Goal: Transaction & Acquisition: Purchase product/service

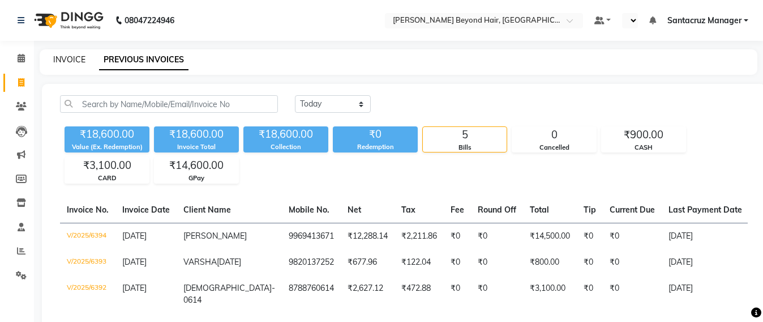
click at [71, 56] on link "INVOICE" at bounding box center [69, 59] width 32 height 10
select select "service"
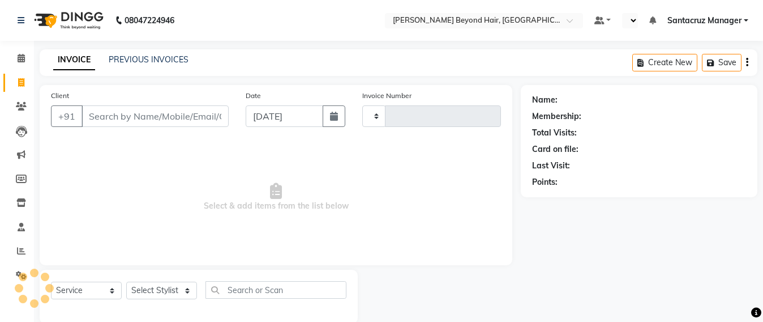
scroll to position [19, 0]
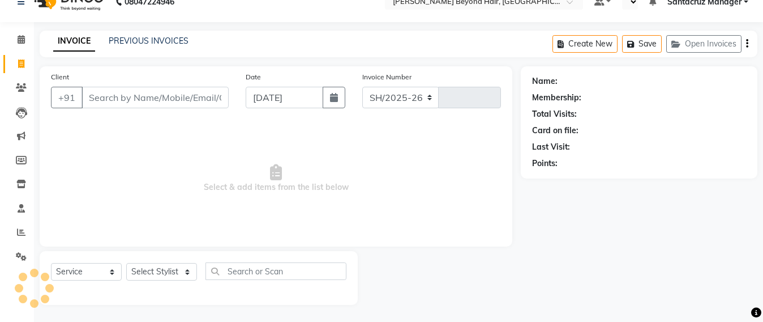
select select "6357"
type input "6397"
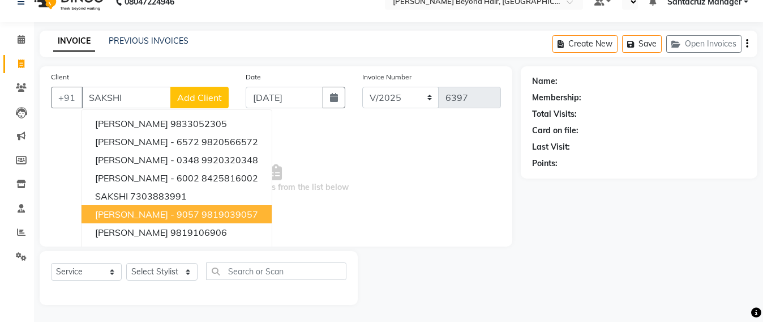
click at [142, 215] on span "[PERSON_NAME] - 9057" at bounding box center [147, 213] width 104 height 11
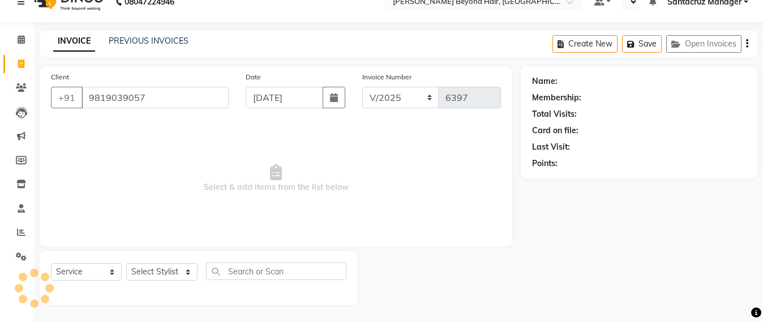
type input "9819039057"
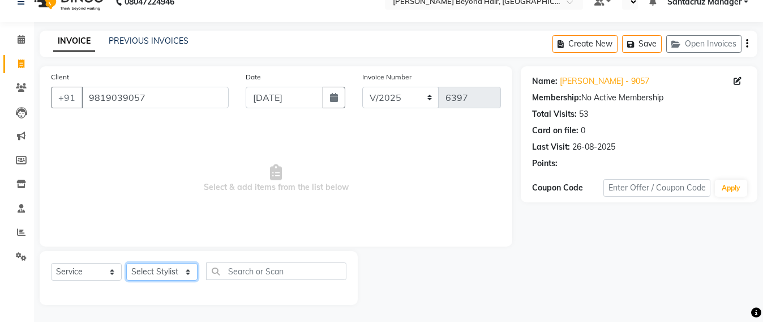
click at [150, 272] on select "Select Stylist Admin [PERSON_NAME] Sankat [PERSON_NAME] [PERSON_NAME] [PERSON_N…" at bounding box center [161, 272] width 71 height 18
select select "47907"
click at [126, 263] on select "Select Stylist Admin [PERSON_NAME] Sankat [PERSON_NAME] [PERSON_NAME] [PERSON_N…" at bounding box center [161, 272] width 71 height 18
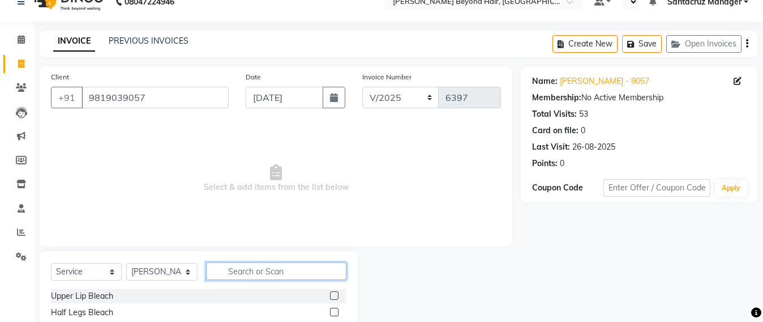
click at [250, 272] on input "text" at bounding box center [276, 271] width 140 height 18
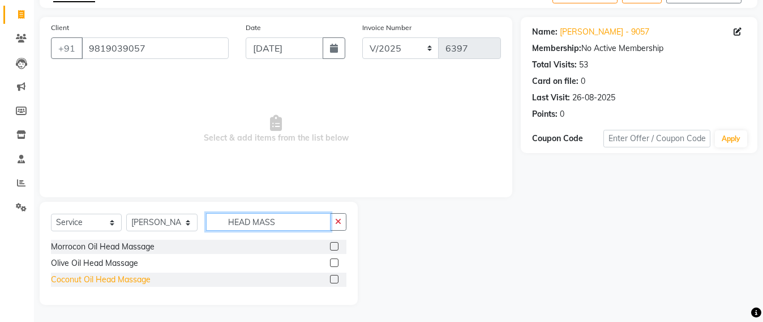
type input "HEAD MASS"
click at [66, 279] on div "Coconut Oil Head Massage" at bounding box center [101, 280] width 100 height 12
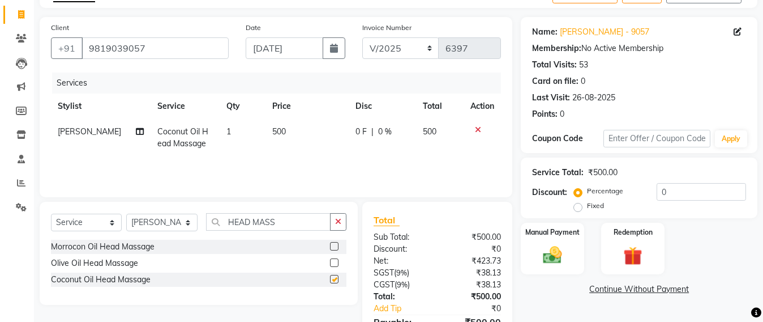
checkbox input "false"
click at [292, 217] on input "HEAD MASS" at bounding box center [268, 222] width 125 height 18
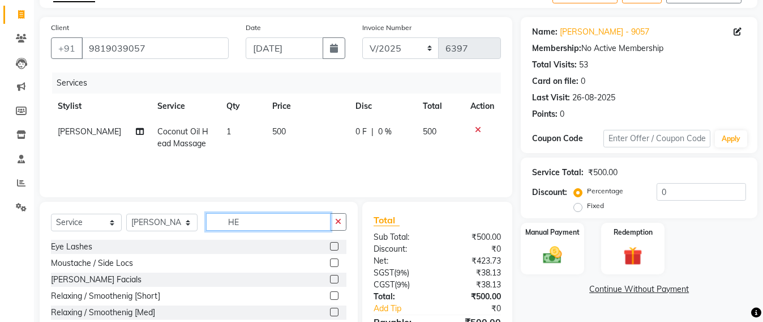
type input "H"
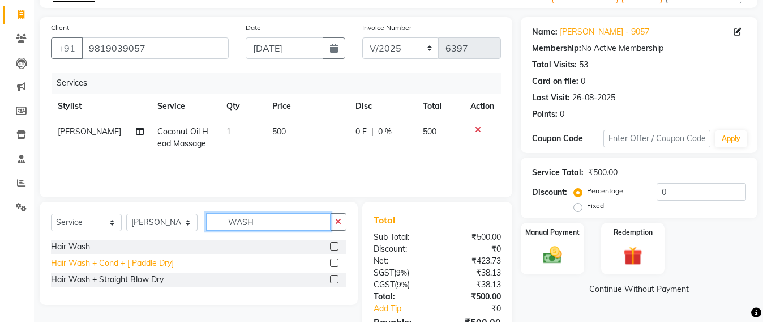
type input "WASH"
click at [105, 263] on div "Hair Wash + Cond + [ Paddle Dry]" at bounding box center [112, 263] width 123 height 12
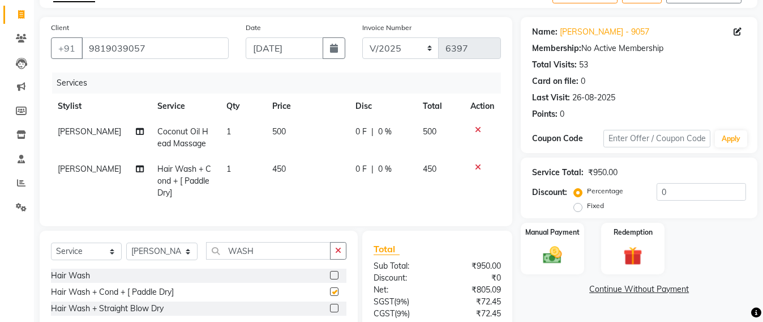
checkbox input "false"
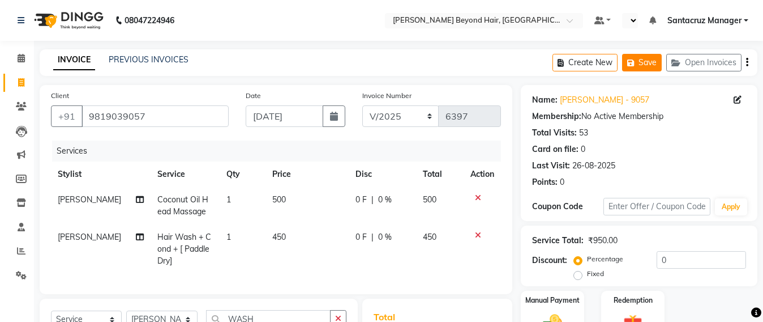
click at [648, 68] on button "Save" at bounding box center [642, 63] width 40 height 18
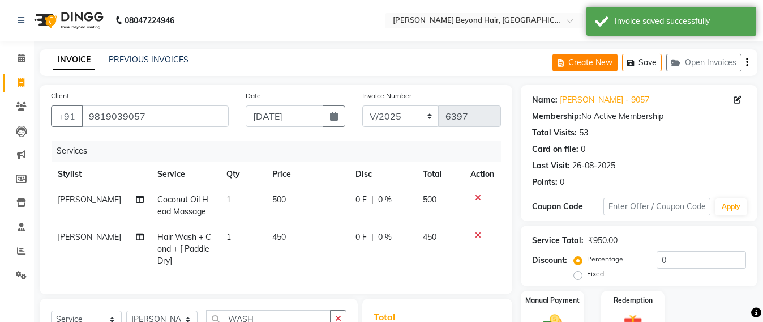
click at [580, 65] on button "Create New" at bounding box center [585, 63] width 65 height 18
select select "service"
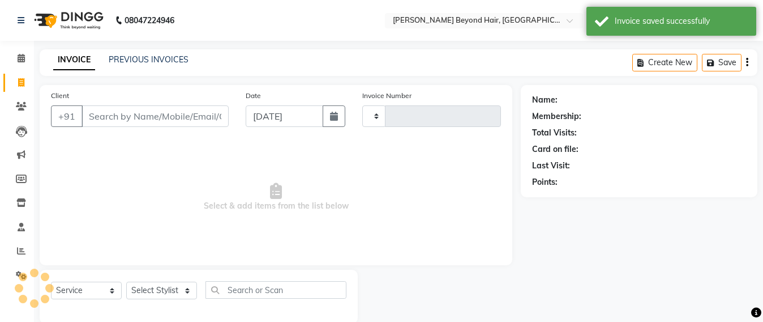
scroll to position [19, 0]
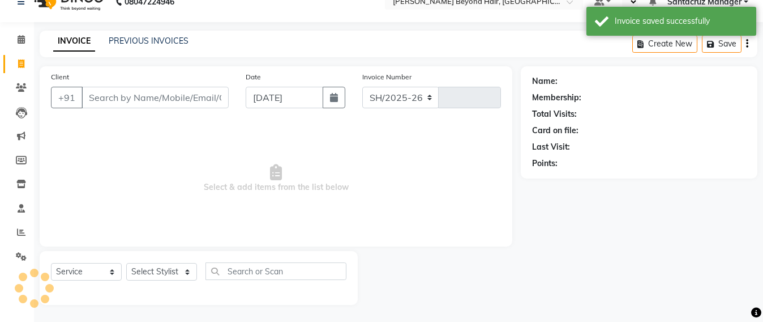
select select "6357"
type input "6397"
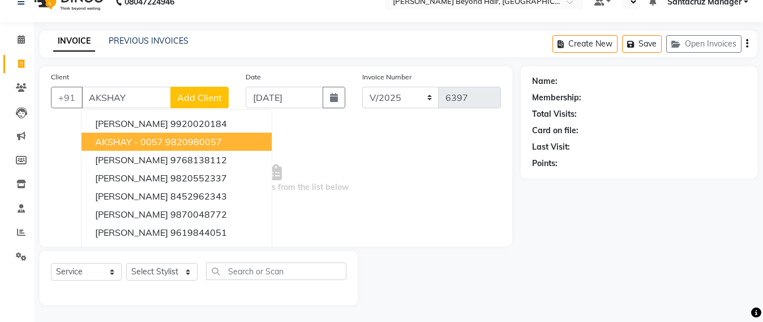
click at [148, 140] on span "AKSHAY - 0057" at bounding box center [129, 141] width 68 height 11
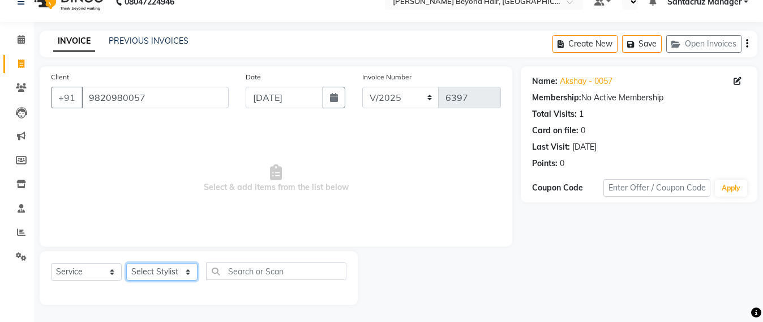
click at [149, 274] on select "Select Stylist Admin [PERSON_NAME] Sankat [PERSON_NAME] [PERSON_NAME] [PERSON_N…" at bounding box center [161, 272] width 71 height 18
click at [335, 157] on span "Select & add items from the list below" at bounding box center [276, 178] width 450 height 113
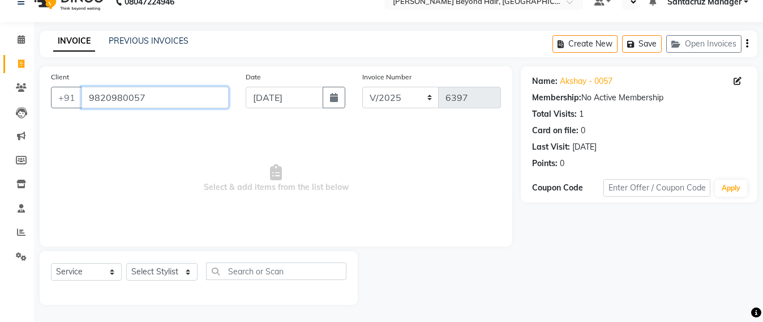
click at [162, 91] on input "9820980057" at bounding box center [155, 98] width 147 height 22
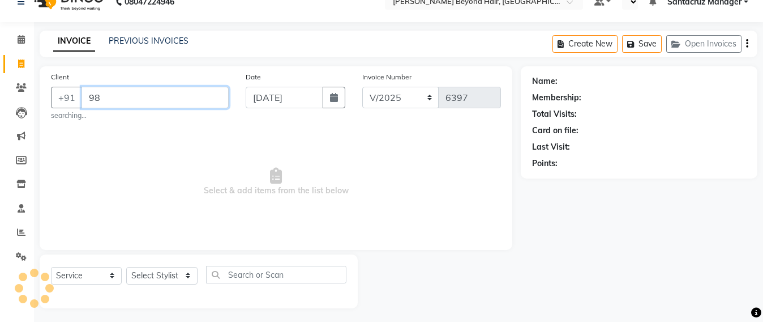
type input "9"
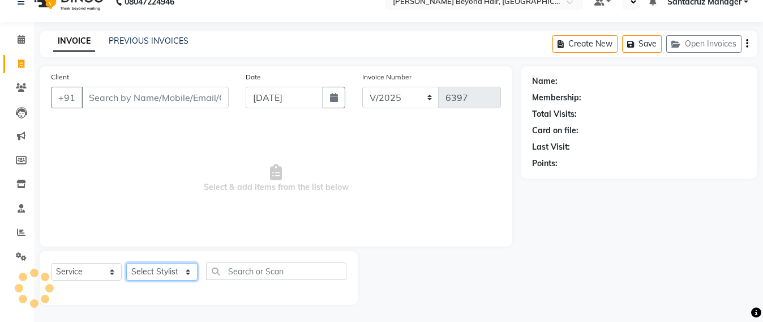
click at [150, 275] on select "Select Stylist Admin [PERSON_NAME] Sankat [PERSON_NAME] [PERSON_NAME] [PERSON_N…" at bounding box center [161, 272] width 71 height 18
select select "84296"
click at [126, 263] on select "Select Stylist Admin [PERSON_NAME] Sankat [PERSON_NAME] [PERSON_NAME] [PERSON_N…" at bounding box center [161, 272] width 71 height 18
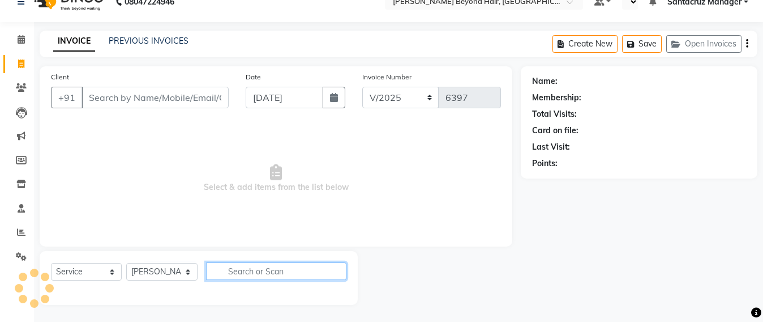
click at [235, 268] on input "text" at bounding box center [276, 271] width 140 height 18
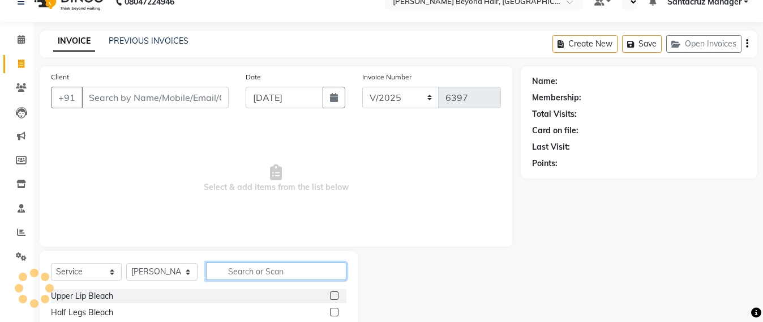
click at [235, 268] on input "text" at bounding box center [276, 271] width 140 height 18
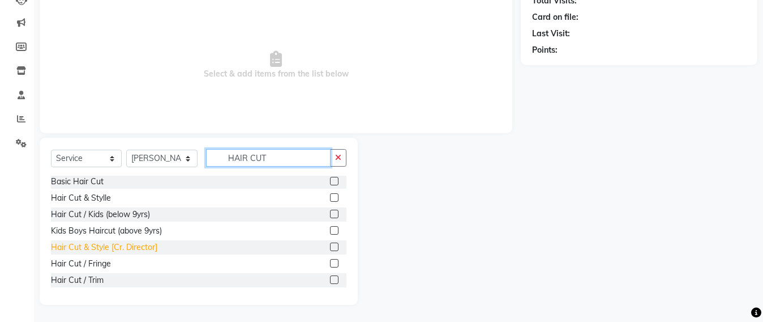
scroll to position [0, 0]
type input "HAIR CUT"
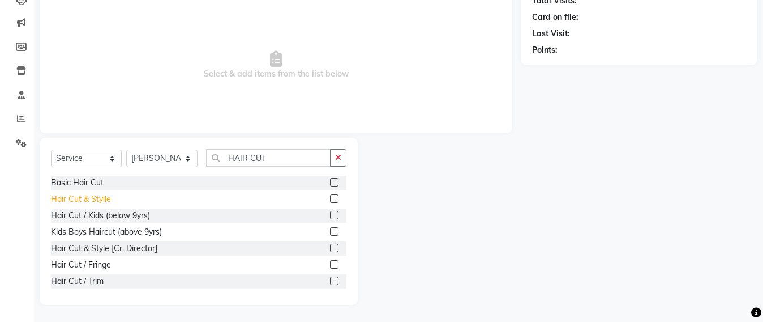
click at [83, 195] on div "Hair Cut & Stylle" at bounding box center [81, 199] width 60 height 12
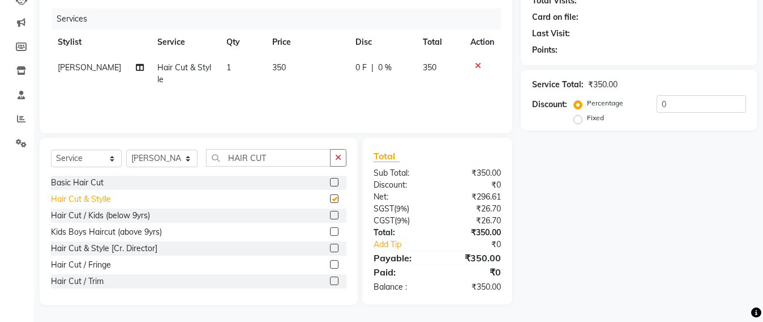
checkbox input "false"
click at [275, 165] on input "HAIR CUT" at bounding box center [268, 158] width 125 height 18
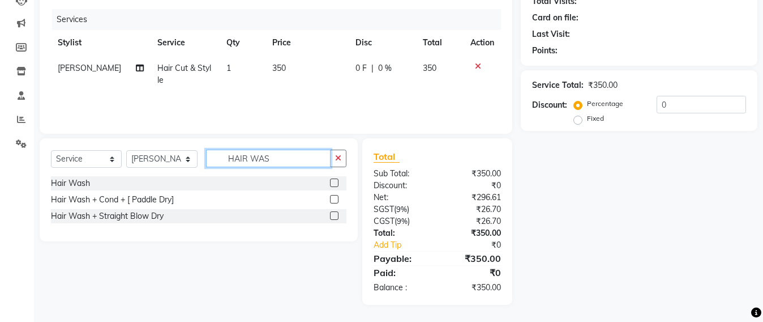
scroll to position [131, 0]
type input "HAIR WAS"
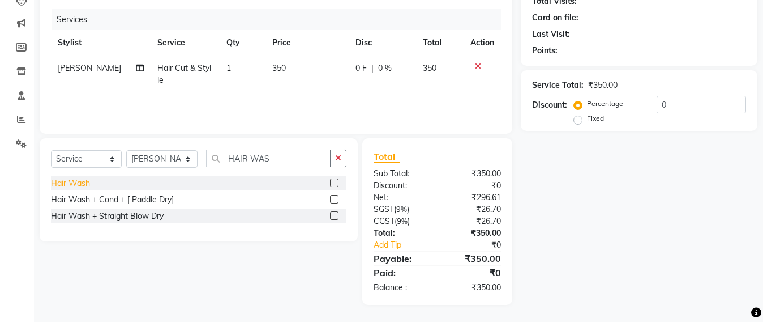
click at [71, 181] on div "Hair Wash" at bounding box center [70, 183] width 39 height 12
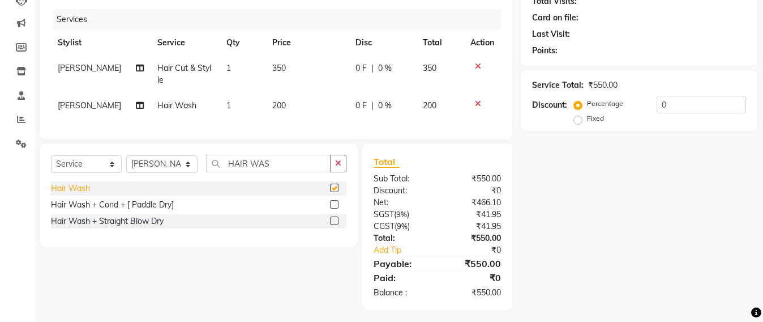
checkbox input "false"
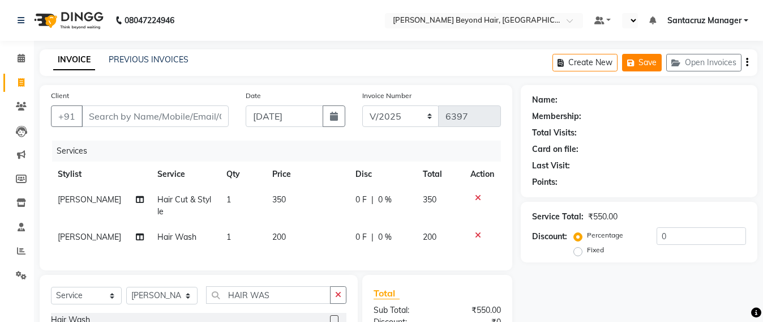
click at [649, 66] on button "Save" at bounding box center [642, 63] width 40 height 18
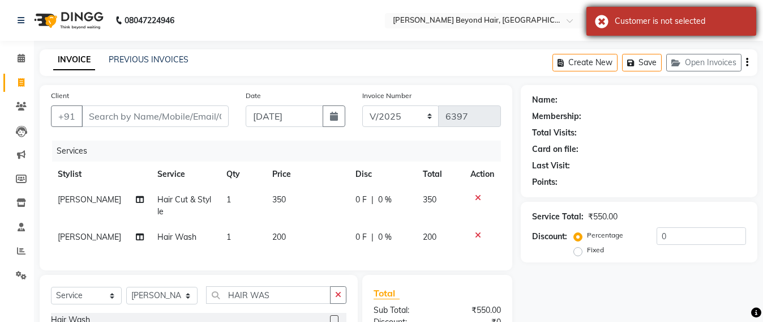
click at [596, 21] on div "Customer is not selected" at bounding box center [672, 21] width 170 height 29
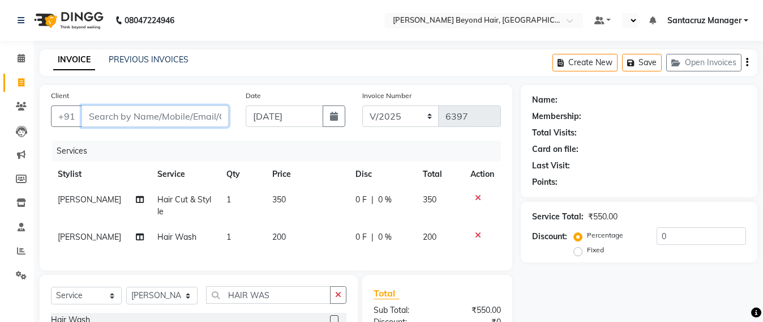
click at [128, 118] on input "Client" at bounding box center [155, 116] width 147 height 22
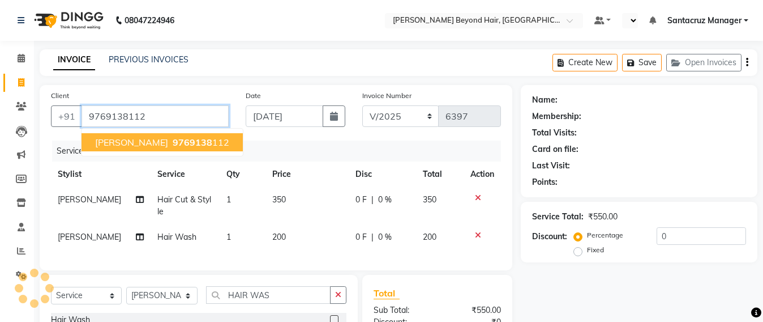
type input "9769138112"
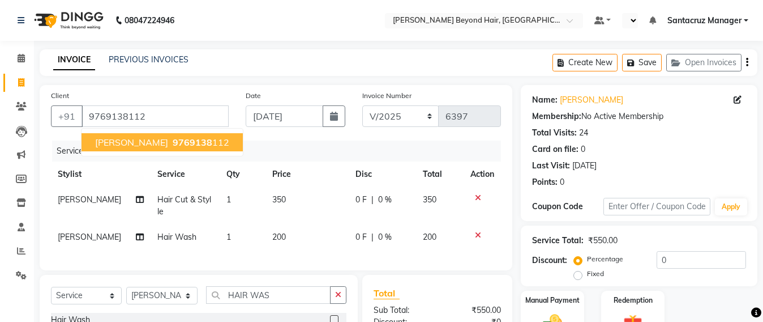
click at [143, 142] on span "[PERSON_NAME]" at bounding box center [131, 141] width 73 height 11
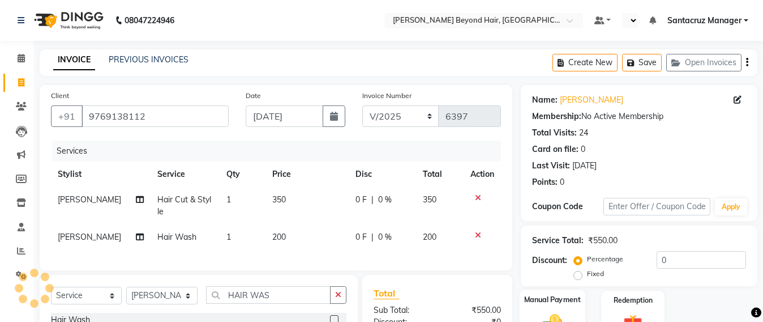
scroll to position [147, 0]
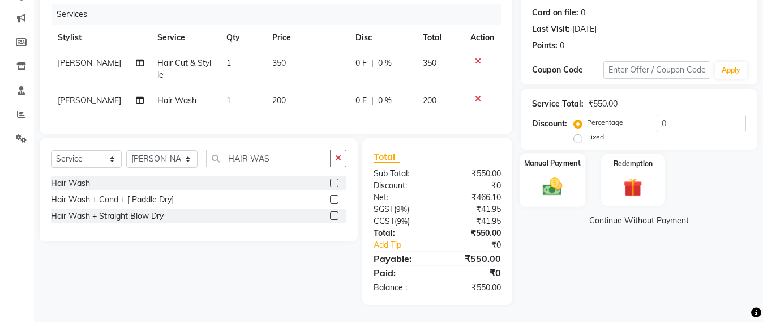
click at [549, 180] on img at bounding box center [553, 186] width 32 height 23
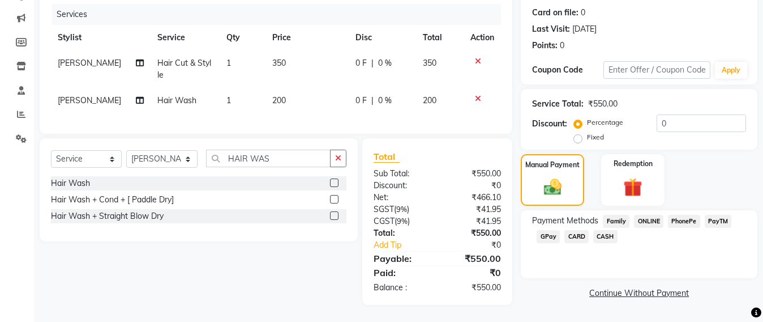
scroll to position [6, 0]
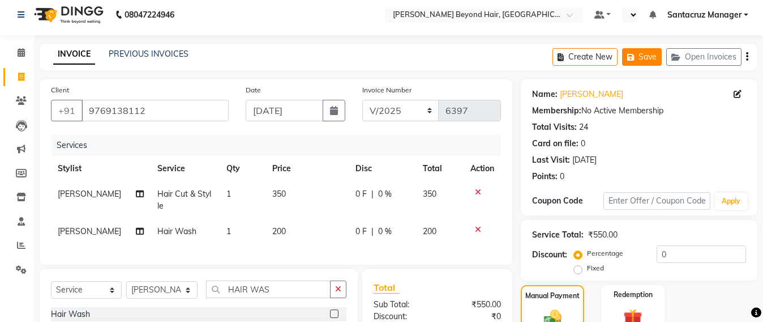
click at [639, 61] on button "Save" at bounding box center [642, 57] width 40 height 18
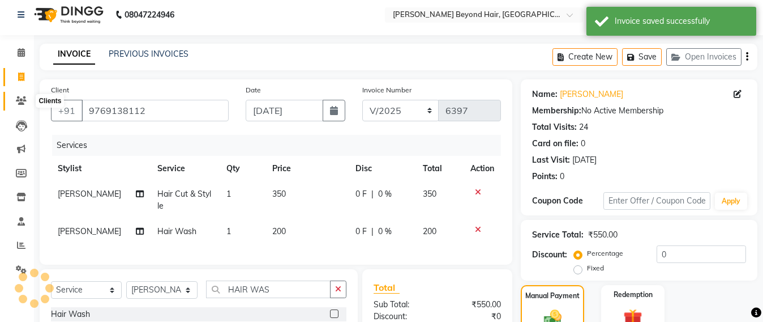
click at [13, 104] on span at bounding box center [21, 101] width 20 height 13
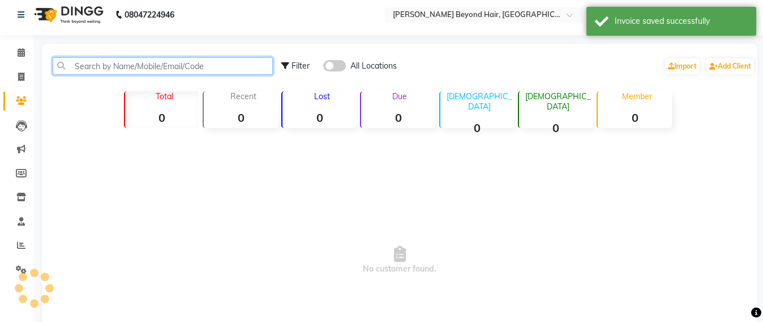
click at [138, 67] on input "text" at bounding box center [163, 66] width 220 height 18
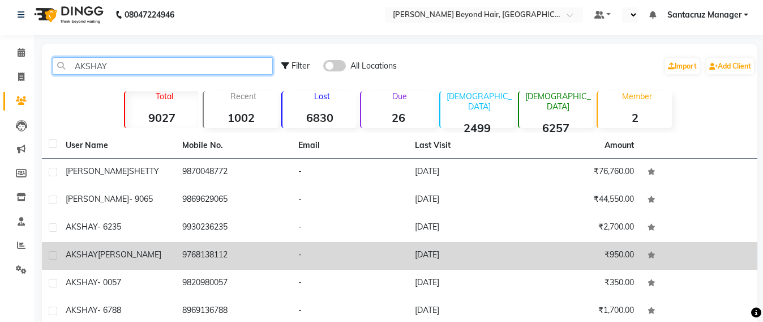
type input "AKSHAY"
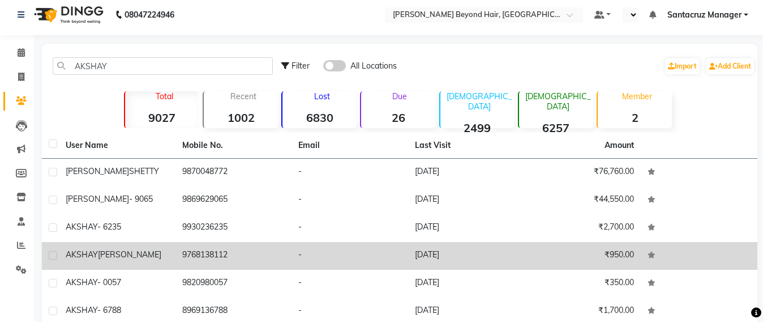
click at [216, 259] on td "9768138112" at bounding box center [234, 256] width 117 height 28
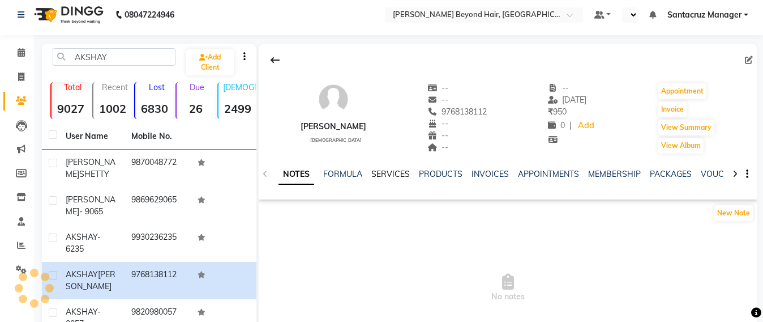
click at [395, 170] on link "SERVICES" at bounding box center [391, 174] width 39 height 10
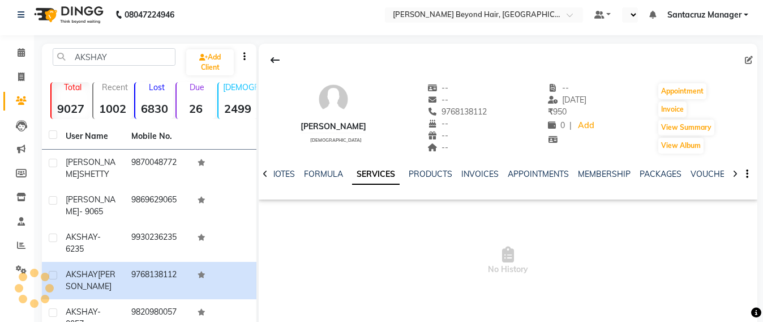
click at [380, 173] on link "SERVICES" at bounding box center [376, 174] width 48 height 20
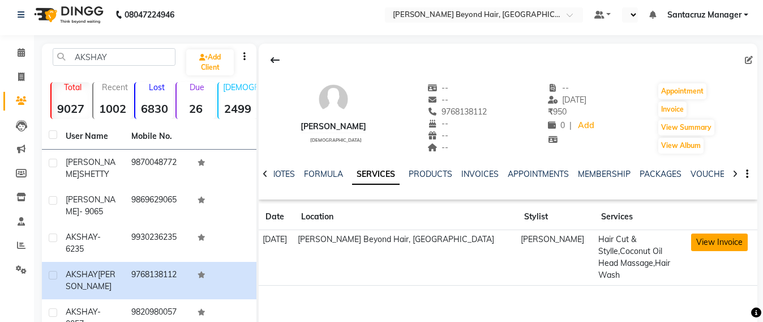
click at [706, 245] on button "View Invoice" at bounding box center [719, 242] width 57 height 18
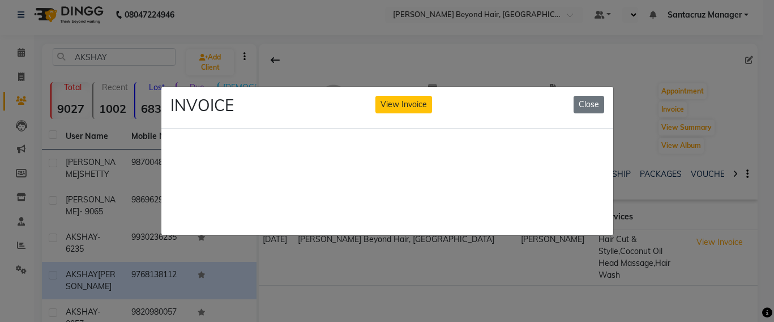
click at [710, 221] on ngb-modal-window "INVOICE View Invoice Close" at bounding box center [387, 161] width 774 height 322
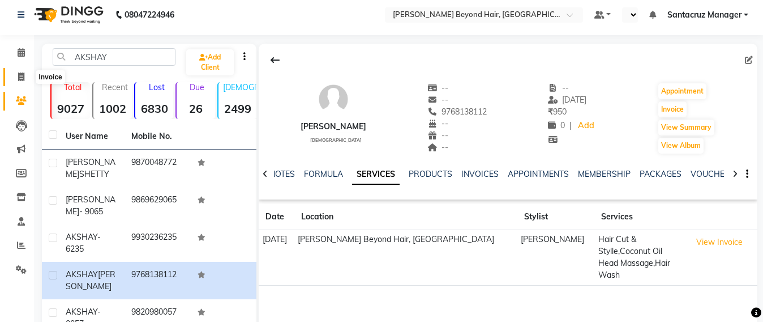
click at [15, 80] on span at bounding box center [21, 77] width 20 height 13
select select "service"
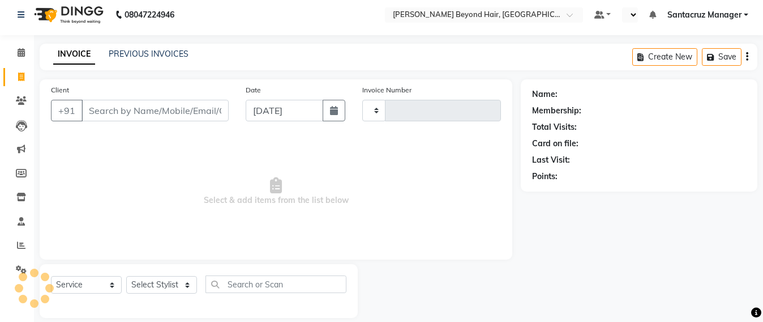
scroll to position [19, 0]
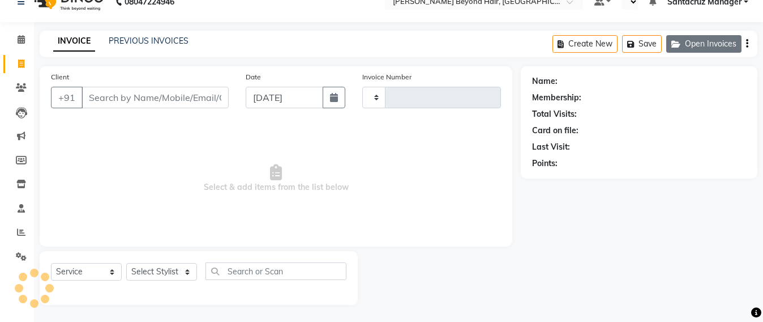
type input "6397"
select select "6357"
click at [702, 44] on button "Open Invoices" at bounding box center [704, 44] width 75 height 18
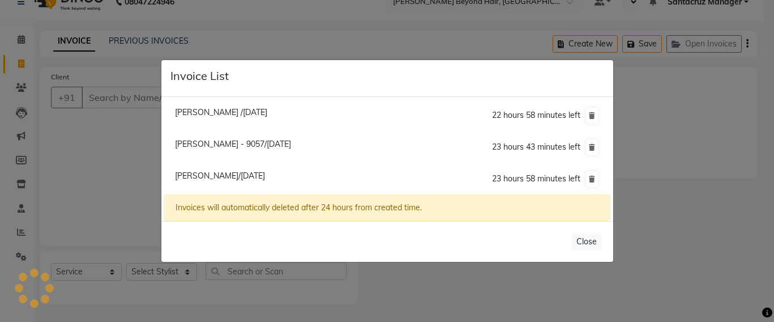
click at [265, 174] on span "[PERSON_NAME]/[DATE]" at bounding box center [220, 175] width 90 height 10
type input "9769138112"
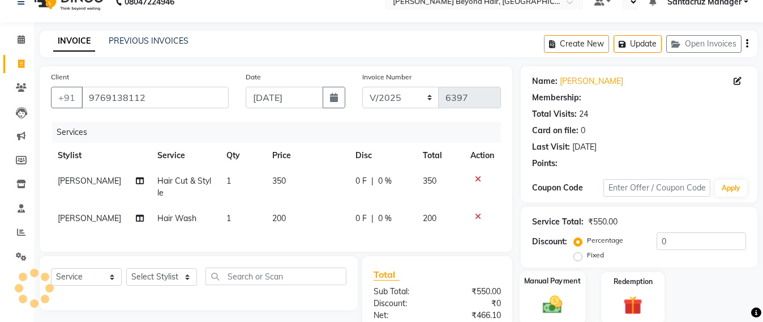
click at [550, 293] on img at bounding box center [553, 304] width 32 height 23
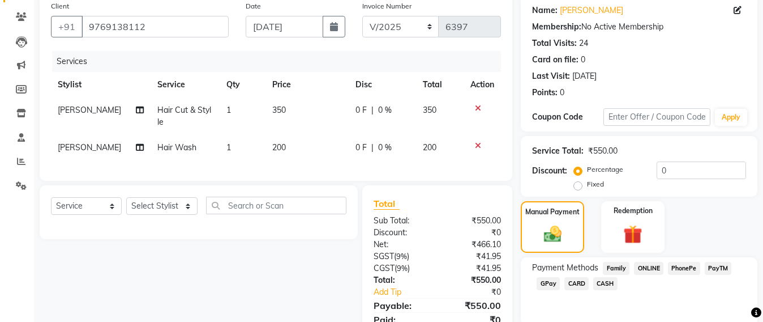
scroll to position [147, 0]
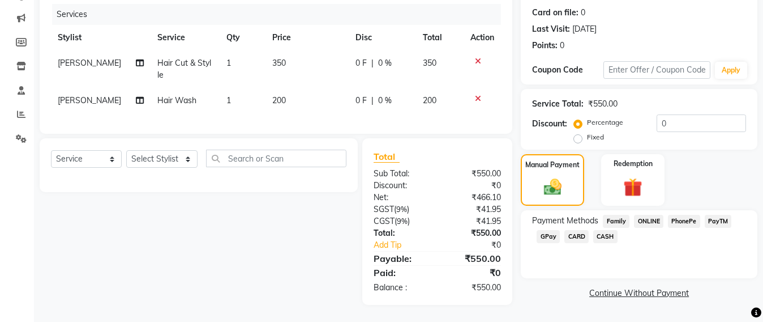
click at [543, 230] on span "GPay" at bounding box center [548, 236] width 23 height 13
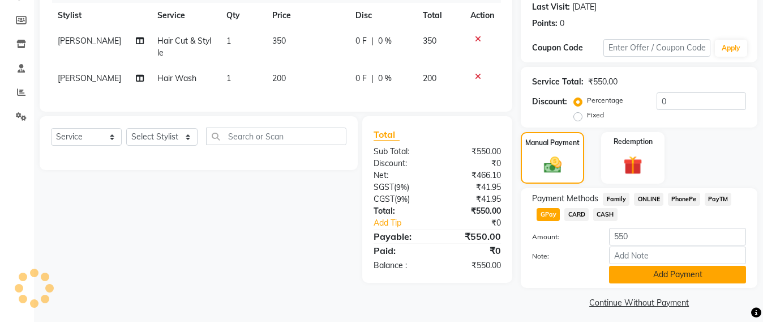
click at [672, 268] on button "Add Payment" at bounding box center [677, 275] width 137 height 18
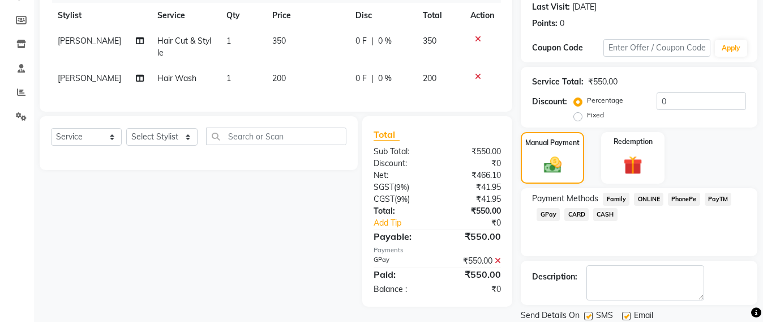
scroll to position [197, 0]
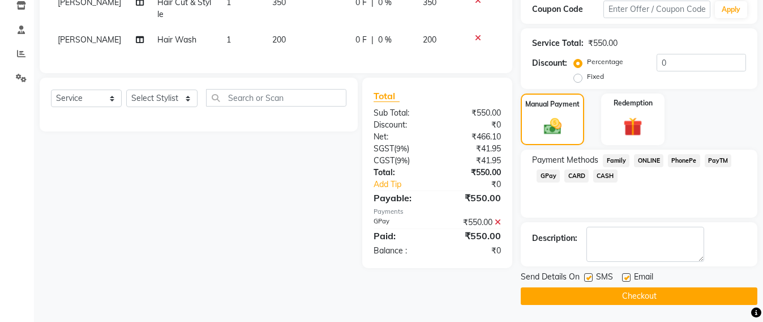
click at [629, 294] on button "Checkout" at bounding box center [639, 296] width 237 height 18
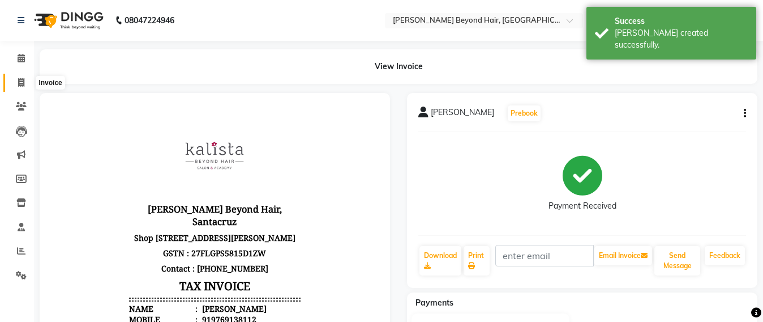
click at [18, 83] on icon at bounding box center [21, 82] width 6 height 8
select select "service"
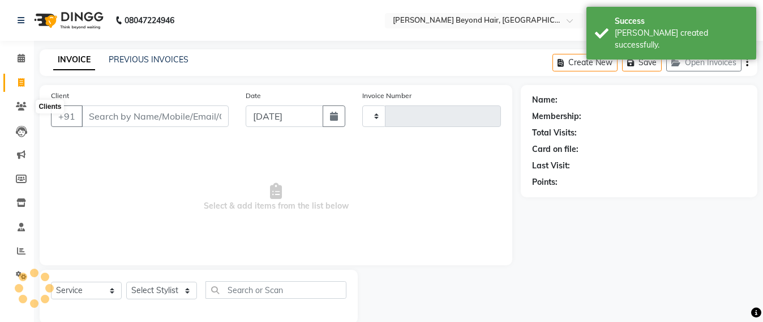
scroll to position [19, 0]
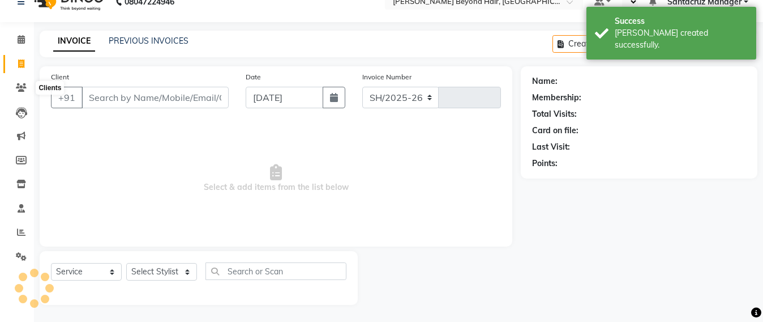
select select "6357"
type input "6398"
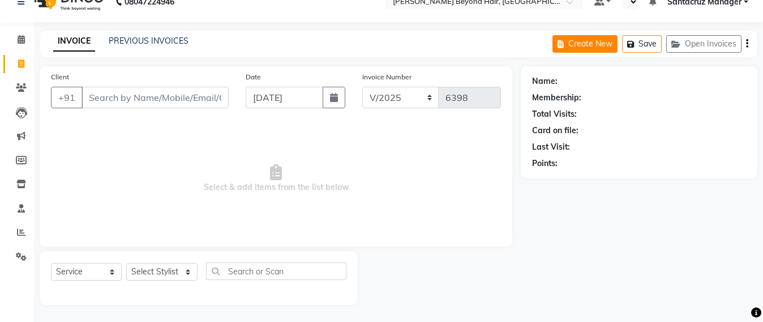
click at [574, 39] on button "Create New" at bounding box center [585, 44] width 65 height 18
select select "service"
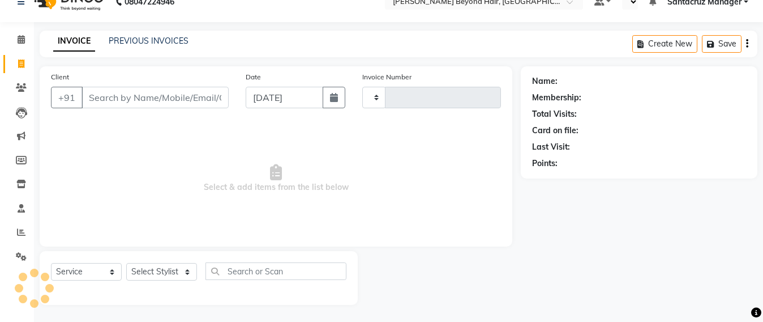
type input "6398"
select select "6357"
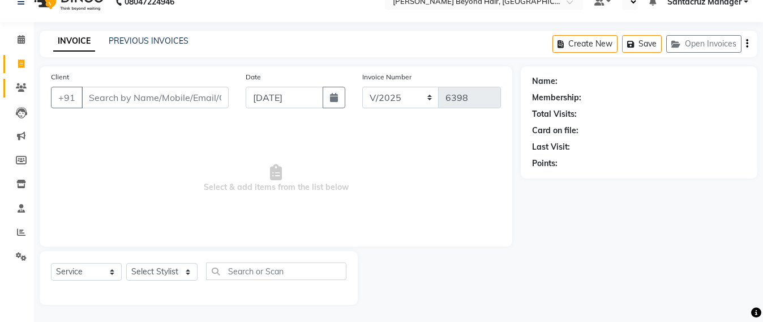
click at [6, 88] on link "Clients" at bounding box center [16, 88] width 27 height 19
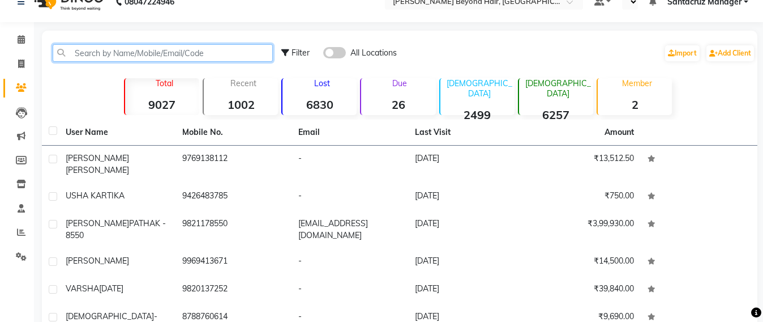
click at [75, 54] on input "text" at bounding box center [163, 53] width 220 height 18
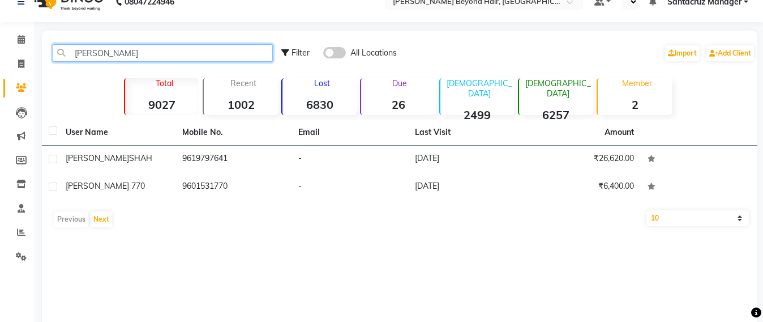
type input "[PERSON_NAME]"
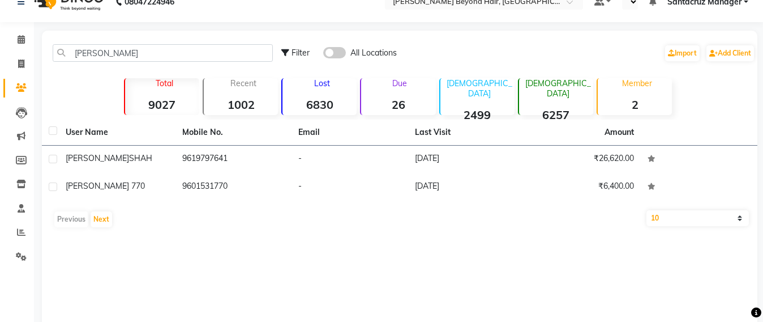
click at [224, 189] on td "9601531770" at bounding box center [234, 187] width 117 height 28
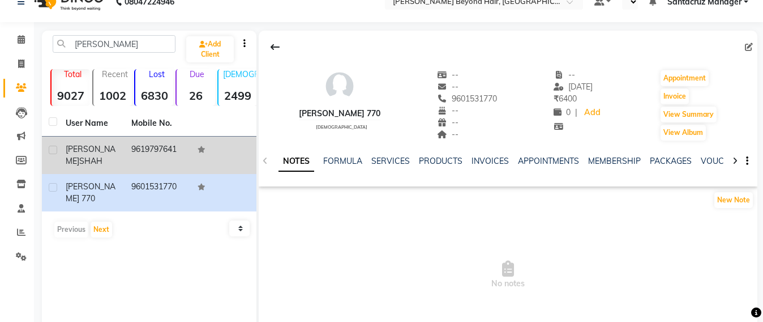
click at [126, 146] on td "9619797641" at bounding box center [158, 154] width 66 height 37
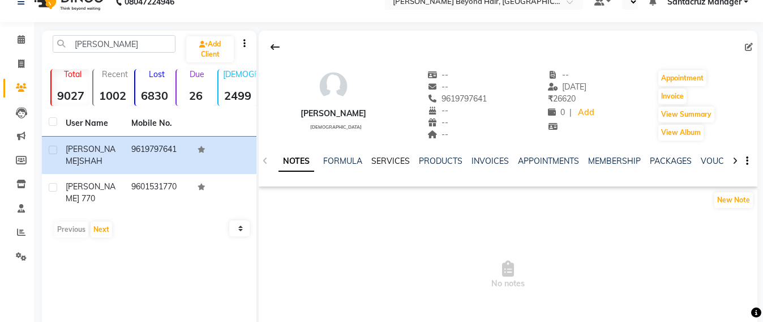
click at [388, 163] on link "SERVICES" at bounding box center [391, 161] width 39 height 10
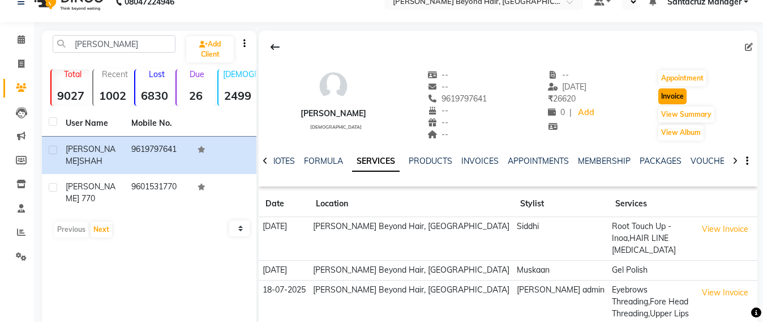
click at [674, 92] on button "Invoice" at bounding box center [673, 96] width 28 height 16
select select "service"
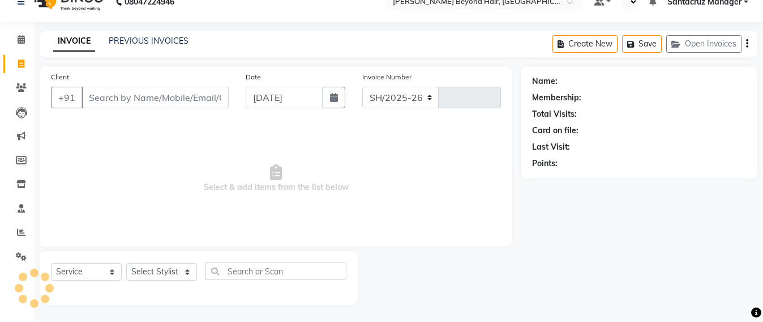
select select "6357"
type input "6398"
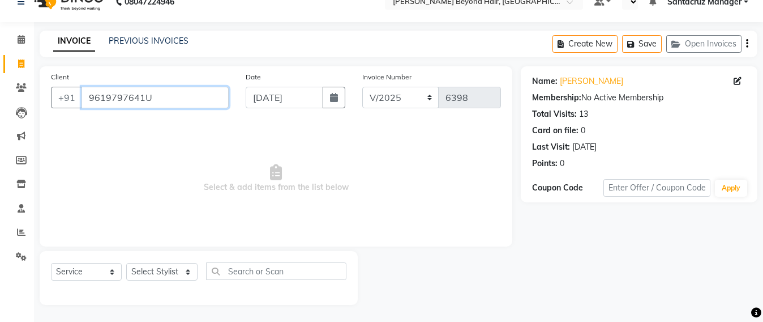
click at [168, 91] on input "9619797641U" at bounding box center [155, 98] width 147 height 22
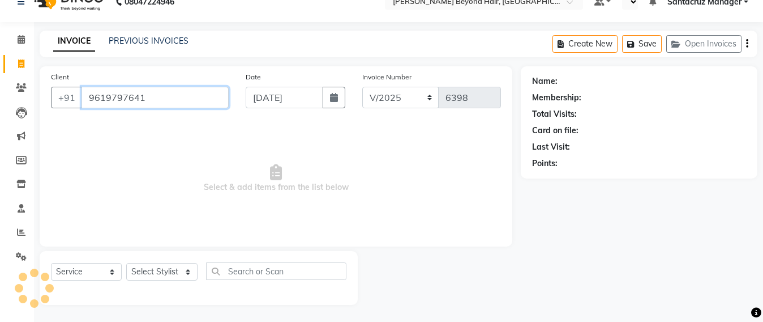
type input "9619797641"
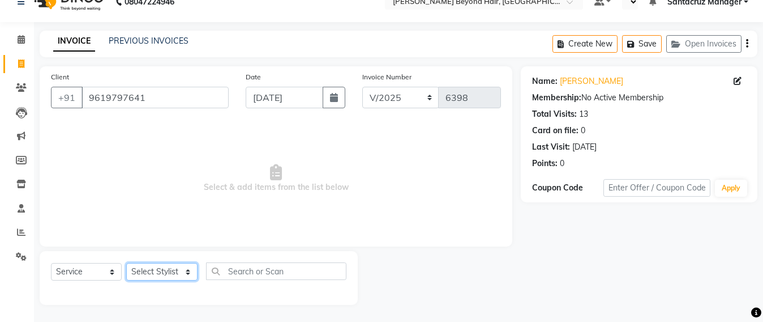
drag, startPoint x: 163, startPoint y: 275, endPoint x: 163, endPoint y: 265, distance: 9.6
click at [163, 275] on select "Select Stylist Admin [PERSON_NAME] Sankat [PERSON_NAME] [PERSON_NAME] [PERSON_N…" at bounding box center [161, 272] width 71 height 18
select select "84296"
click at [126, 263] on select "Select Stylist Admin [PERSON_NAME] Sankat [PERSON_NAME] [PERSON_NAME] [PERSON_N…" at bounding box center [161, 272] width 71 height 18
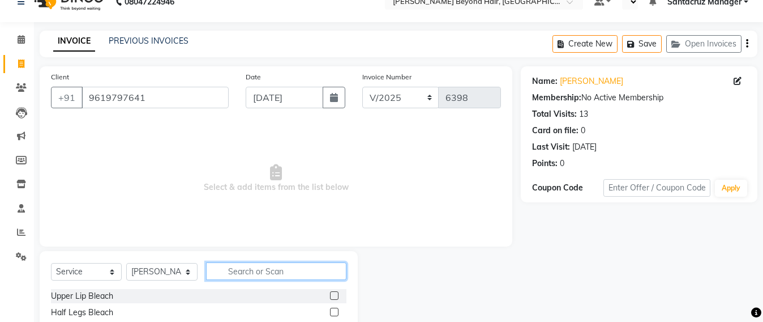
click at [236, 267] on input "text" at bounding box center [276, 271] width 140 height 18
type input "WASH"
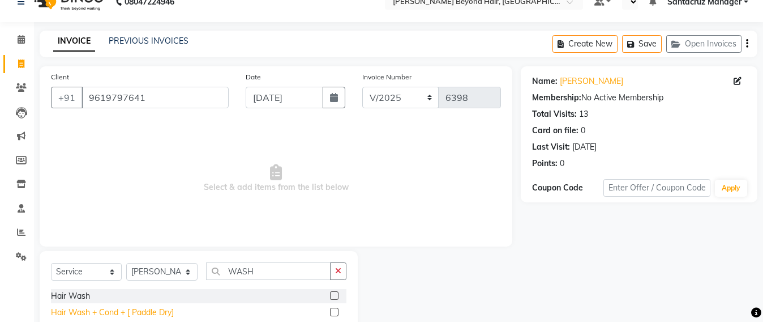
click at [116, 308] on div "Hair Wash + Cond + [ Paddle Dry]" at bounding box center [112, 312] width 123 height 12
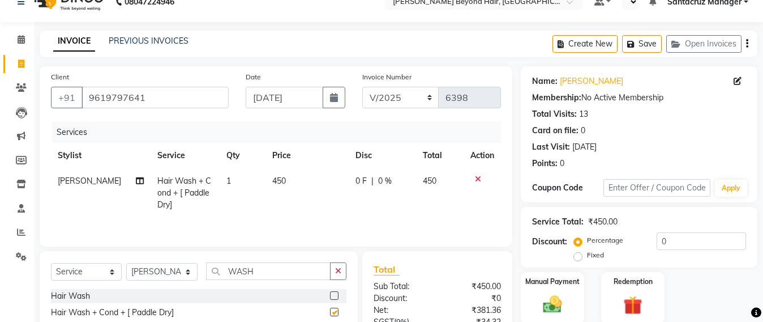
checkbox input "false"
click at [271, 268] on input "WASH" at bounding box center [268, 271] width 125 height 18
type input "W"
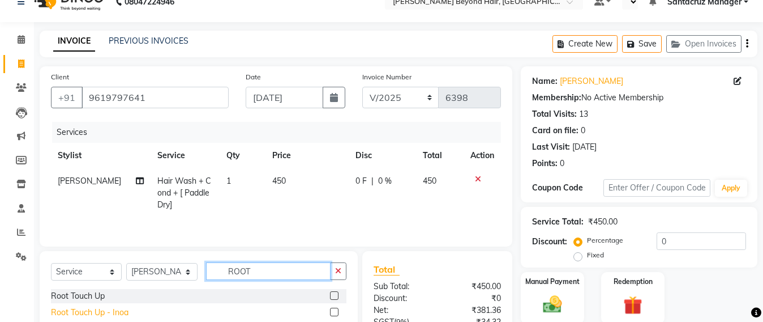
type input "ROOT"
click at [105, 316] on div "Root Touch Up - Inoa" at bounding box center [90, 312] width 78 height 12
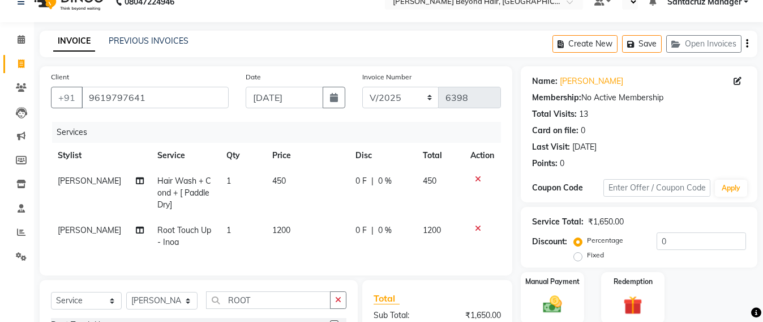
checkbox input "false"
click at [647, 42] on button "Save" at bounding box center [642, 44] width 40 height 18
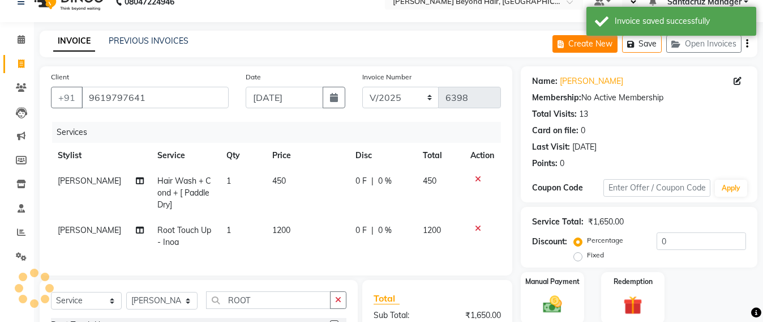
click at [594, 48] on button "Create New" at bounding box center [585, 44] width 65 height 18
select select "service"
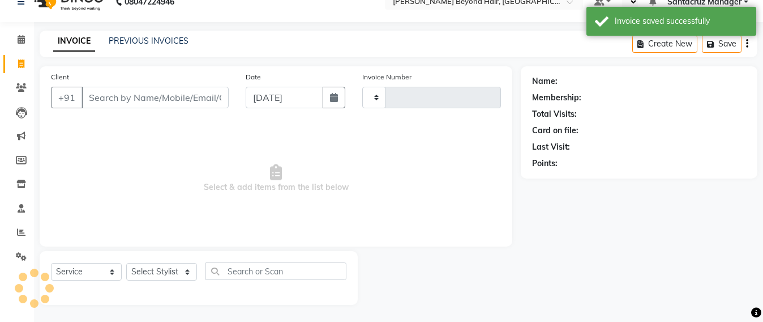
type input "6398"
select select "6357"
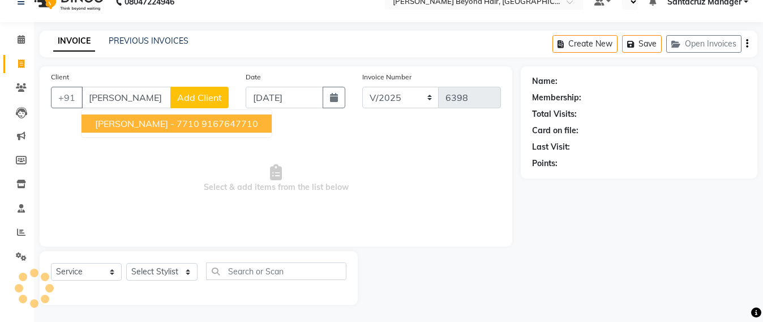
click at [175, 119] on span "[PERSON_NAME] - 7710" at bounding box center [147, 123] width 104 height 11
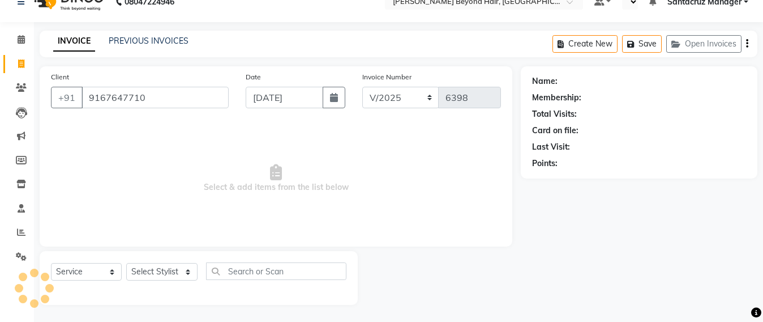
type input "9167647710"
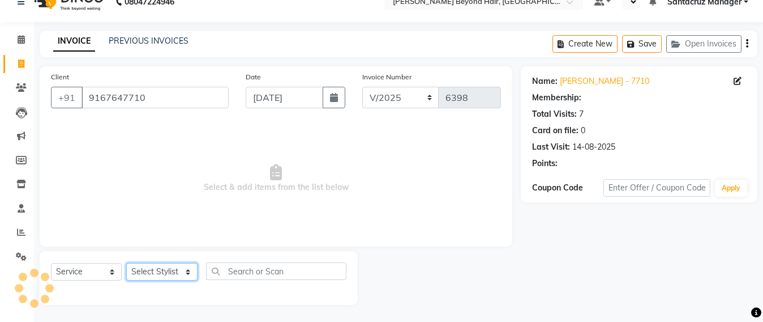
drag, startPoint x: 146, startPoint y: 274, endPoint x: 146, endPoint y: 266, distance: 7.9
click at [146, 274] on select "Select Stylist Admin [PERSON_NAME] Sankat [PERSON_NAME] [PERSON_NAME] [PERSON_N…" at bounding box center [161, 272] width 71 height 18
select select "59106"
click at [126, 263] on select "Select Stylist Admin [PERSON_NAME] Sankat [PERSON_NAME] [PERSON_NAME] [PERSON_N…" at bounding box center [161, 272] width 71 height 18
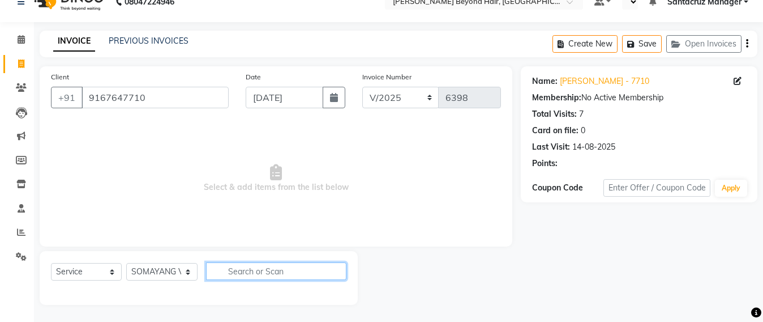
click at [254, 270] on input "text" at bounding box center [276, 271] width 140 height 18
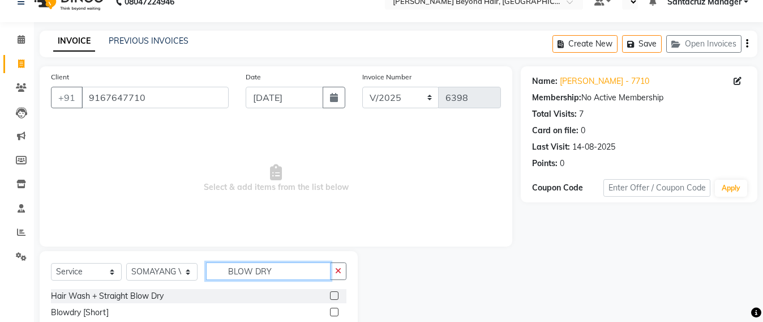
type input "BLOW DRY"
click at [101, 262] on div "Select Service Product Membership Package Voucher Prepaid Gift Card Select Styl…" at bounding box center [199, 319] width 318 height 136
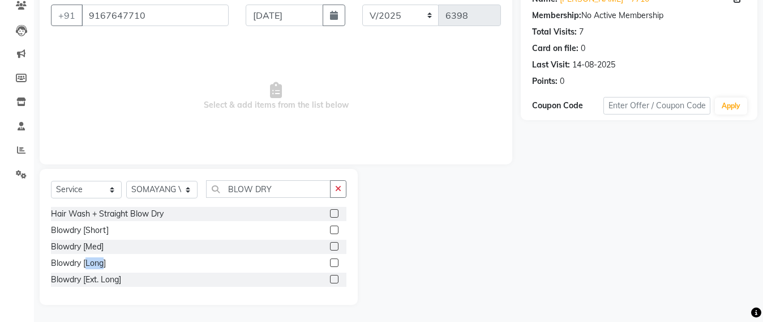
click at [101, 262] on div "Blowdry [Long]" at bounding box center [78, 263] width 55 height 12
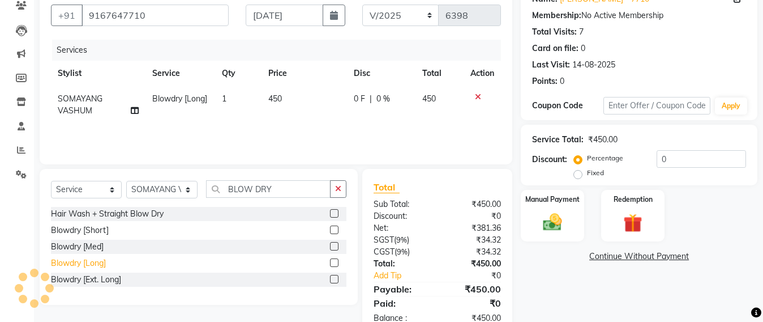
click at [72, 264] on div "Blowdry [Long]" at bounding box center [78, 263] width 55 height 12
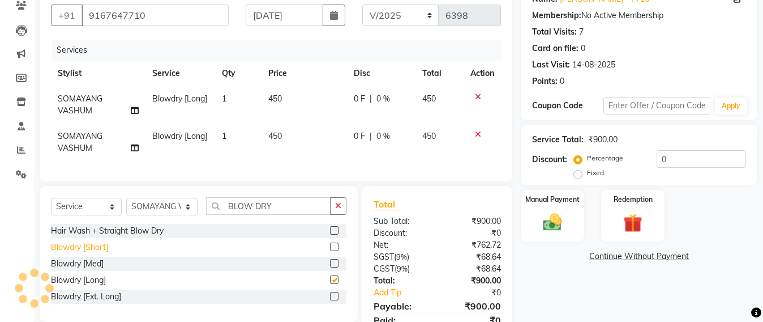
checkbox input "false"
click at [288, 100] on td "450" at bounding box center [305, 104] width 86 height 37
select select "59106"
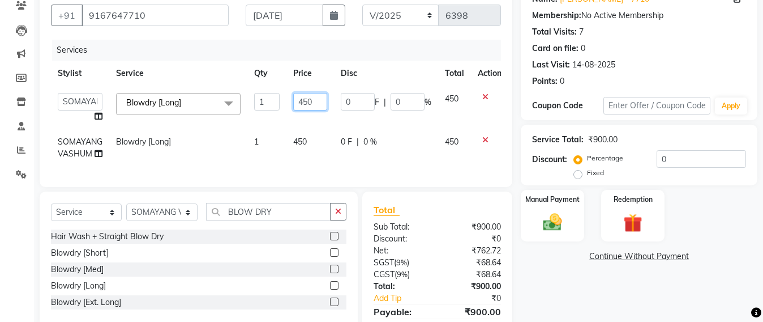
click at [326, 96] on input "450" at bounding box center [310, 102] width 34 height 18
type input "4"
type input "650"
click at [483, 138] on div at bounding box center [490, 140] width 24 height 8
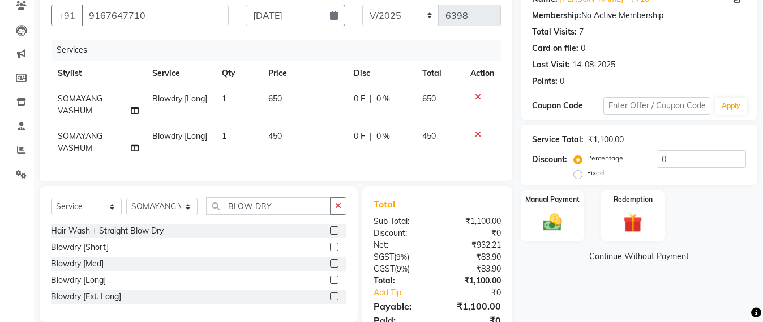
click at [477, 133] on icon at bounding box center [478, 134] width 6 height 8
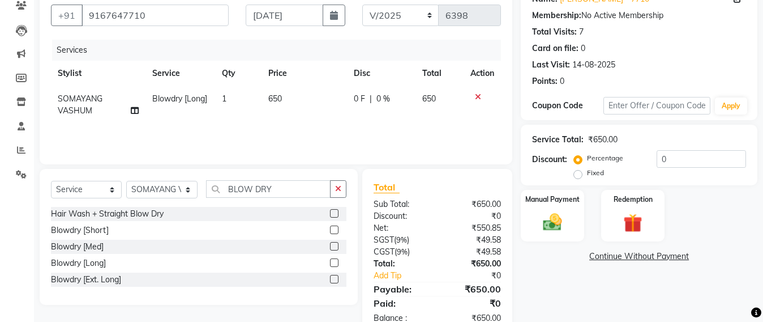
scroll to position [0, 0]
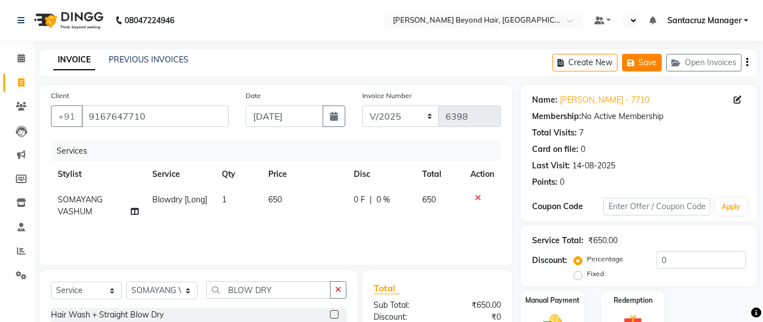
click at [647, 62] on button "Save" at bounding box center [642, 63] width 40 height 18
click at [646, 61] on button "Save" at bounding box center [642, 63] width 40 height 18
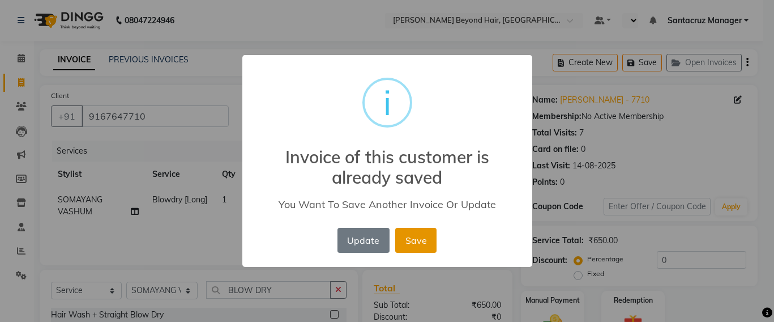
click at [422, 236] on button "Save" at bounding box center [415, 240] width 41 height 25
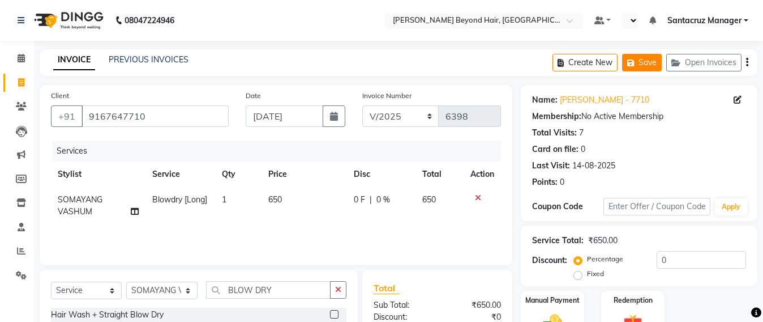
click at [639, 58] on button "Save" at bounding box center [642, 63] width 40 height 18
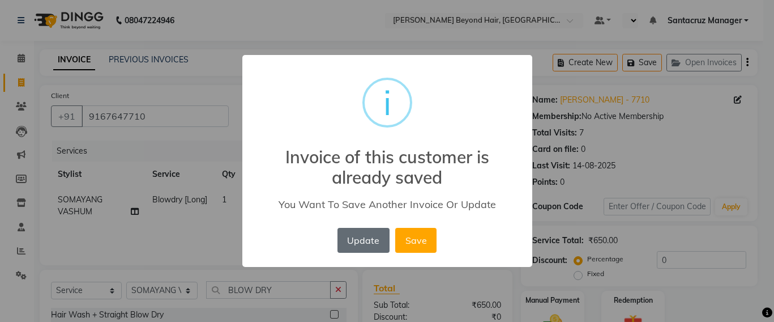
click at [373, 239] on button "Update" at bounding box center [364, 240] width 52 height 25
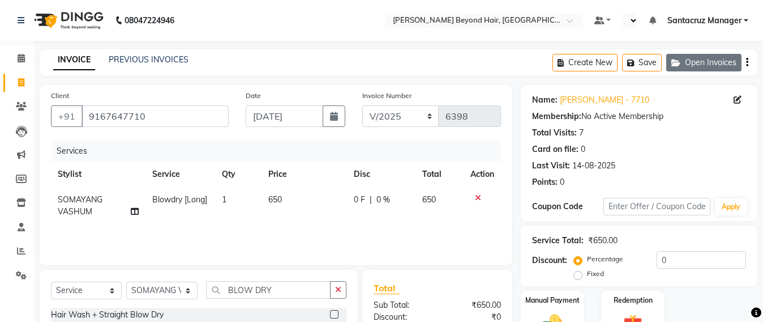
click at [727, 69] on button "Open Invoices" at bounding box center [704, 63] width 75 height 18
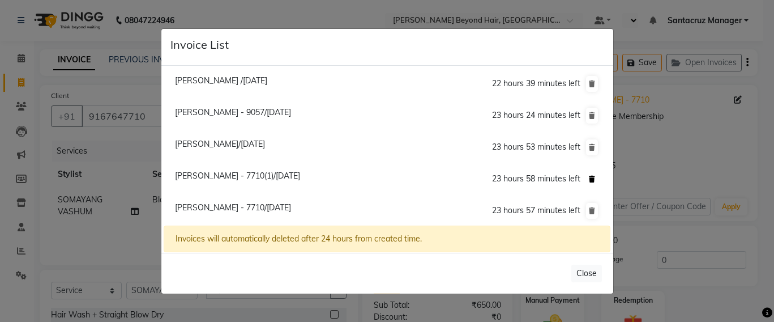
click at [589, 176] on icon at bounding box center [592, 179] width 6 height 7
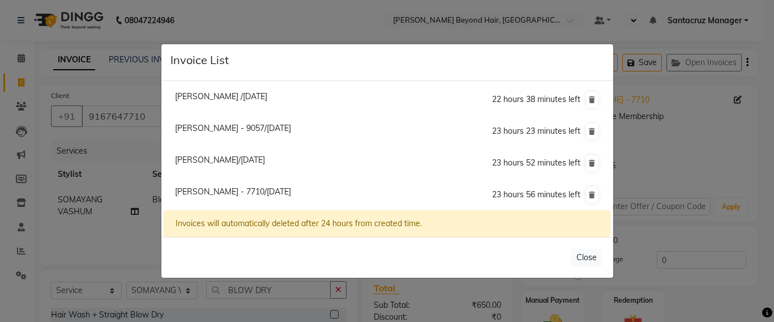
click at [257, 99] on span "[PERSON_NAME] /[DATE]" at bounding box center [221, 96] width 92 height 10
type input "9967783663"
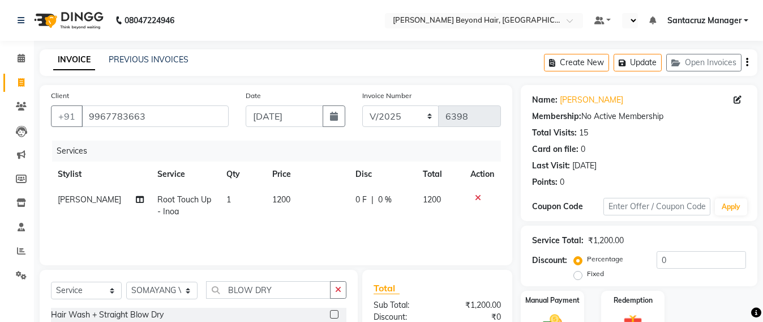
select select
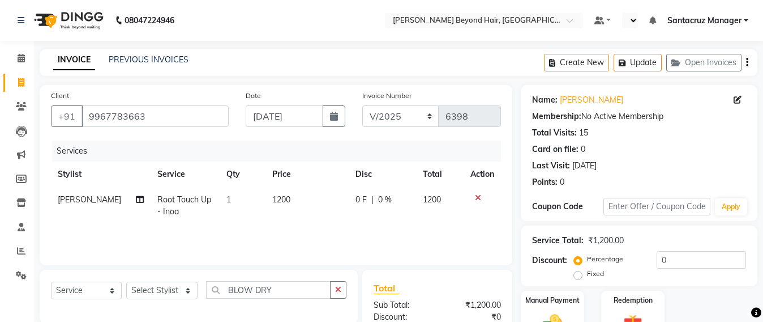
scroll to position [131, 0]
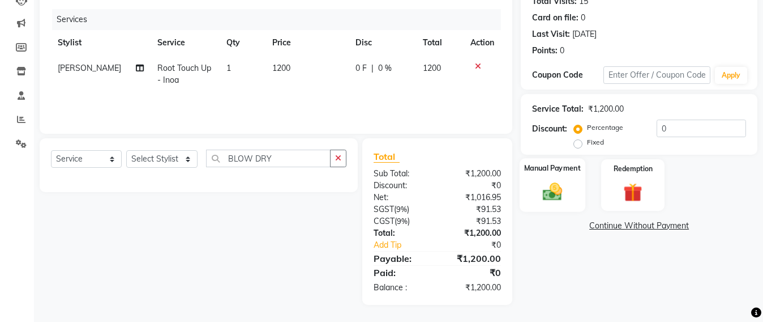
click at [545, 199] on img at bounding box center [553, 191] width 32 height 23
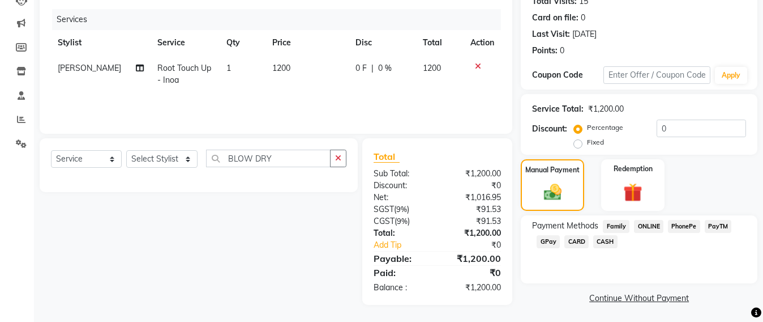
click at [609, 237] on span "CASH" at bounding box center [606, 241] width 24 height 13
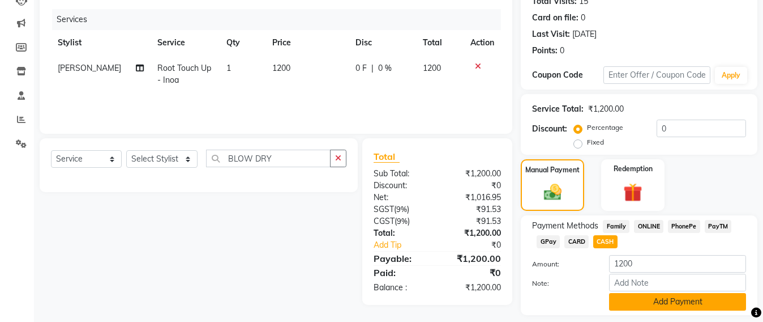
click at [664, 297] on button "Add Payment" at bounding box center [677, 302] width 137 height 18
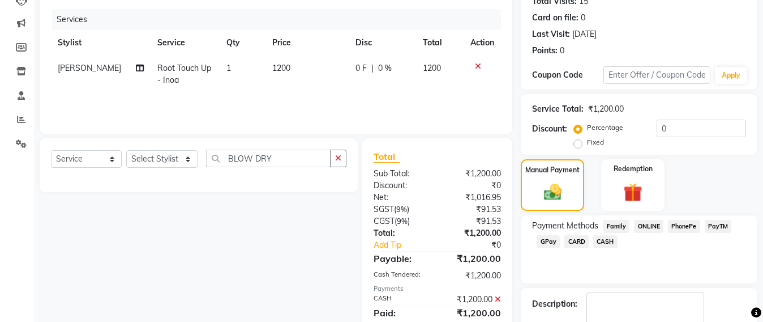
scroll to position [197, 0]
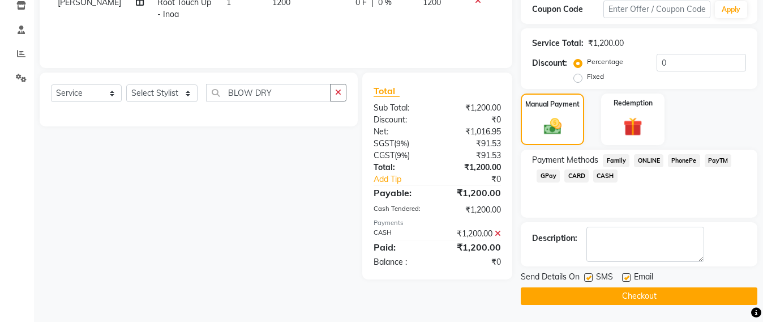
click at [652, 291] on button "Checkout" at bounding box center [639, 296] width 237 height 18
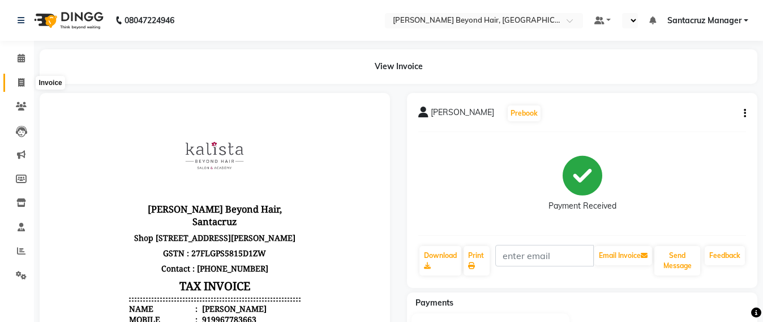
click at [19, 78] on icon at bounding box center [21, 82] width 6 height 8
select select "service"
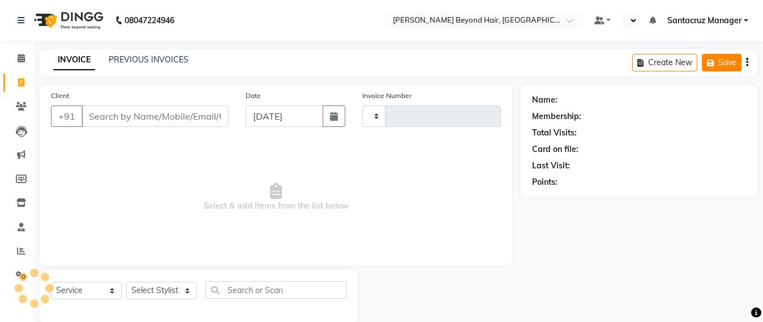
scroll to position [19, 0]
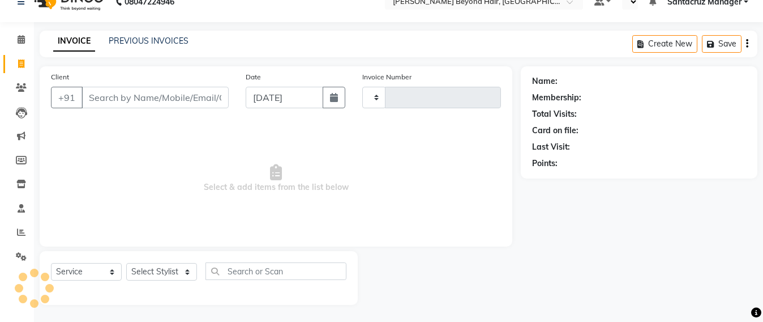
type input "6399"
select select "6357"
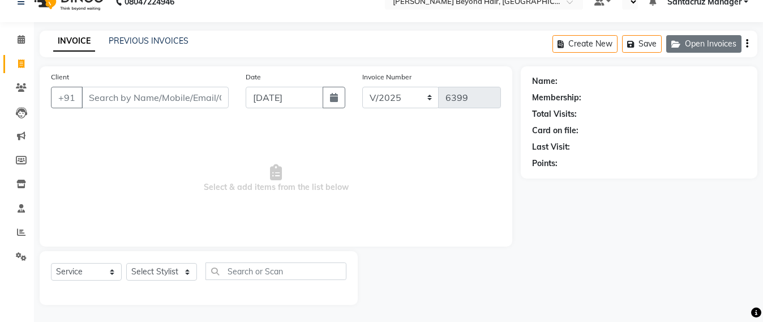
click at [700, 41] on button "Open Invoices" at bounding box center [704, 44] width 75 height 18
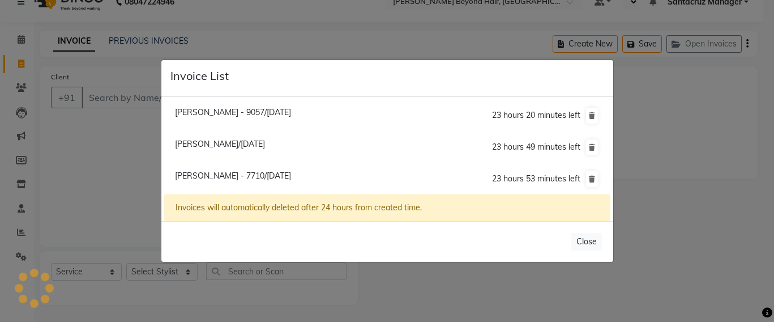
click at [225, 139] on span "[PERSON_NAME]/[DATE]" at bounding box center [220, 144] width 90 height 10
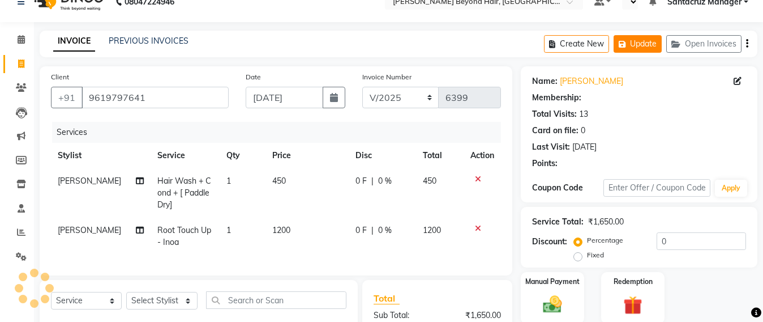
click at [642, 53] on button "Update" at bounding box center [638, 44] width 48 height 18
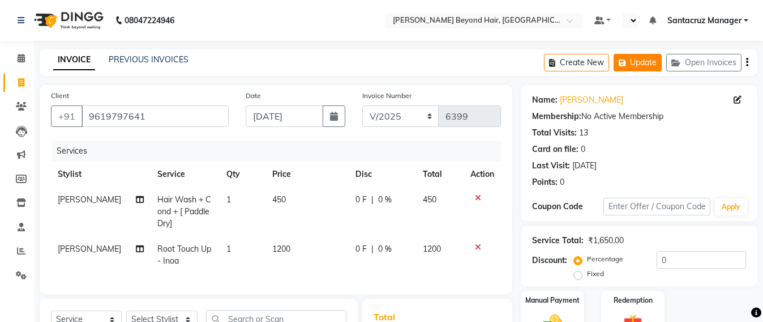
click at [638, 61] on button "Update" at bounding box center [638, 63] width 48 height 18
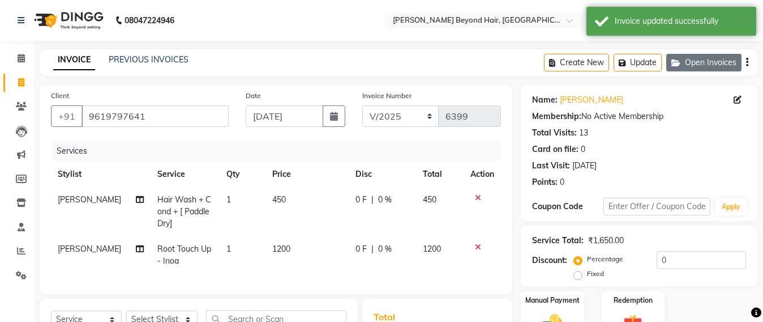
click at [704, 59] on button "Open Invoices" at bounding box center [704, 63] width 75 height 18
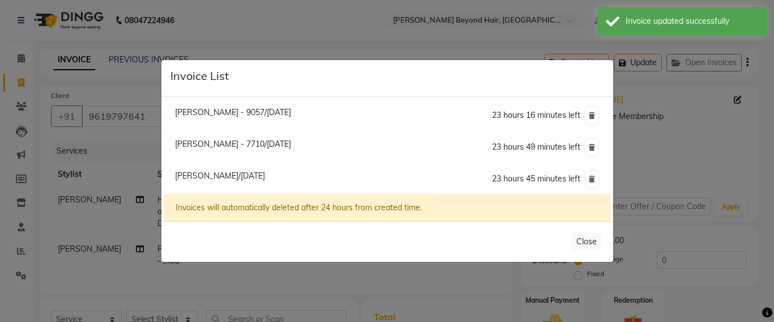
click at [242, 144] on span "[PERSON_NAME] - 7710/[DATE]" at bounding box center [233, 144] width 116 height 10
type input "9167647710"
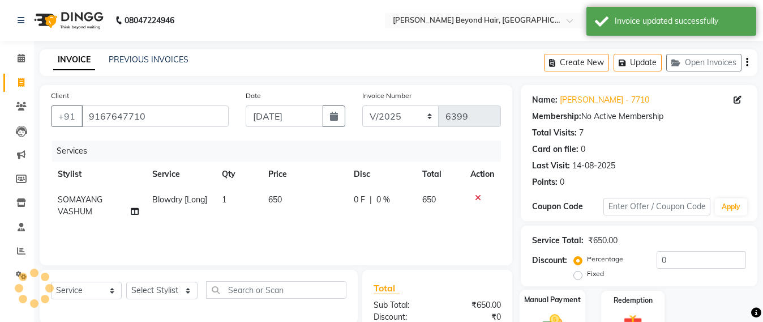
scroll to position [131, 0]
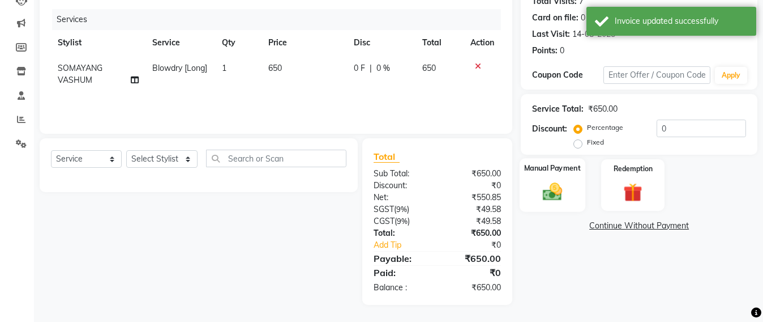
click at [561, 191] on img at bounding box center [553, 191] width 32 height 23
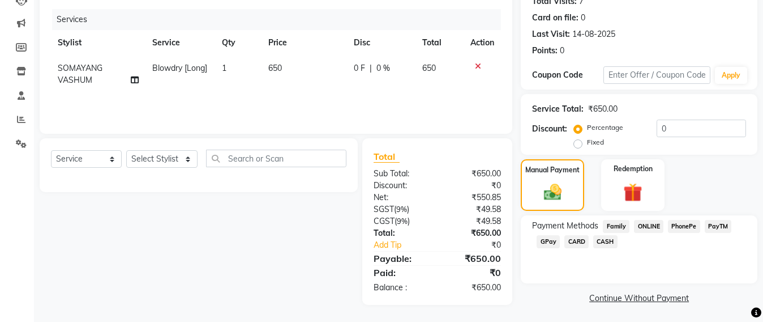
click at [539, 243] on span "GPay" at bounding box center [548, 241] width 23 height 13
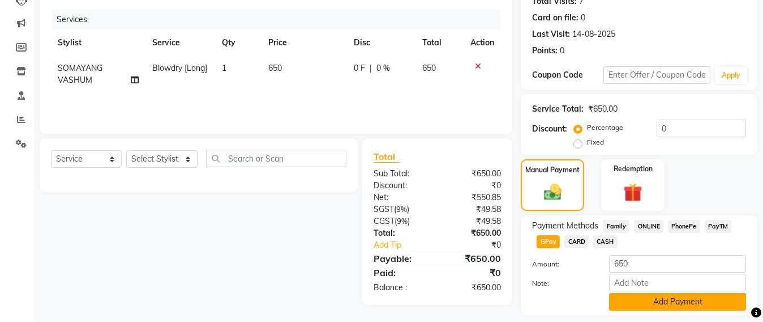
click at [629, 302] on button "Add Payment" at bounding box center [677, 302] width 137 height 18
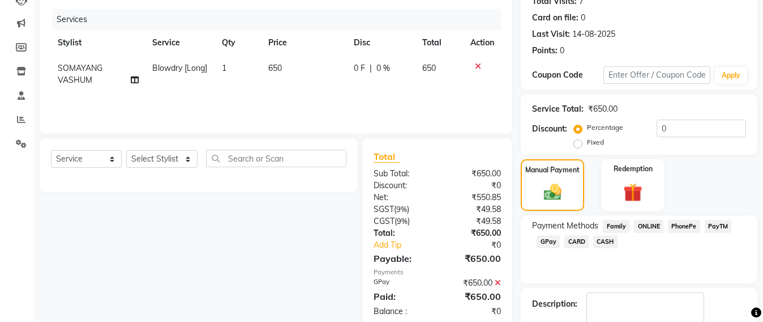
scroll to position [197, 0]
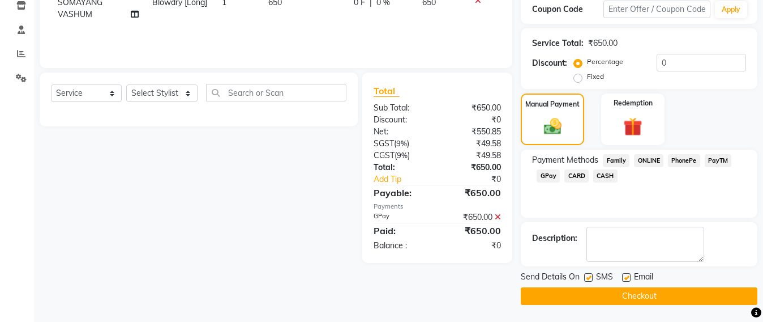
click at [629, 302] on button "Checkout" at bounding box center [639, 296] width 237 height 18
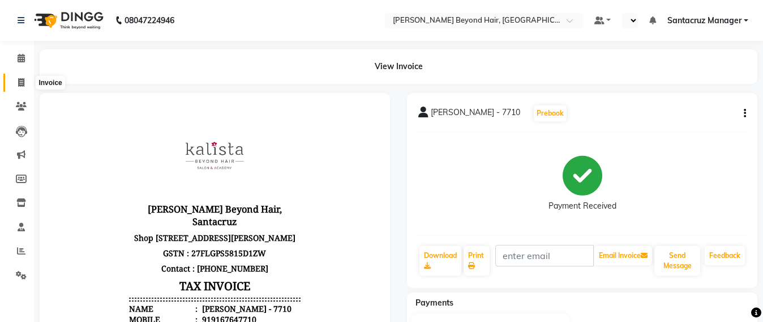
click at [18, 81] on icon at bounding box center [21, 82] width 6 height 8
select select "service"
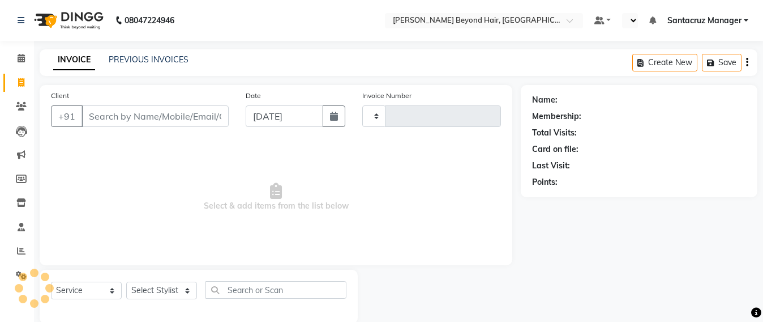
scroll to position [19, 0]
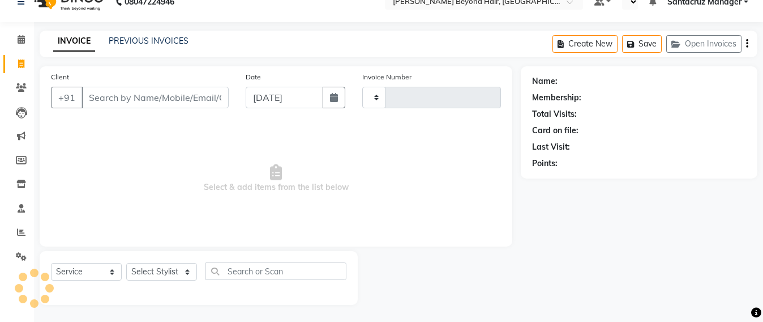
type input "6400"
select select "6357"
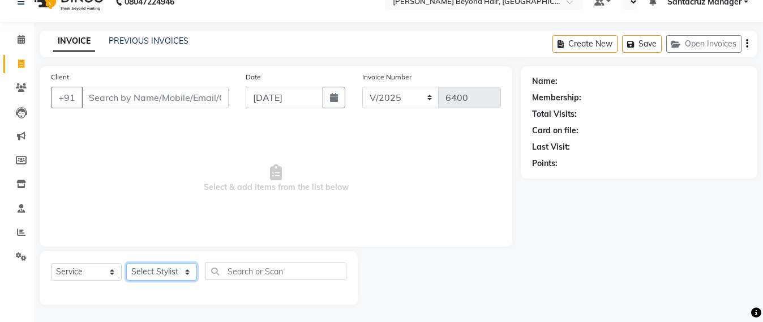
click at [142, 271] on select "Select Stylist" at bounding box center [161, 272] width 71 height 18
select select "47842"
click at [126, 263] on select "Select Stylist Admin [PERSON_NAME] Sankat [PERSON_NAME] [PERSON_NAME] [PERSON_N…" at bounding box center [161, 272] width 71 height 18
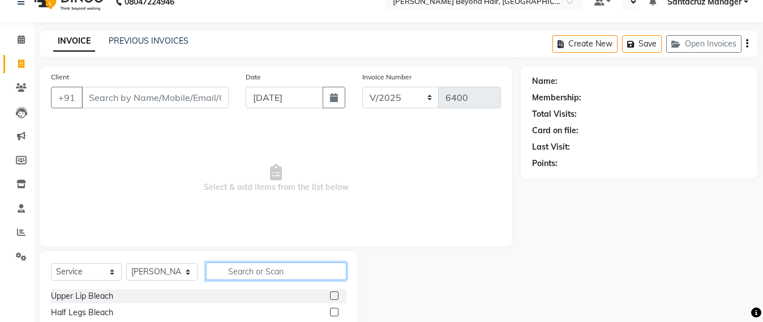
click at [256, 275] on input "text" at bounding box center [276, 271] width 140 height 18
type input "FACE"
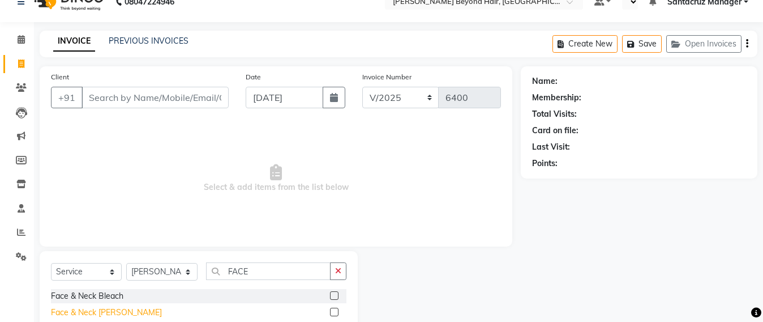
click at [109, 309] on div "Face & Neck [PERSON_NAME]" at bounding box center [106, 312] width 111 height 12
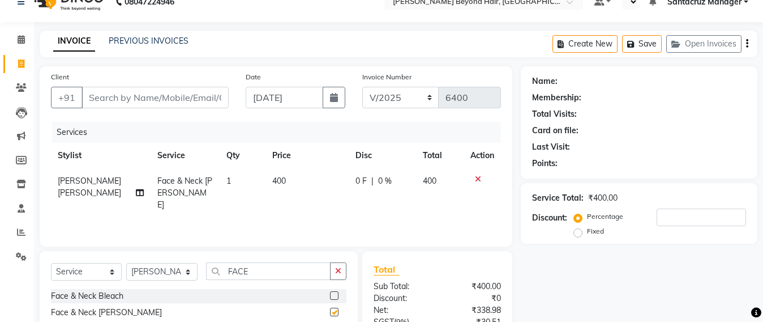
checkbox input "false"
click at [261, 268] on input "FACE" at bounding box center [268, 271] width 125 height 18
type input "F"
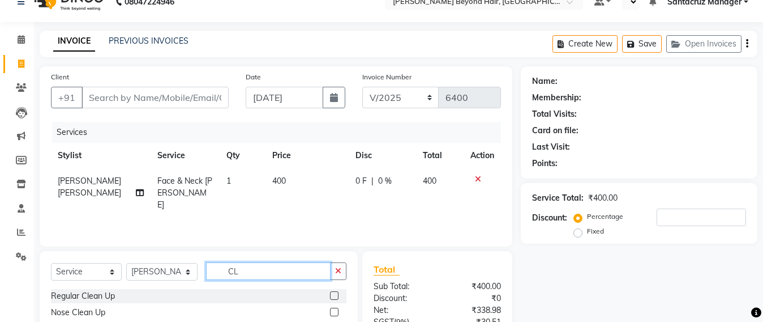
type input "C"
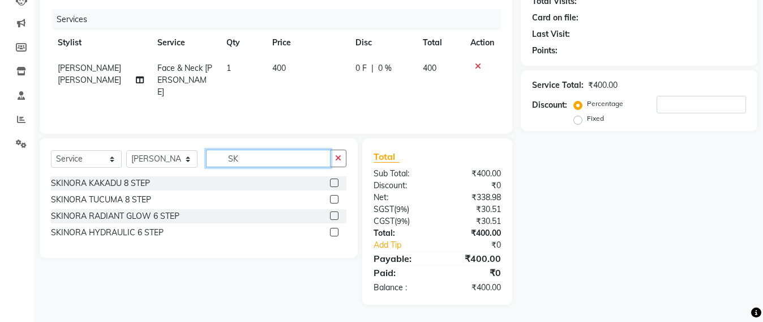
type input "S"
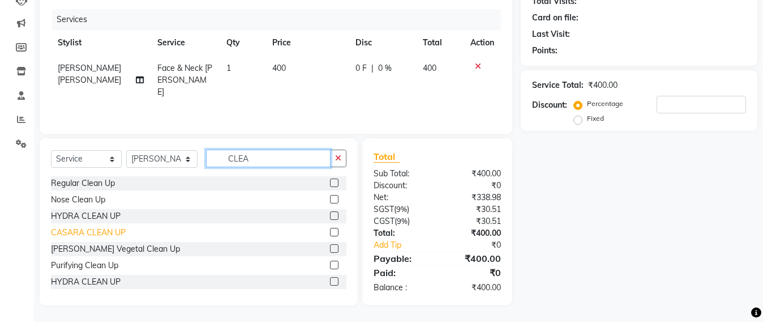
type input "CLEA"
click at [103, 232] on div "CASARA CLEAN UP" at bounding box center [88, 233] width 75 height 12
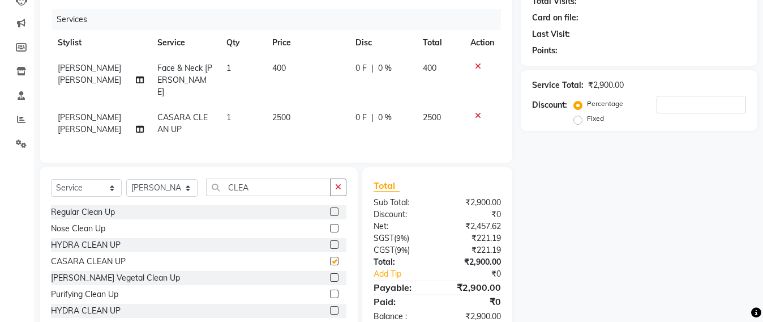
checkbox input "false"
click at [294, 105] on td "2500" at bounding box center [307, 123] width 83 height 37
select select "47842"
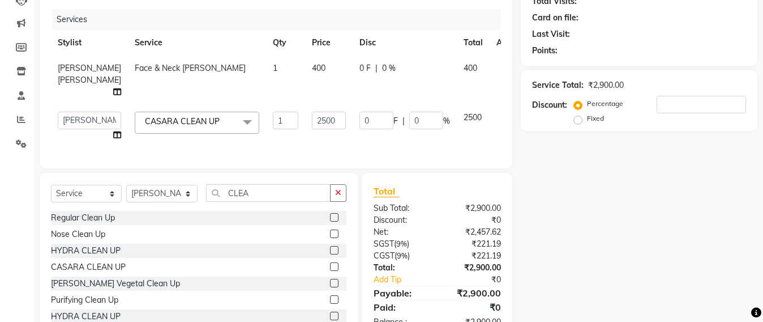
click at [501, 119] on icon at bounding box center [504, 116] width 6 height 8
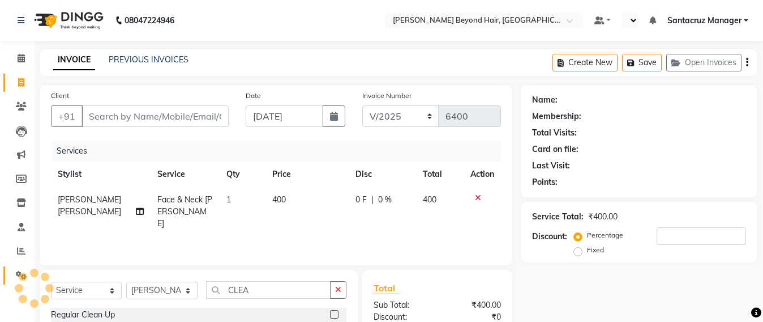
scroll to position [132, 0]
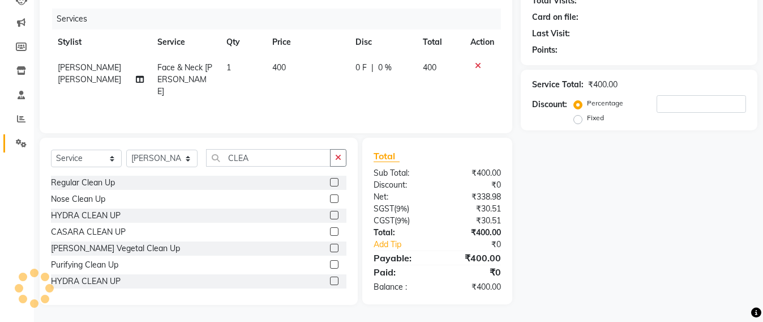
click at [10, 146] on link "Settings" at bounding box center [16, 143] width 27 height 19
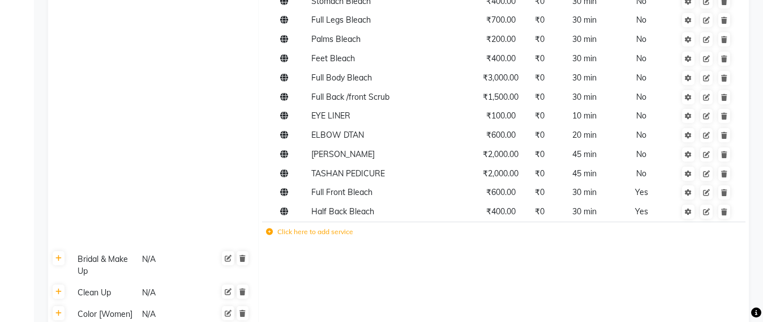
scroll to position [496, 0]
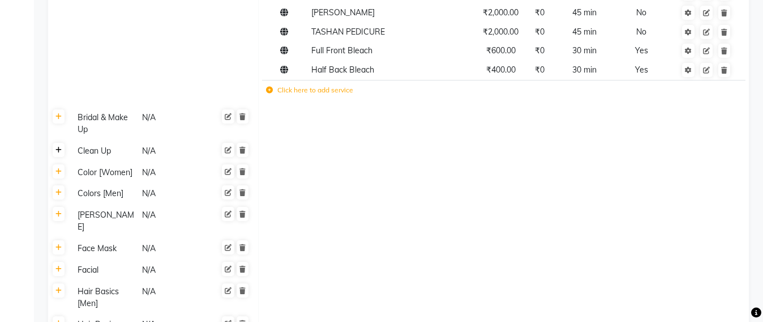
click at [59, 151] on icon at bounding box center [59, 150] width 6 height 7
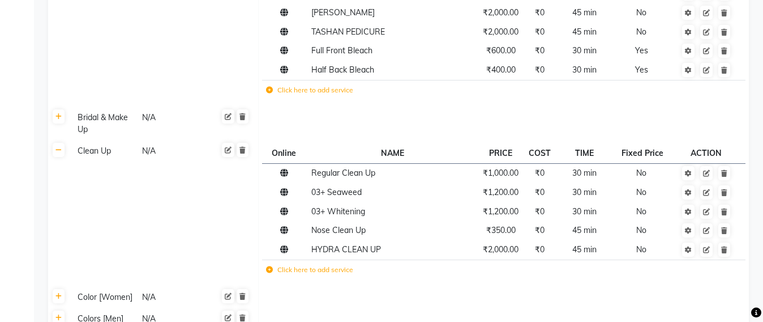
click at [271, 269] on icon at bounding box center [269, 269] width 7 height 7
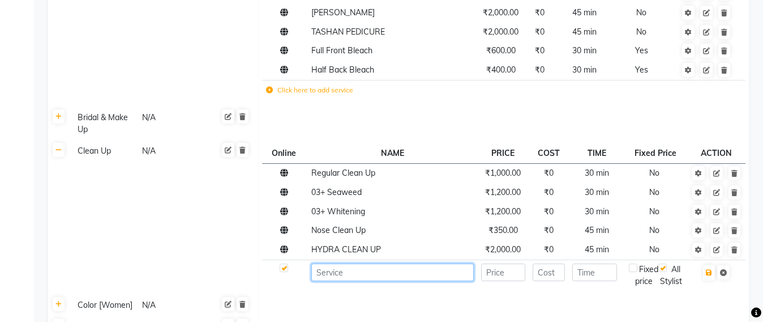
click at [341, 280] on input at bounding box center [392, 272] width 163 height 18
type input "SKINORA CLEAN UP"
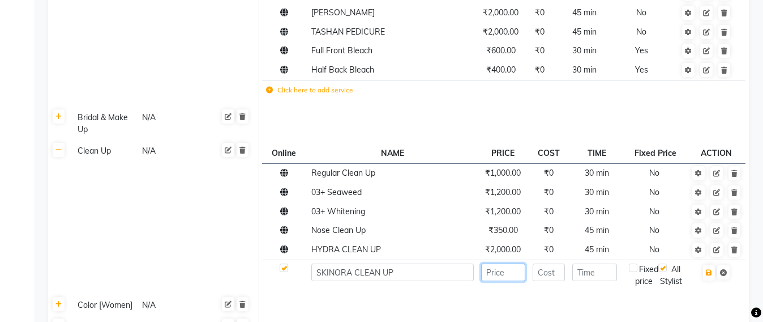
click at [503, 276] on input "number" at bounding box center [503, 272] width 44 height 18
type input "1500"
click at [551, 279] on input "number" at bounding box center [549, 272] width 33 height 18
type input "0"
click at [606, 274] on input "number" at bounding box center [595, 272] width 45 height 18
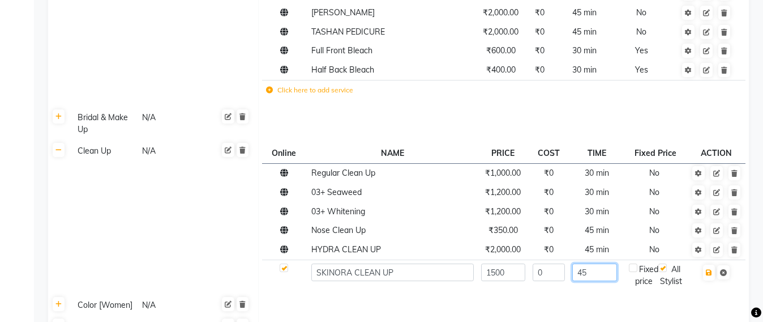
type input "45"
click at [635, 274] on div "Fixed price" at bounding box center [643, 275] width 29 height 24
click at [726, 272] on icon at bounding box center [723, 272] width 7 height 7
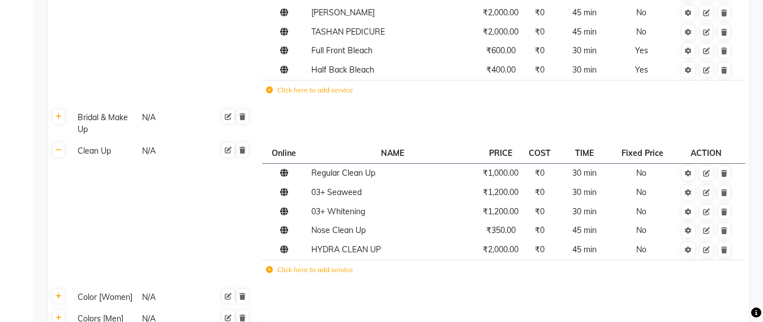
click at [271, 266] on icon at bounding box center [269, 269] width 7 height 7
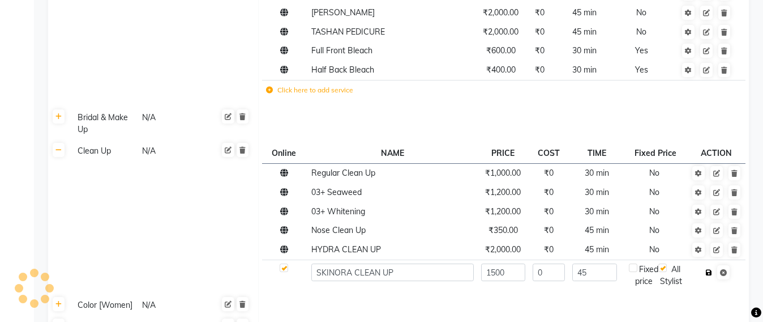
click at [709, 276] on button "button" at bounding box center [709, 272] width 12 height 16
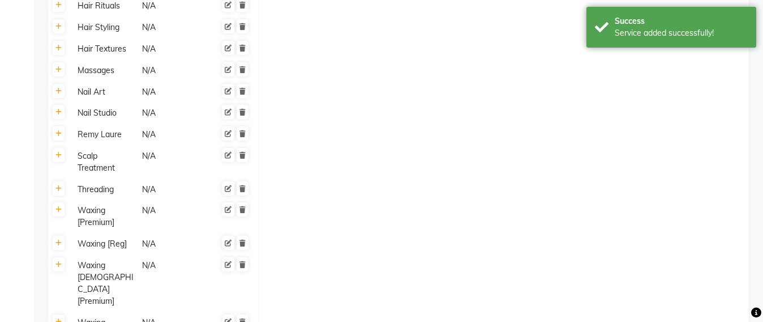
scroll to position [1120, 0]
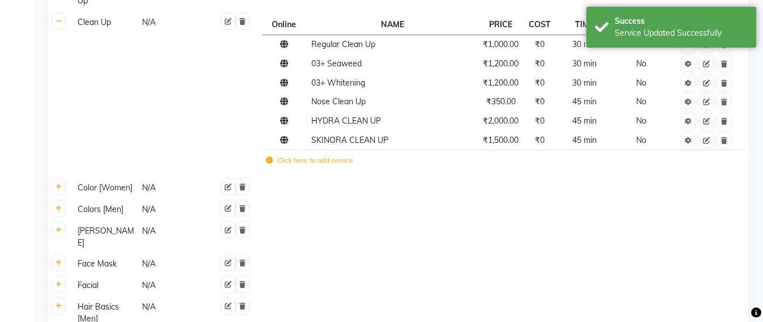
scroll to position [0, 0]
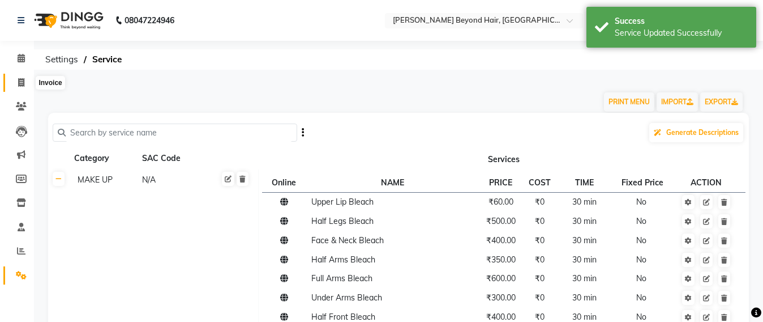
click at [16, 79] on span at bounding box center [21, 82] width 20 height 13
select select "service"
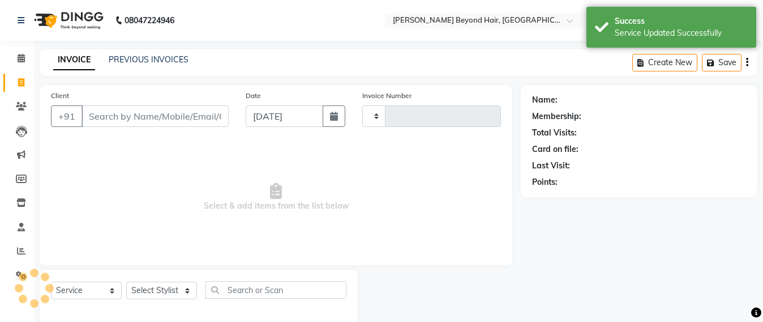
scroll to position [19, 0]
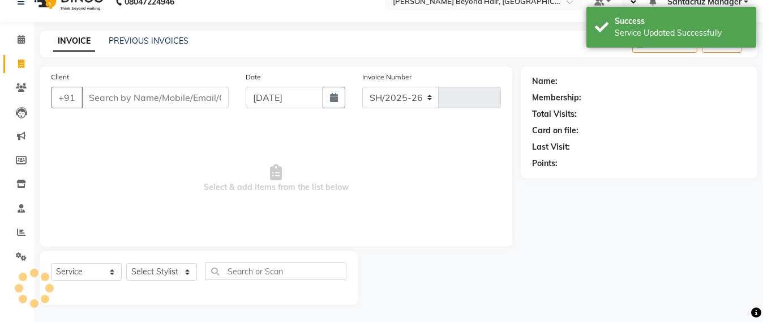
select select "6357"
type input "6400"
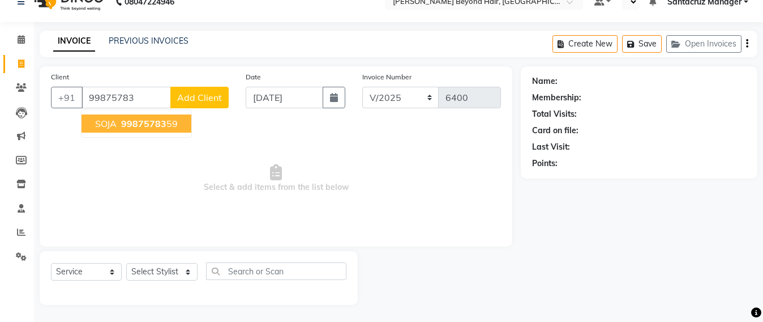
click at [136, 121] on span "99875783" at bounding box center [143, 123] width 45 height 11
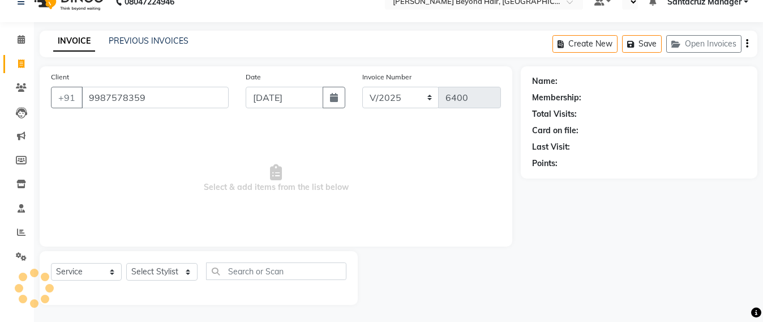
type input "9987578359"
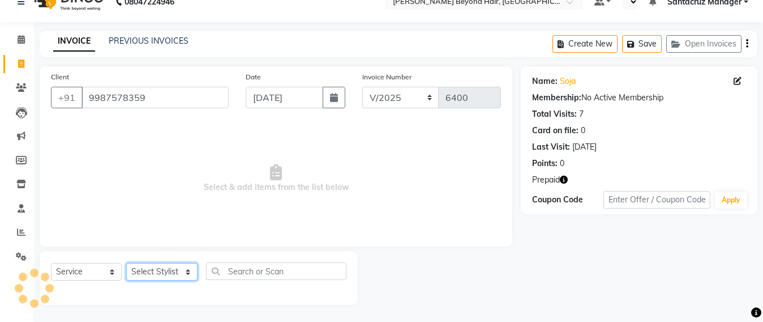
click at [159, 268] on select "Select Stylist Admin [PERSON_NAME] Sankat [PERSON_NAME] [PERSON_NAME] [PERSON_N…" at bounding box center [161, 272] width 71 height 18
select select "47842"
click at [126, 263] on select "Select Stylist Admin [PERSON_NAME] Sankat [PERSON_NAME] [PERSON_NAME] [PERSON_N…" at bounding box center [161, 272] width 71 height 18
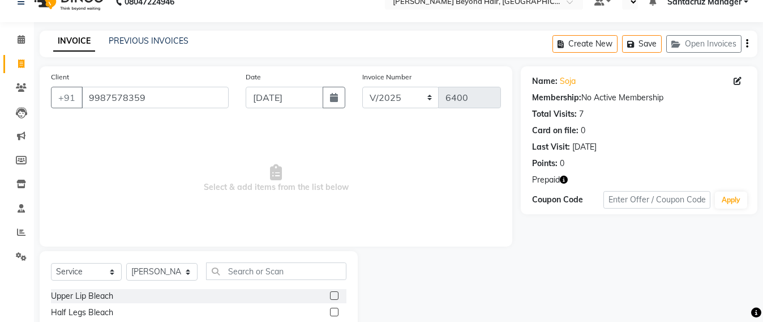
click at [253, 267] on input "text" at bounding box center [276, 271] width 140 height 18
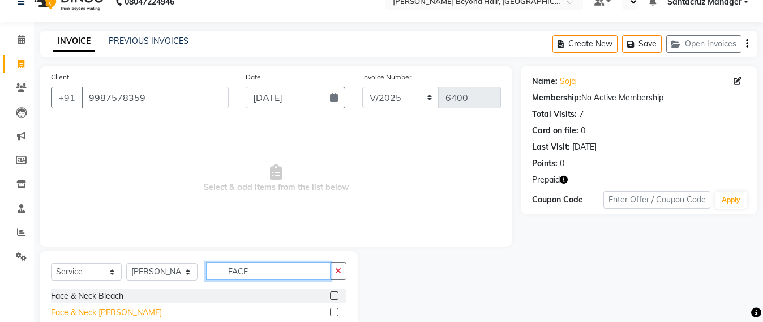
type input "FACE"
click at [105, 311] on div "Face & Neck [PERSON_NAME]" at bounding box center [106, 312] width 111 height 12
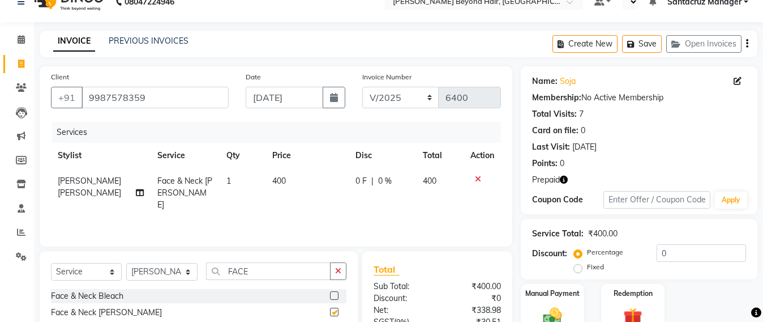
checkbox input "false"
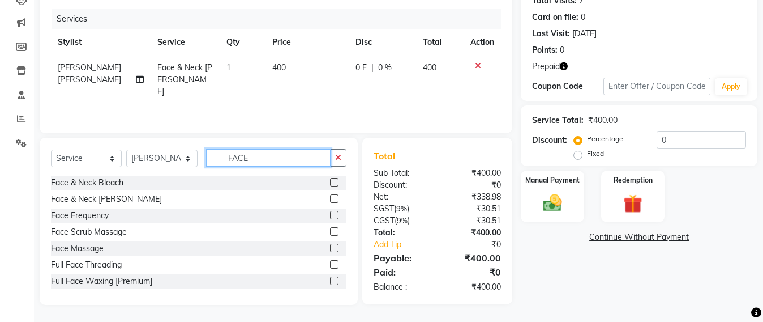
click at [274, 157] on input "FACE" at bounding box center [268, 158] width 125 height 18
type input "F"
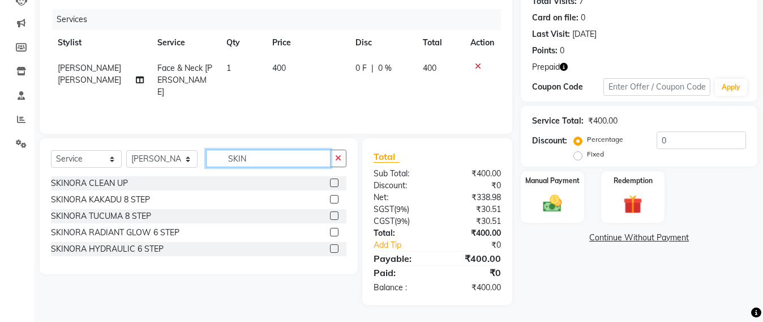
scroll to position [131, 0]
type input "SKINOR"
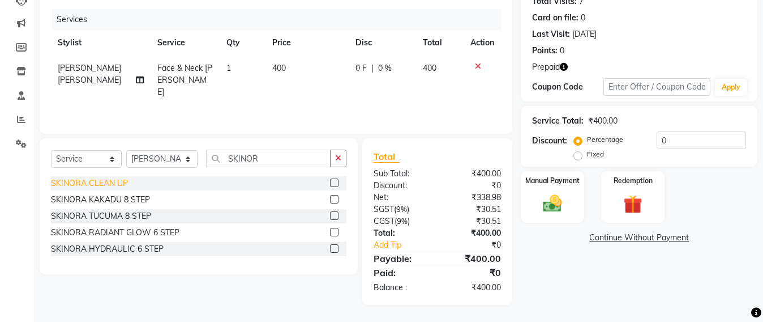
click at [110, 184] on div "SKINORA CLEAN UP" at bounding box center [89, 183] width 77 height 12
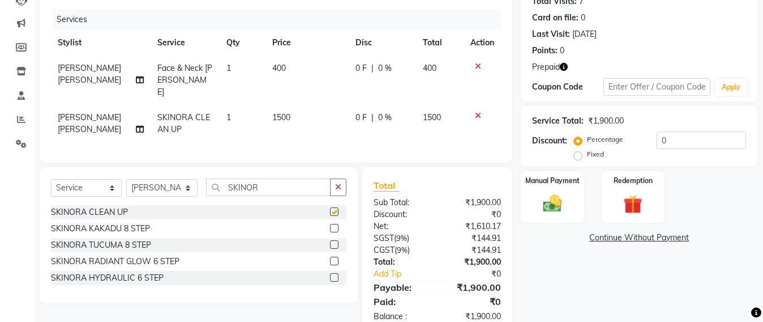
checkbox input "false"
click at [271, 186] on input "SKINOR" at bounding box center [268, 187] width 125 height 18
type input "S"
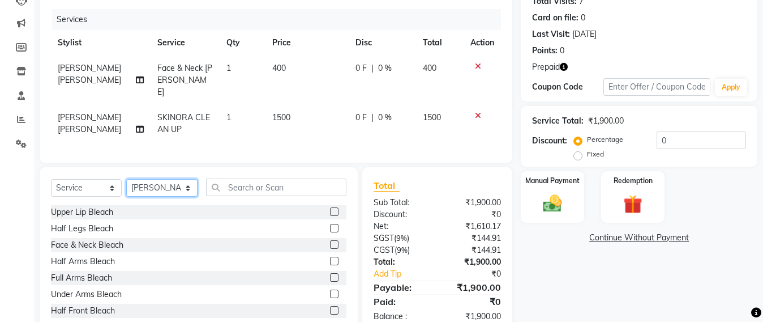
click at [159, 183] on select "Select Stylist Admin [PERSON_NAME] Sankat [PERSON_NAME] [PERSON_NAME] [PERSON_N…" at bounding box center [161, 188] width 71 height 18
select select "48409"
click at [126, 179] on select "Select Stylist Admin [PERSON_NAME] Sankat [PERSON_NAME] [PERSON_NAME] [PERSON_N…" at bounding box center [161, 188] width 71 height 18
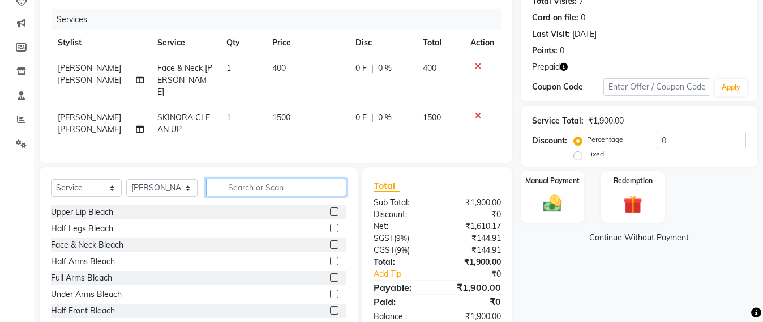
click at [230, 180] on input "text" at bounding box center [276, 187] width 140 height 18
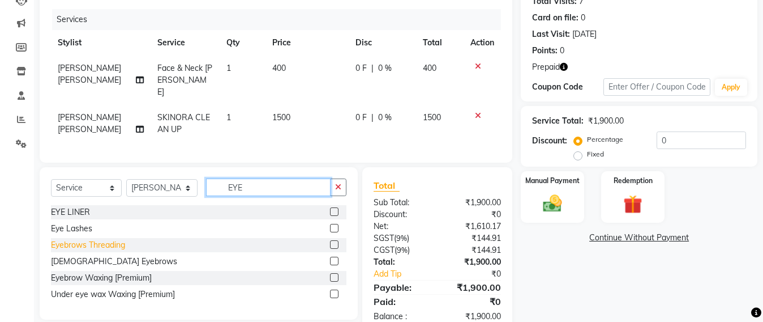
type input "EYE"
click at [67, 244] on div "Eyebrows Threading" at bounding box center [88, 245] width 74 height 12
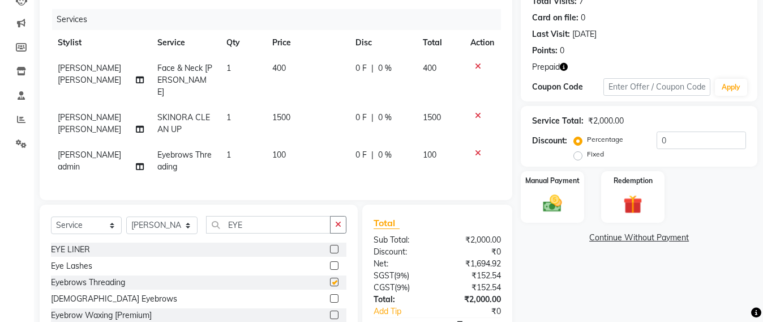
checkbox input "false"
click at [261, 223] on input "EYE" at bounding box center [268, 225] width 125 height 18
type input "E"
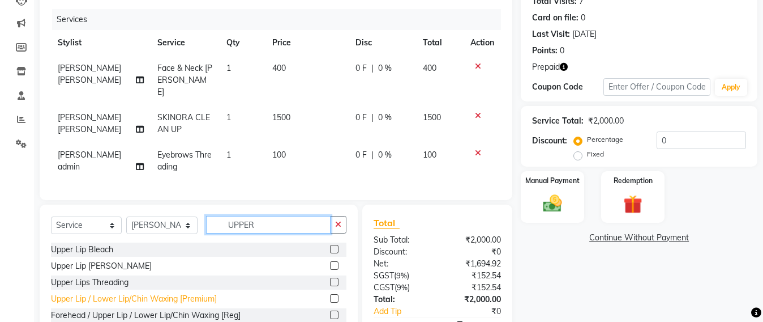
type input "UPPER"
click at [136, 298] on div "Upper Lip / Lower Lip/Chin Waxing [Premium]" at bounding box center [134, 299] width 166 height 12
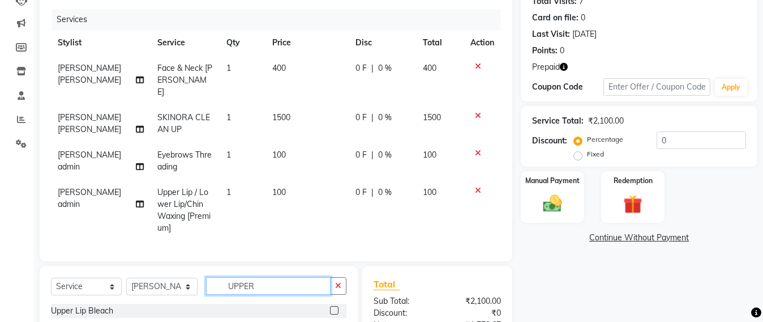
click at [269, 284] on input "UPPER" at bounding box center [268, 286] width 125 height 18
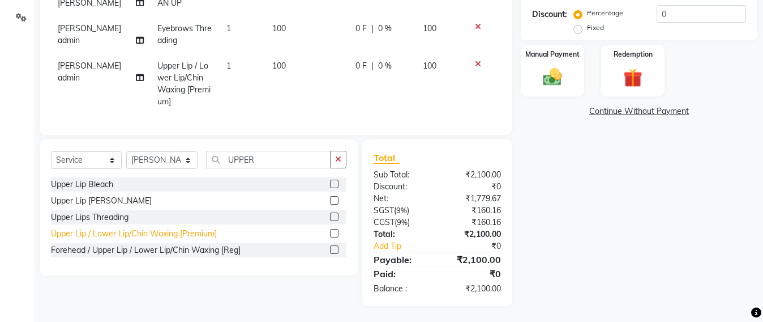
click at [176, 228] on div "Upper Lip / Lower Lip/Chin Waxing [Premium]" at bounding box center [134, 234] width 166 height 12
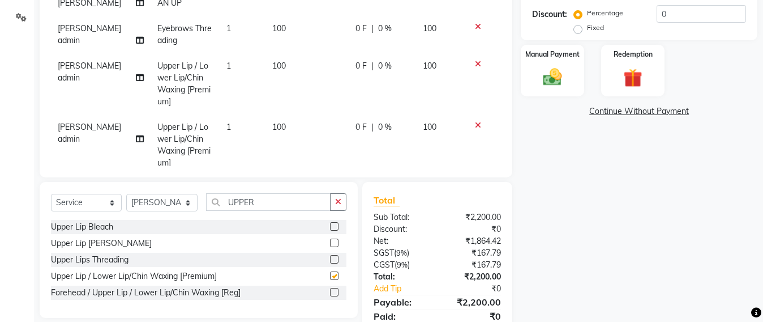
checkbox input "false"
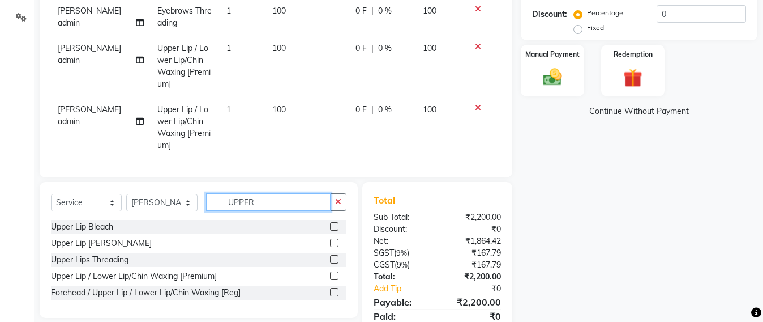
click at [283, 194] on input "UPPER" at bounding box center [268, 202] width 125 height 18
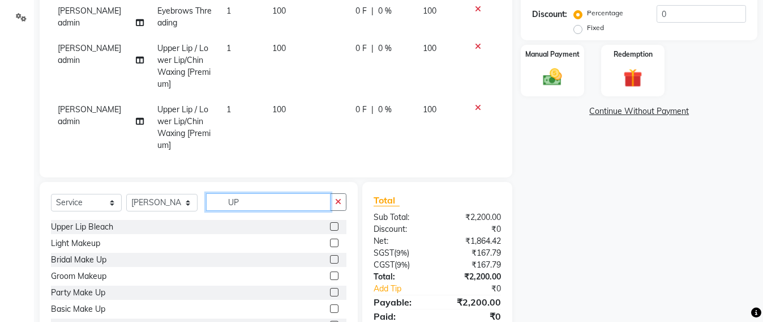
type input "U"
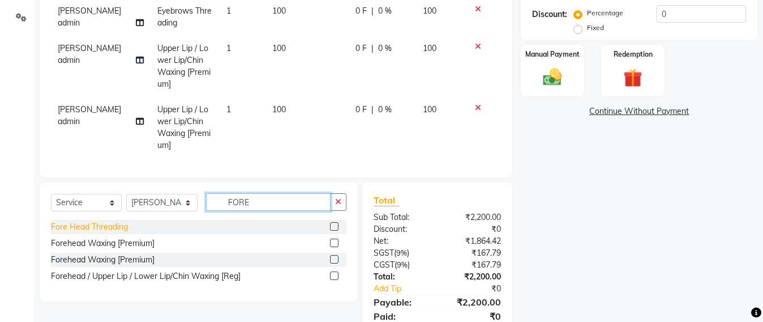
type input "FORE"
click at [103, 230] on div "Fore Head Threading" at bounding box center [89, 227] width 77 height 12
click at [103, 229] on div "Fore Head Threading" at bounding box center [89, 227] width 77 height 12
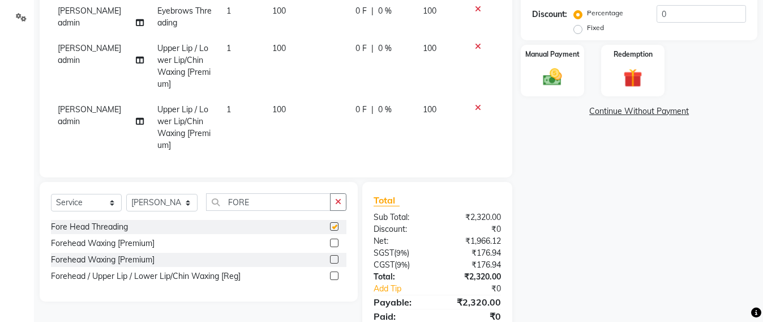
checkbox input "false"
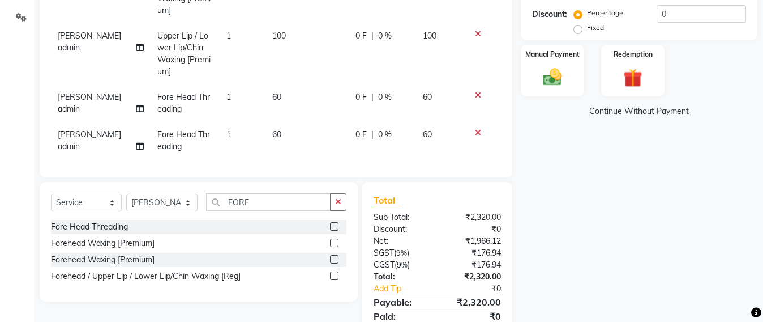
scroll to position [92, 0]
click at [475, 127] on icon at bounding box center [478, 131] width 6 height 8
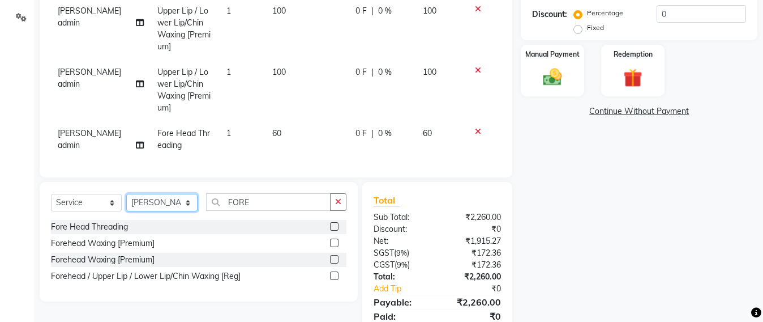
click at [175, 199] on select "Select Stylist Admin [PERSON_NAME] Sankat [PERSON_NAME] [PERSON_NAME] [PERSON_N…" at bounding box center [161, 203] width 71 height 18
select select "47856"
click at [126, 194] on select "Select Stylist Admin [PERSON_NAME] Sankat [PERSON_NAME] [PERSON_NAME] [PERSON_N…" at bounding box center [161, 203] width 71 height 18
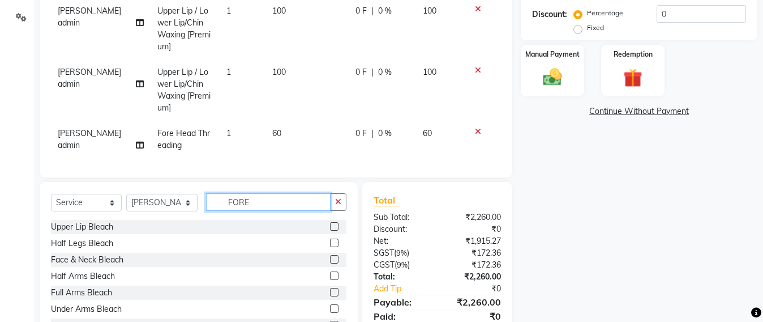
click at [265, 200] on input "FORE" at bounding box center [268, 202] width 125 height 18
type input "F"
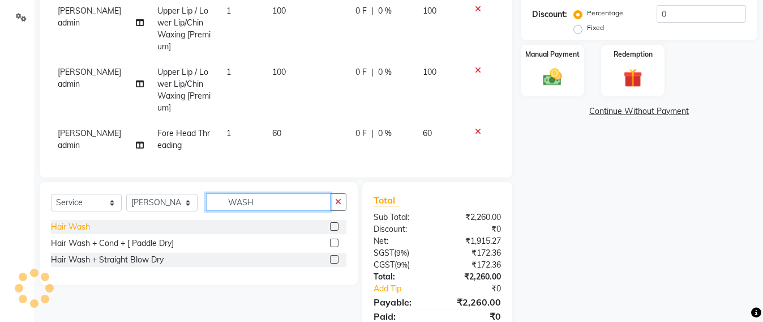
type input "WASH"
click at [72, 224] on div "Hair Wash" at bounding box center [70, 227] width 39 height 12
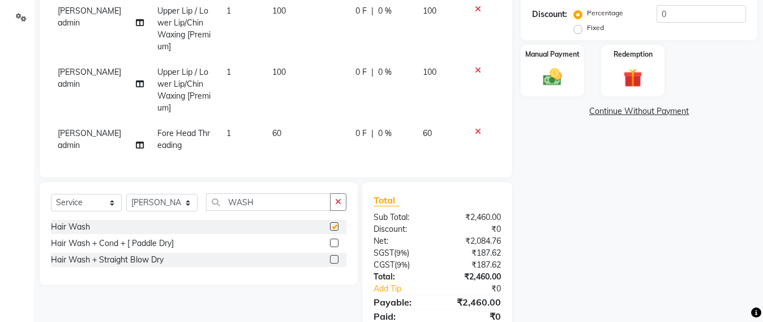
checkbox input "false"
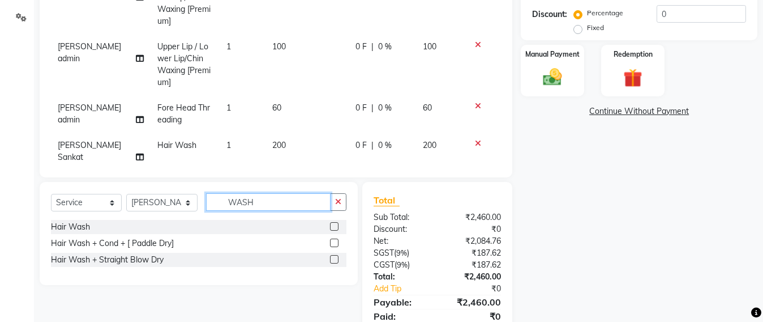
click at [262, 206] on input "WASH" at bounding box center [268, 202] width 125 height 18
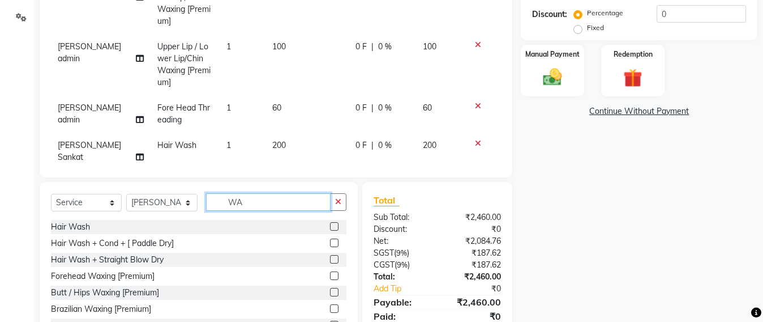
type input "W"
type input "HAIR CUT"
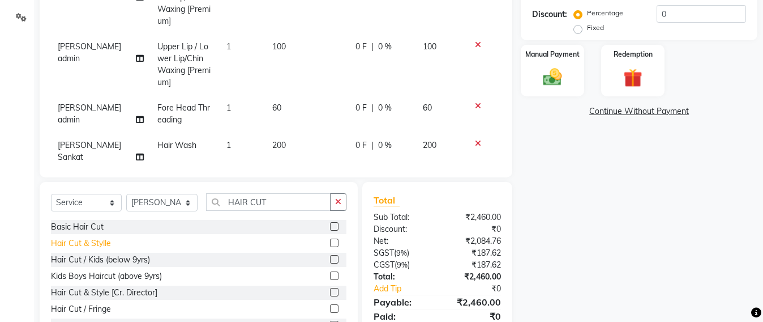
click at [88, 237] on div "Hair Cut & Stylle" at bounding box center [81, 243] width 60 height 12
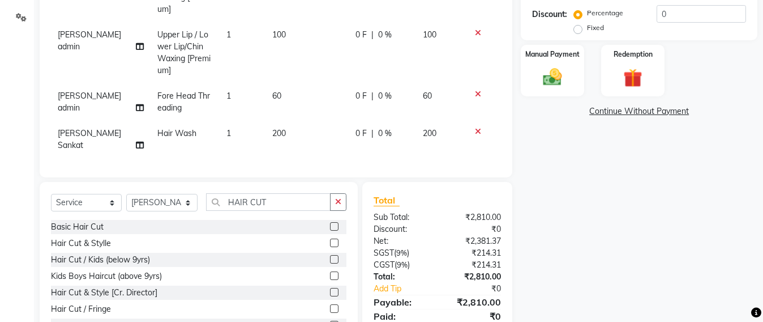
checkbox input "false"
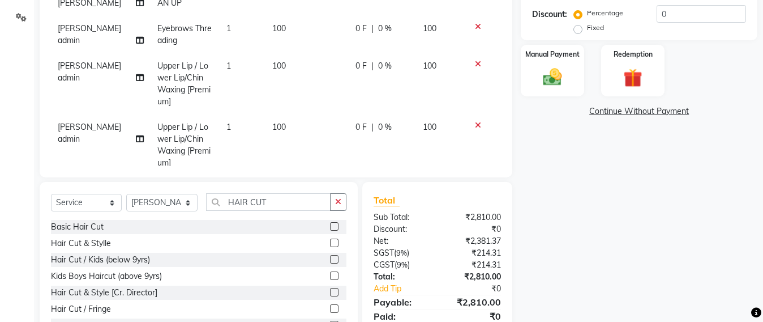
scroll to position [0, 0]
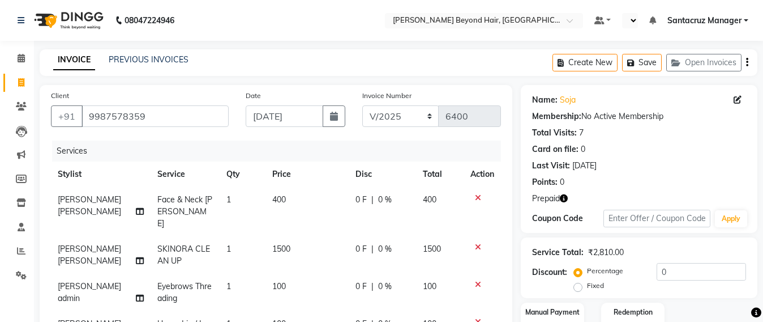
click at [566, 197] on icon "button" at bounding box center [564, 198] width 8 height 8
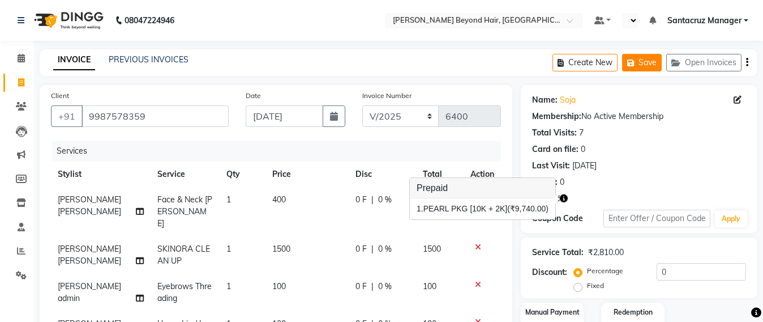
click at [654, 65] on button "Save" at bounding box center [642, 63] width 40 height 18
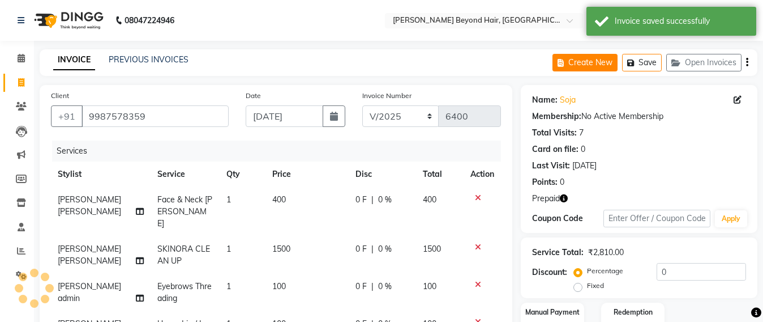
click at [578, 63] on button "Create New" at bounding box center [585, 63] width 65 height 18
select select "service"
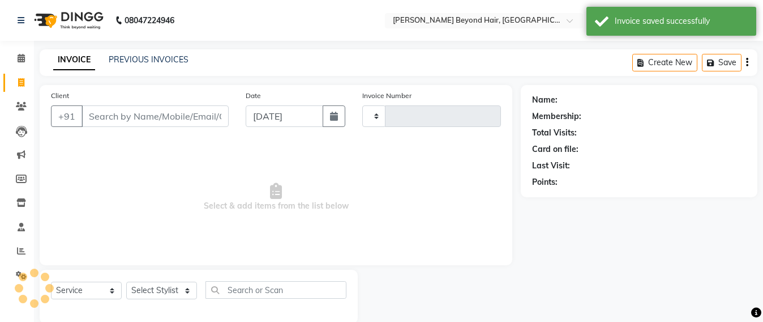
scroll to position [19, 0]
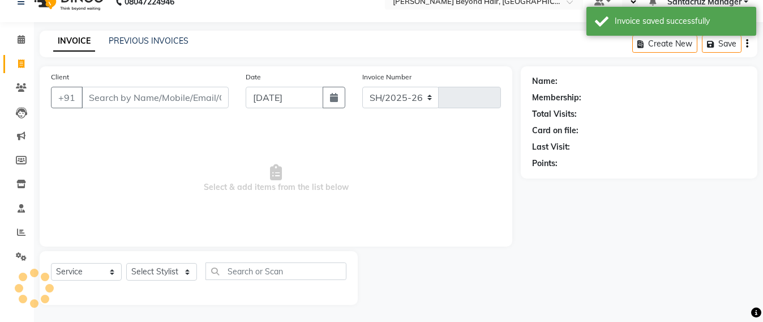
type input "S"
select select "6357"
type input "6400"
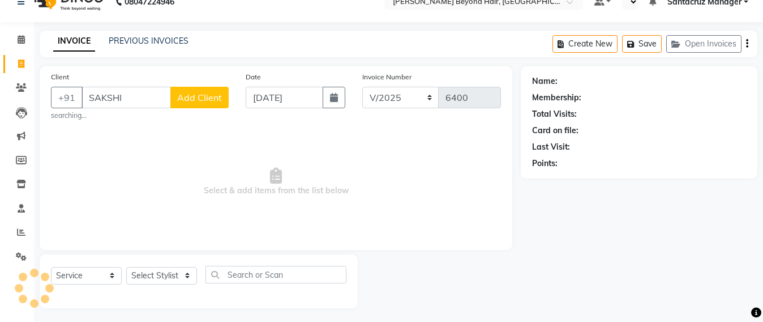
click at [123, 95] on input "SAKSHI" at bounding box center [126, 98] width 89 height 22
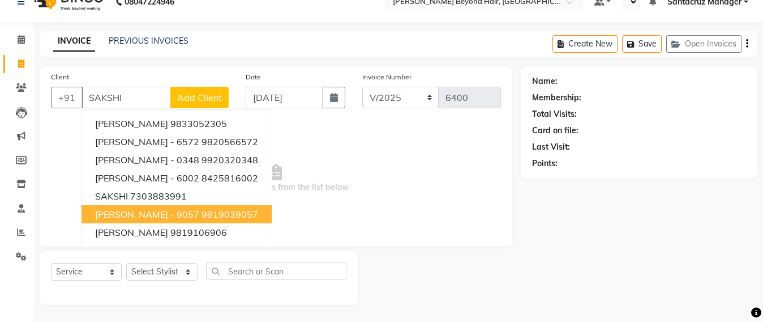
click at [144, 206] on button "[PERSON_NAME] - 9057 9819039057" at bounding box center [177, 214] width 190 height 18
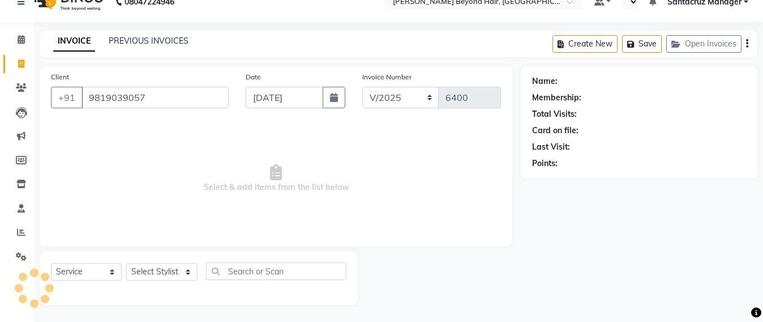
type input "9819039057"
click at [147, 268] on select "Select Stylist Admin [PERSON_NAME] Sankat [PERSON_NAME] [PERSON_NAME] [PERSON_N…" at bounding box center [161, 272] width 71 height 18
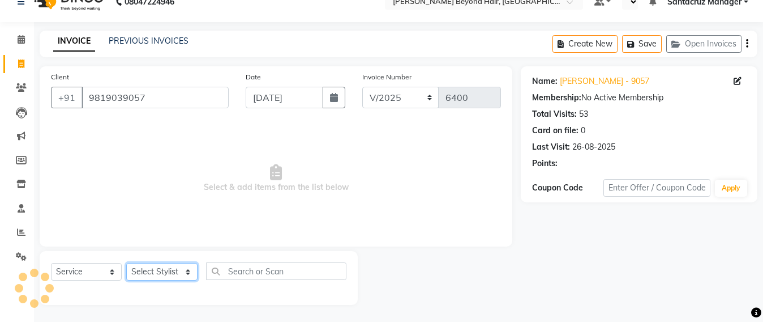
select select "47907"
click at [126, 263] on select "Select Stylist Admin [PERSON_NAME] Sankat [PERSON_NAME] [PERSON_NAME] [PERSON_N…" at bounding box center [161, 272] width 71 height 18
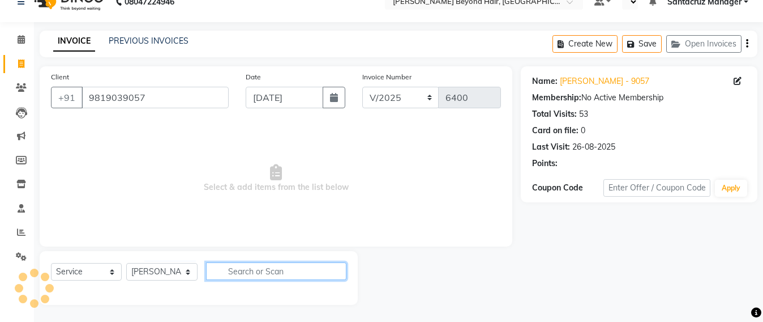
click at [234, 270] on input "text" at bounding box center [276, 271] width 140 height 18
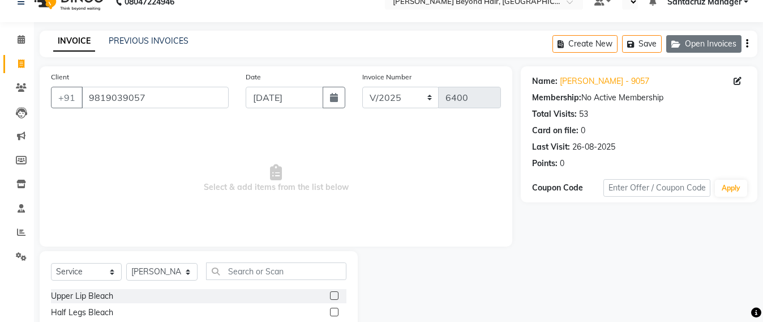
click at [715, 46] on button "Open Invoices" at bounding box center [704, 44] width 75 height 18
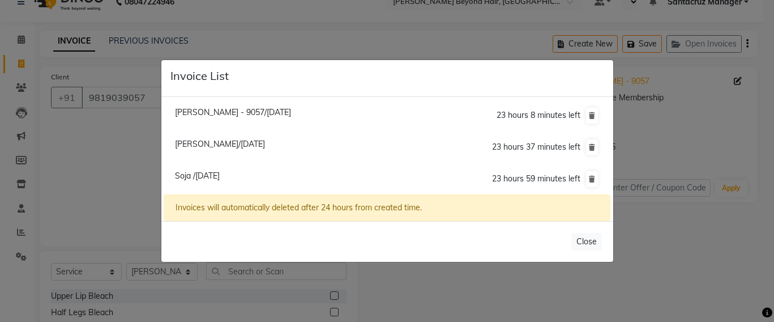
click at [88, 141] on ngb-modal-window "Invoice List [PERSON_NAME] - 9057/[DATE] 23 hours 8 minutes left [PERSON_NAME]/…" at bounding box center [387, 161] width 774 height 322
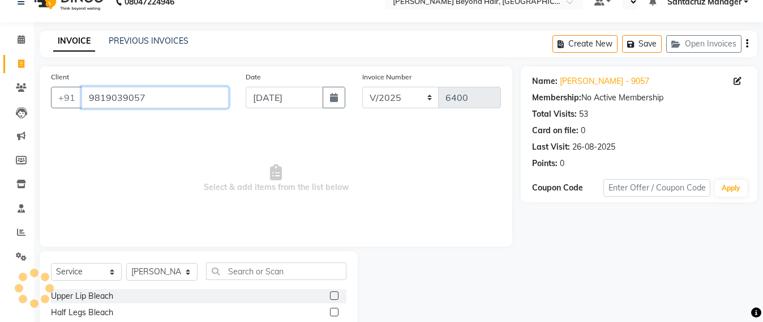
click at [152, 89] on input "9819039057" at bounding box center [155, 98] width 147 height 22
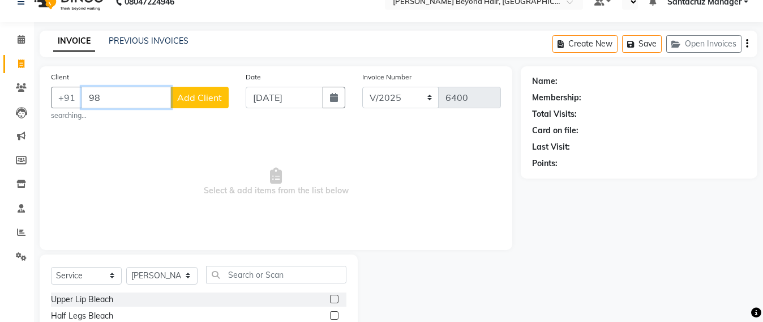
type input "9"
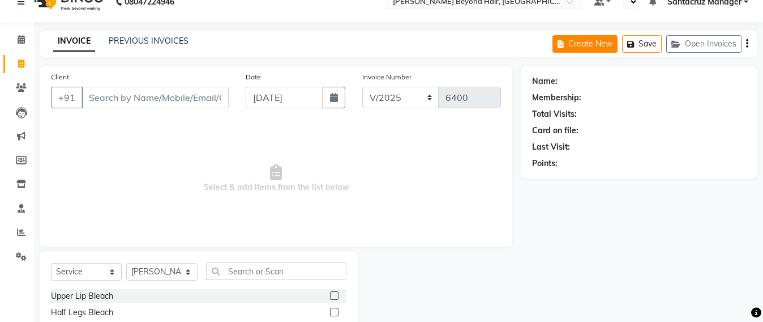
click at [595, 41] on button "Create New" at bounding box center [585, 44] width 65 height 18
select select "service"
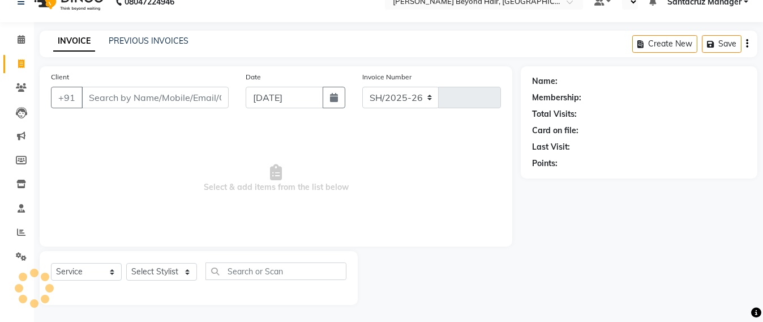
select select "6357"
type input "6400"
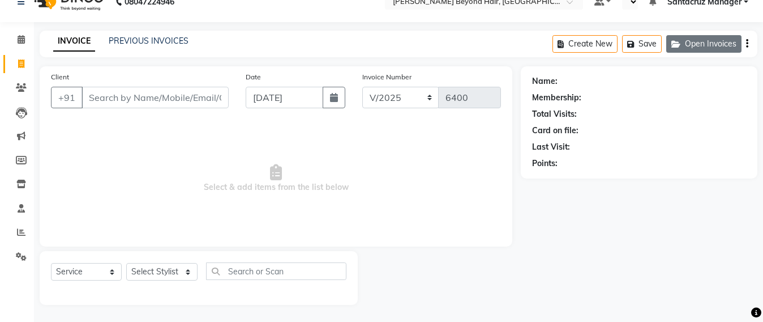
click at [719, 46] on button "Open Invoices" at bounding box center [704, 44] width 75 height 18
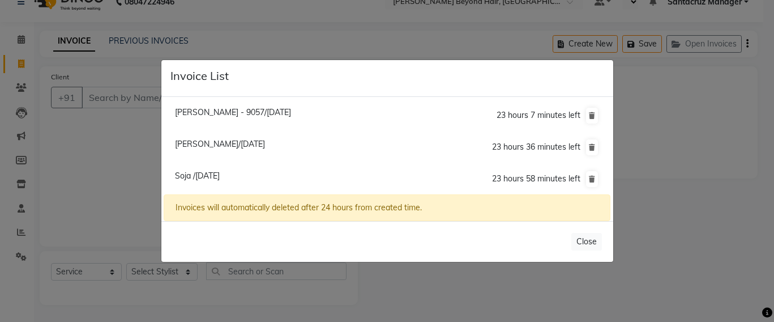
click at [214, 175] on span "Soja /[DATE]" at bounding box center [197, 175] width 45 height 10
type input "9987578359"
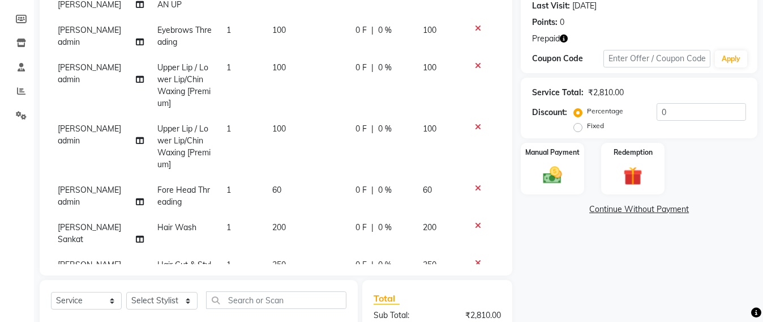
scroll to position [118, 0]
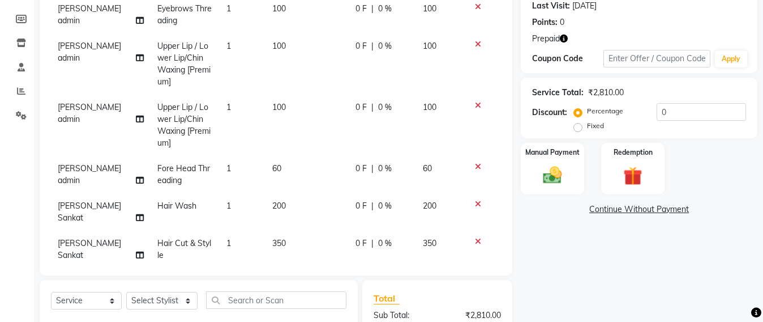
click at [565, 39] on icon "button" at bounding box center [564, 39] width 8 height 8
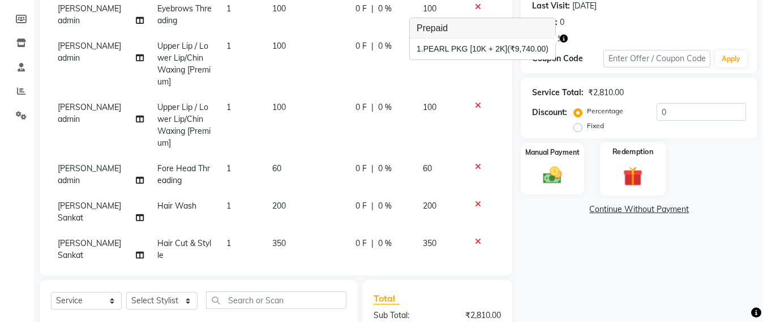
click at [634, 177] on img at bounding box center [633, 176] width 32 height 24
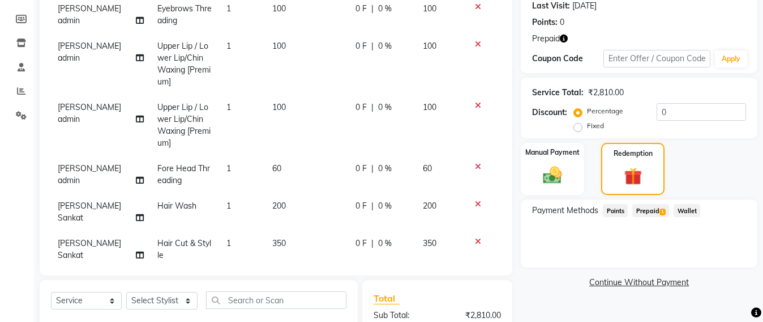
click at [654, 211] on span "Prepaid 1" at bounding box center [651, 210] width 37 height 13
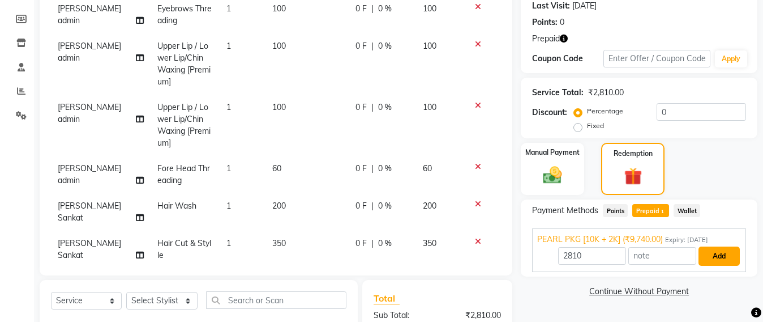
click at [719, 260] on button "Add" at bounding box center [719, 255] width 41 height 19
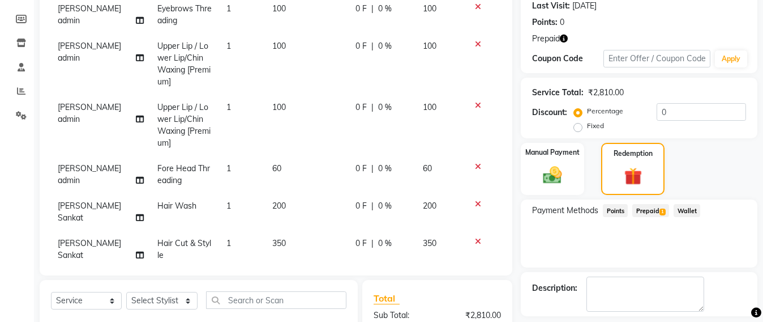
scroll to position [301, 0]
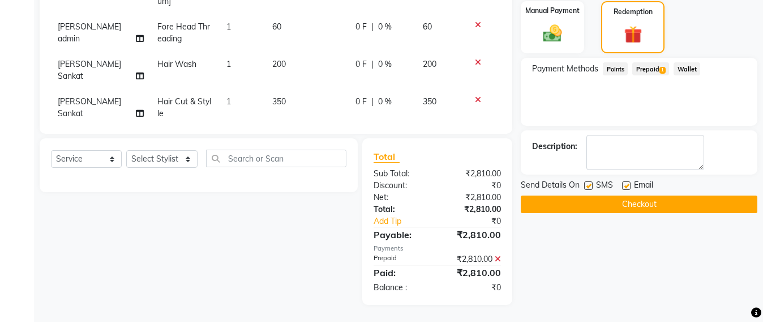
click at [634, 203] on button "Checkout" at bounding box center [639, 204] width 237 height 18
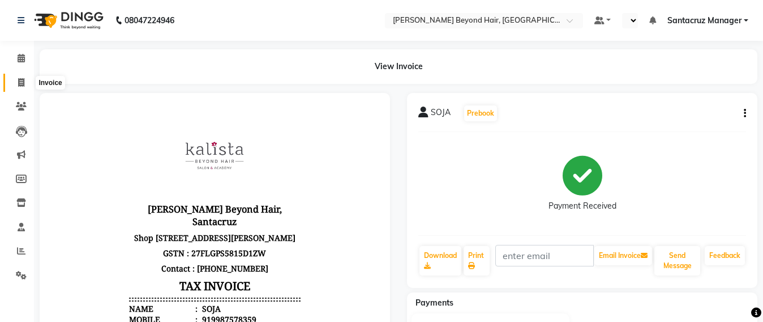
click at [14, 80] on span at bounding box center [21, 82] width 20 height 13
select select "service"
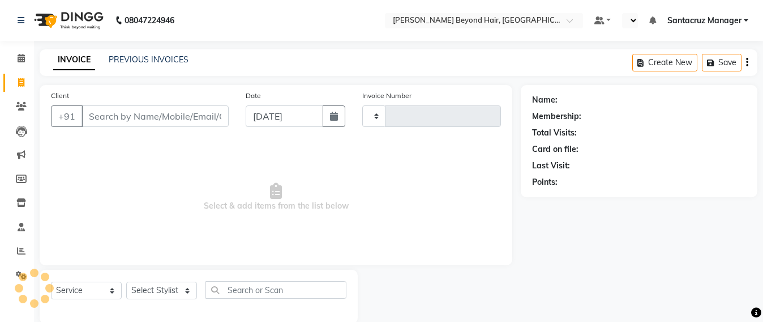
scroll to position [19, 0]
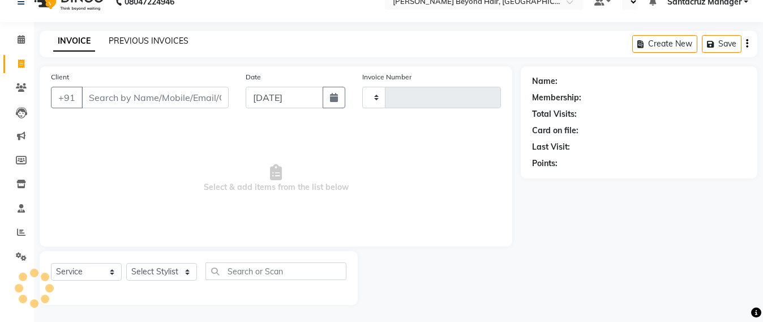
click at [163, 39] on link "PREVIOUS INVOICES" at bounding box center [149, 41] width 80 height 10
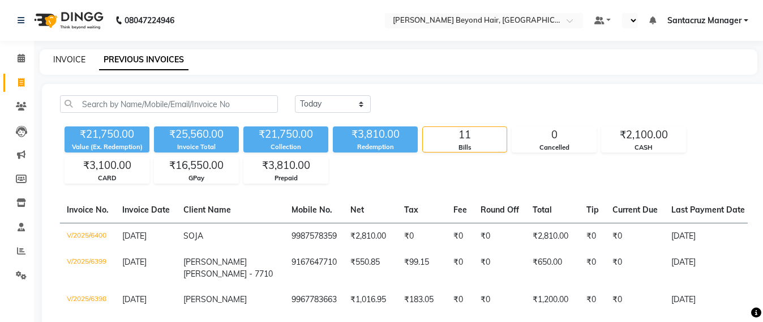
click at [76, 60] on link "INVOICE" at bounding box center [69, 59] width 32 height 10
select select "service"
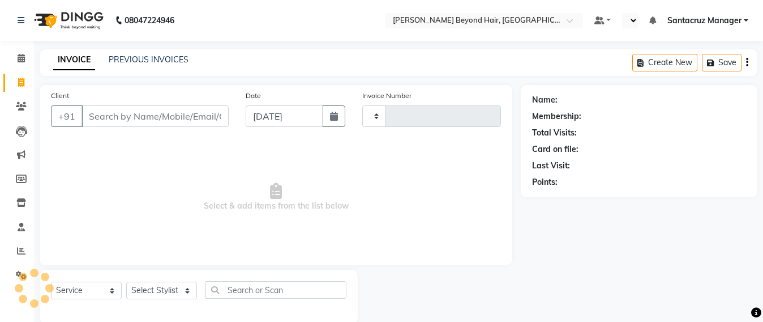
scroll to position [19, 0]
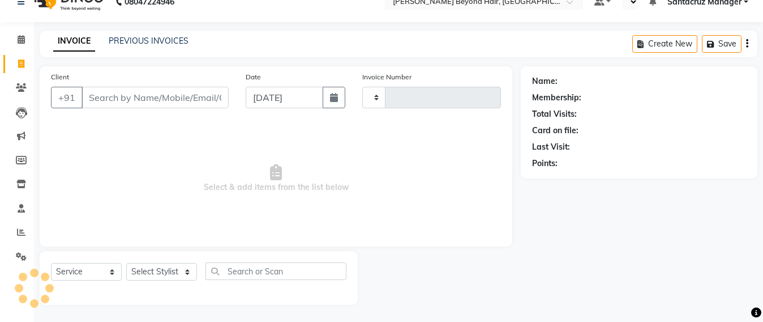
type input "6401"
select select "6357"
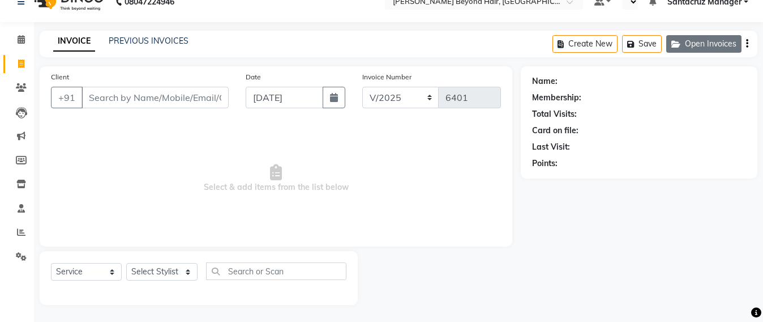
click at [701, 45] on button "Open Invoices" at bounding box center [704, 44] width 75 height 18
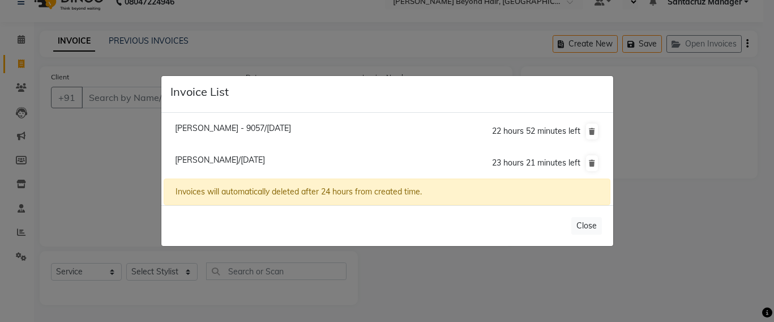
click at [265, 159] on span "[PERSON_NAME]/[DATE]" at bounding box center [220, 160] width 90 height 10
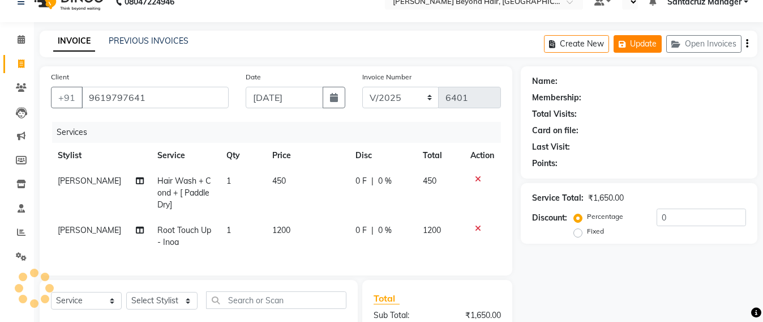
click at [650, 44] on button "Update" at bounding box center [638, 44] width 48 height 18
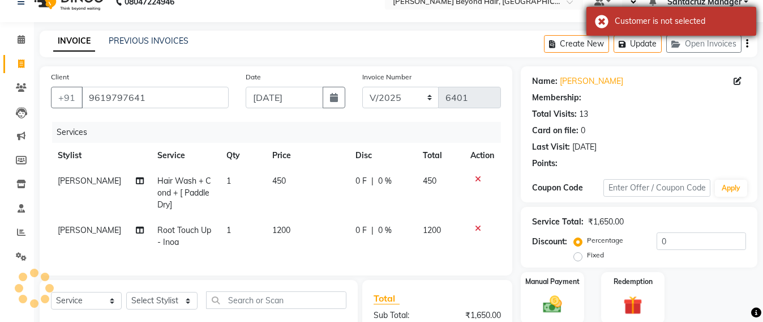
click at [602, 23] on div "Customer is not selected" at bounding box center [672, 21] width 170 height 29
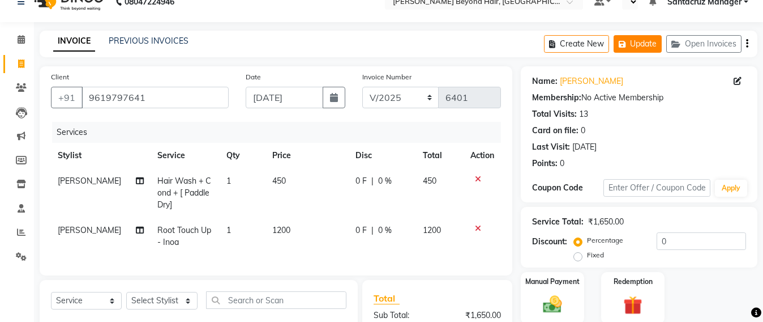
click at [639, 46] on button "Update" at bounding box center [638, 44] width 48 height 18
click at [708, 43] on button "Open Invoices" at bounding box center [704, 44] width 75 height 18
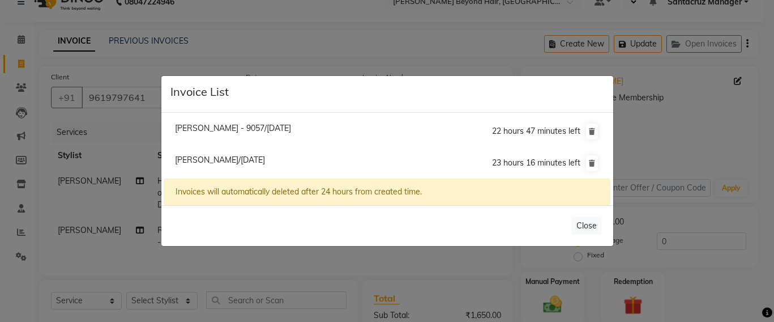
click at [245, 123] on span "[PERSON_NAME] - 9057/[DATE]" at bounding box center [233, 128] width 116 height 10
type input "9819039057"
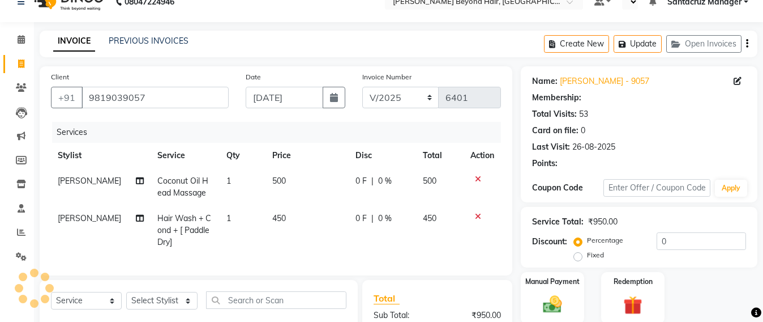
scroll to position [159, 0]
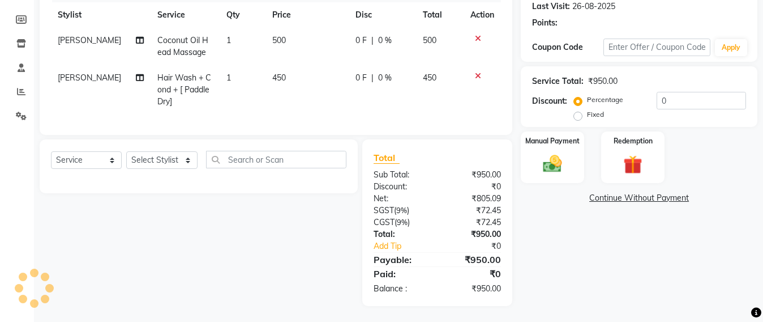
click at [519, 164] on div "Manual Payment Redemption" at bounding box center [640, 157] width 254 height 52
click at [557, 161] on img at bounding box center [553, 163] width 32 height 23
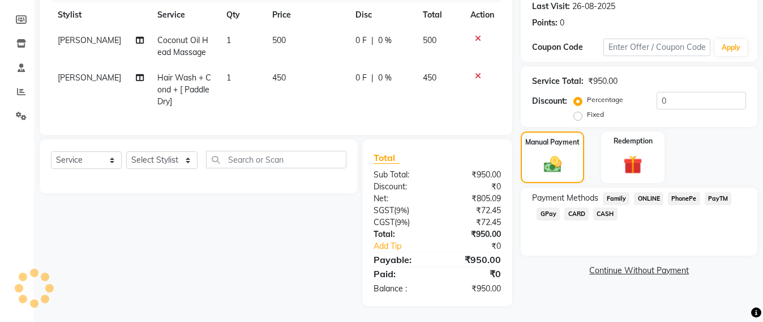
scroll to position [171, 0]
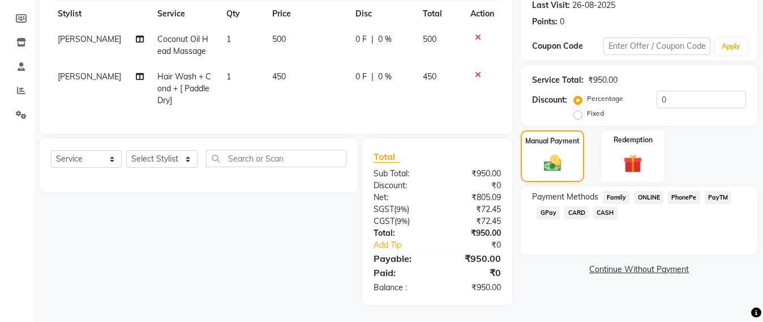
click at [547, 206] on span "GPay" at bounding box center [548, 212] width 23 height 13
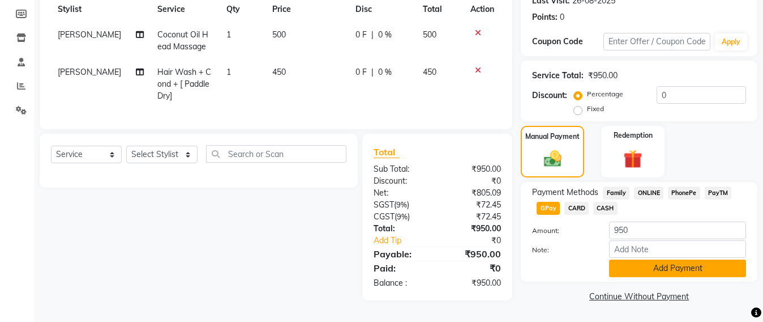
click at [674, 260] on button "Add Payment" at bounding box center [677, 268] width 137 height 18
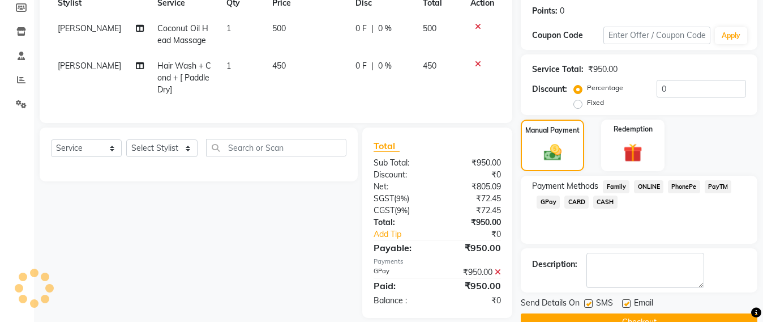
scroll to position [197, 0]
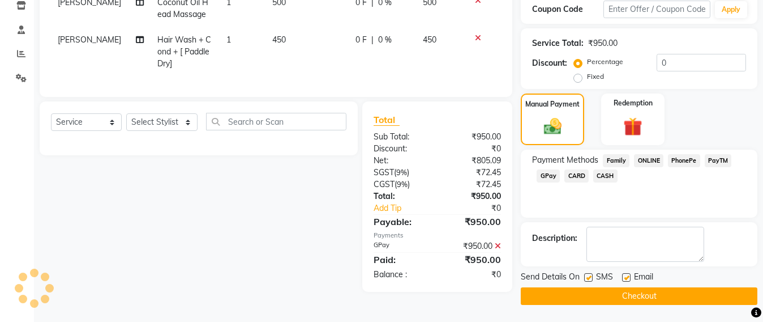
click at [651, 295] on button "Checkout" at bounding box center [639, 296] width 237 height 18
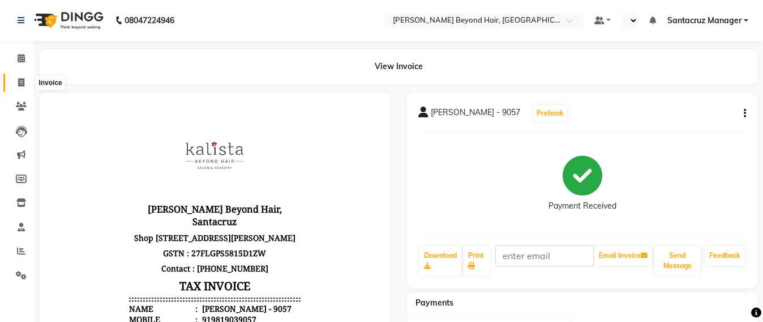
click at [12, 78] on span at bounding box center [21, 82] width 20 height 13
select select "service"
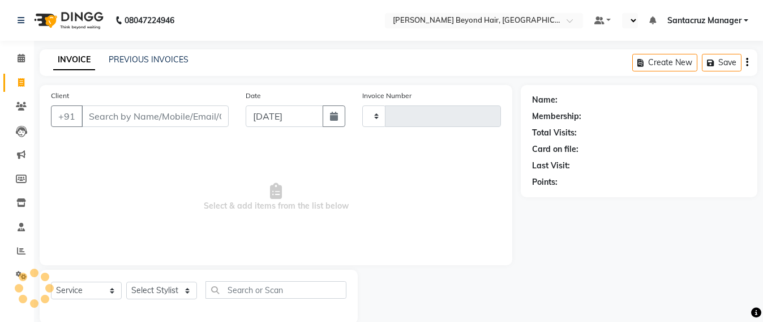
scroll to position [19, 0]
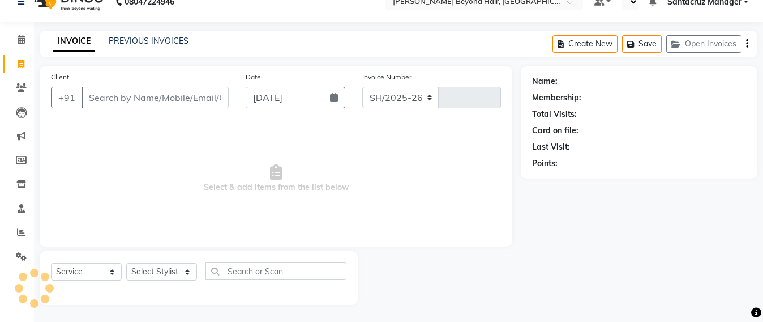
select select "6357"
type input "6402"
click at [692, 45] on button "Open Invoices" at bounding box center [704, 44] width 75 height 18
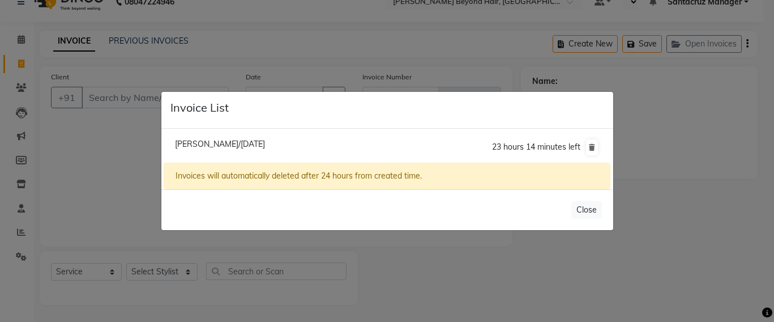
click at [201, 146] on span "[PERSON_NAME]/[DATE]" at bounding box center [220, 144] width 90 height 10
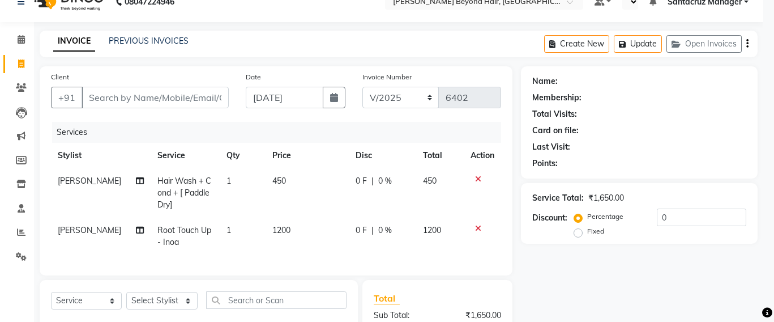
type input "9619797641"
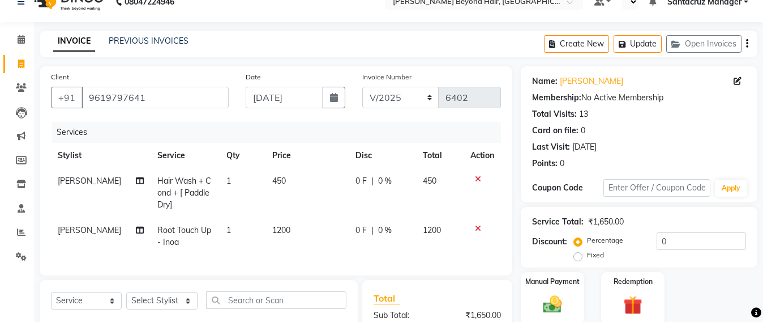
click at [290, 228] on td "1200" at bounding box center [307, 235] width 83 height 37
select select "84296"
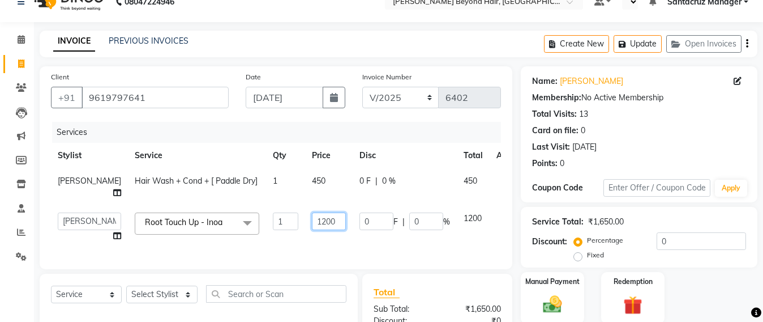
click at [312, 230] on input "1200" at bounding box center [329, 221] width 34 height 18
type input "1"
type input "2000"
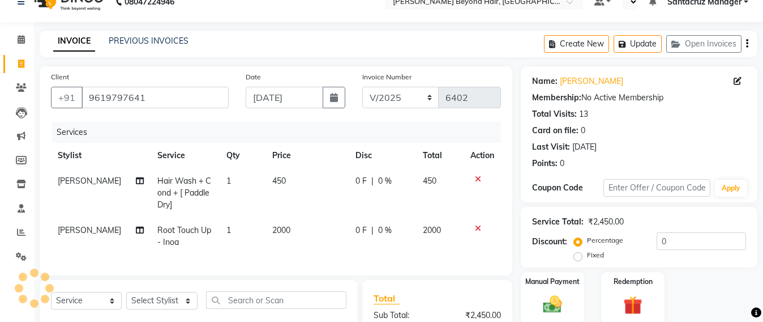
click at [299, 264] on div "Services Stylist Service Qty Price Disc Total Action [PERSON_NAME] Hair Wash + …" at bounding box center [276, 193] width 450 height 142
click at [633, 44] on button "Update" at bounding box center [638, 44] width 48 height 18
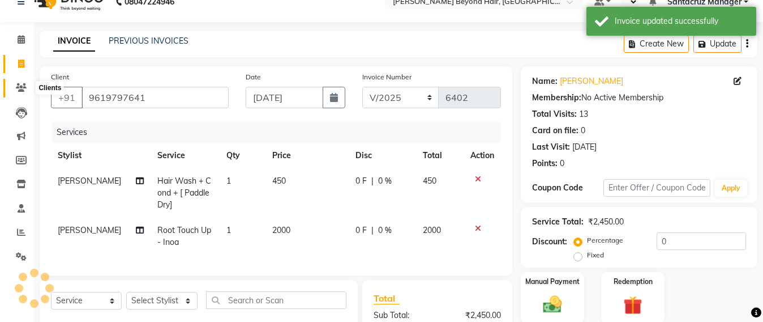
click at [14, 91] on span at bounding box center [21, 88] width 20 height 13
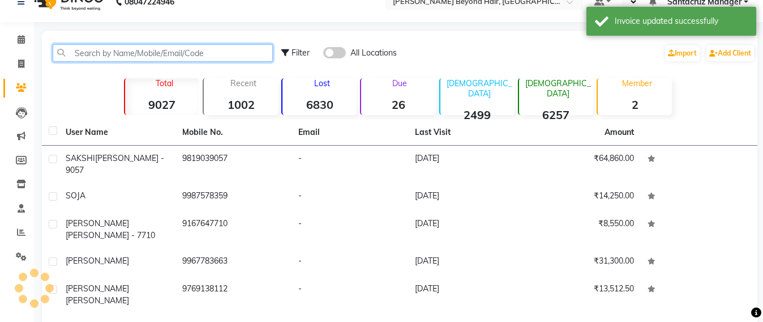
click at [211, 55] on input "text" at bounding box center [163, 53] width 220 height 18
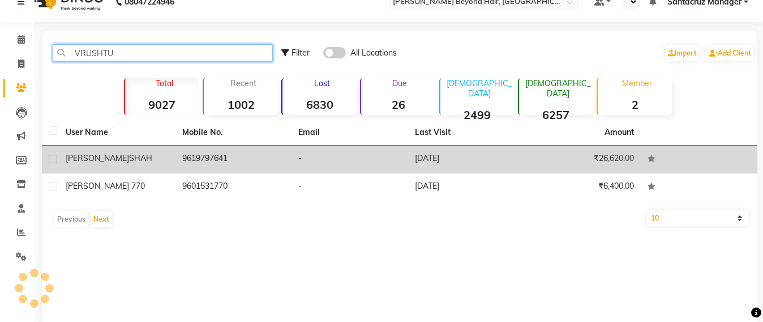
type input "VRUSHTU"
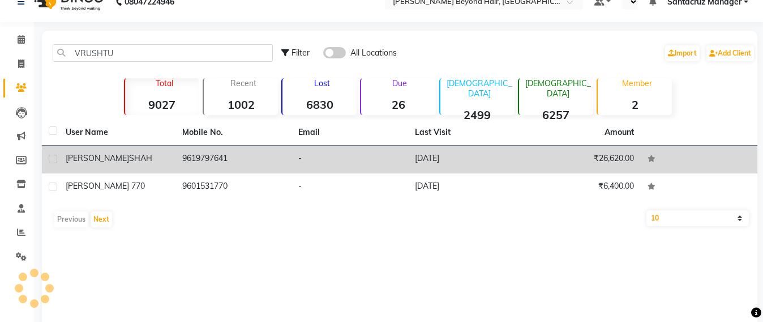
click at [218, 159] on td "9619797641" at bounding box center [234, 160] width 117 height 28
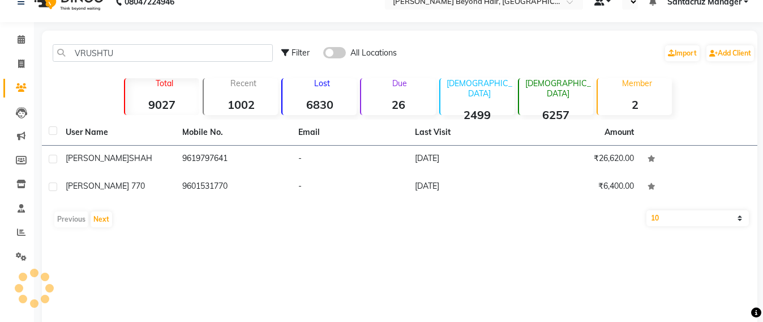
click at [641, 155] on td at bounding box center [699, 160] width 117 height 28
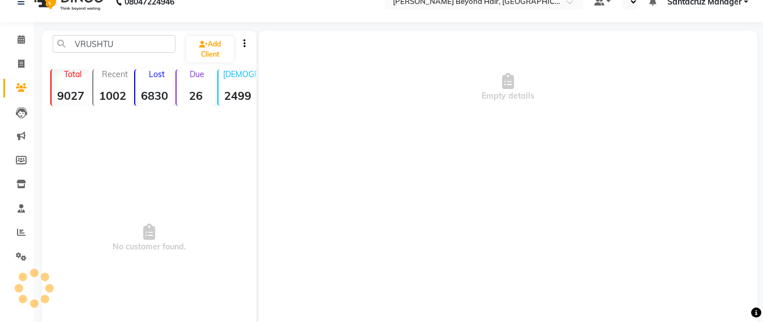
scroll to position [89, 0]
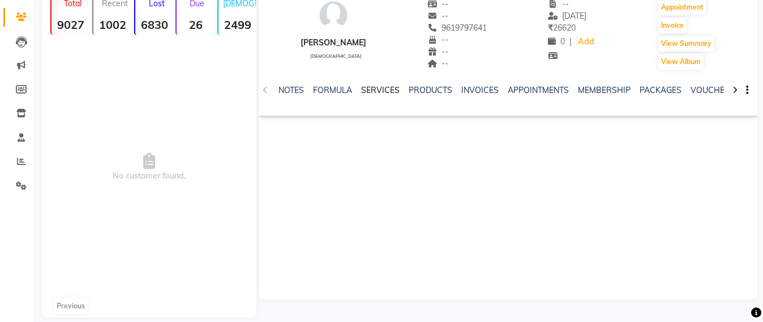
click at [382, 93] on link "SERVICES" at bounding box center [380, 90] width 39 height 10
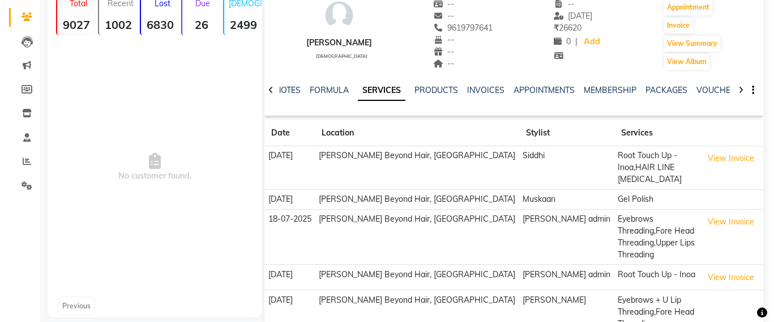
scroll to position [138, 0]
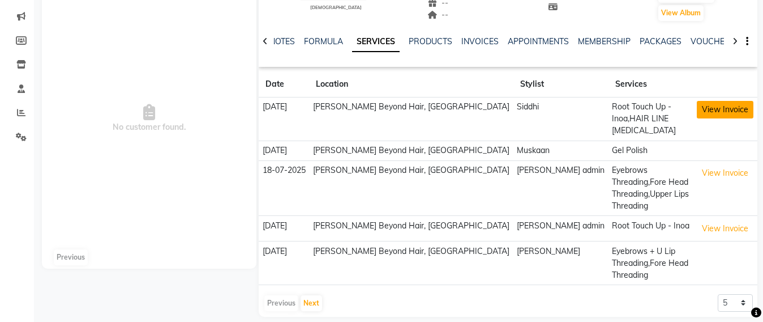
click at [698, 112] on button "View Invoice" at bounding box center [725, 110] width 57 height 18
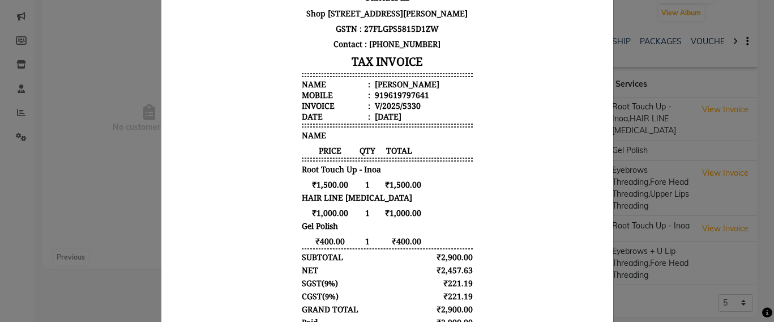
scroll to position [212, 0]
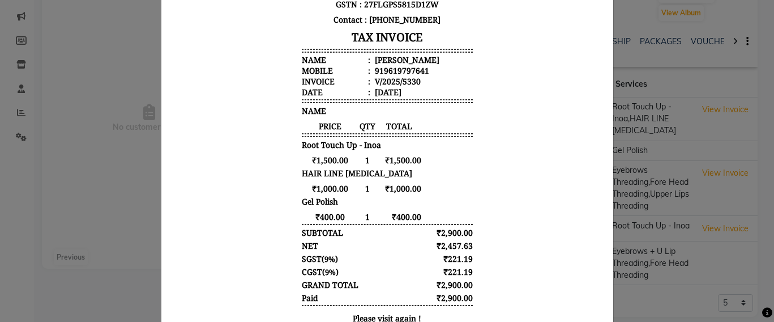
click at [82, 194] on ngb-modal-window "INVOICE View Invoice Close" at bounding box center [387, 161] width 774 height 322
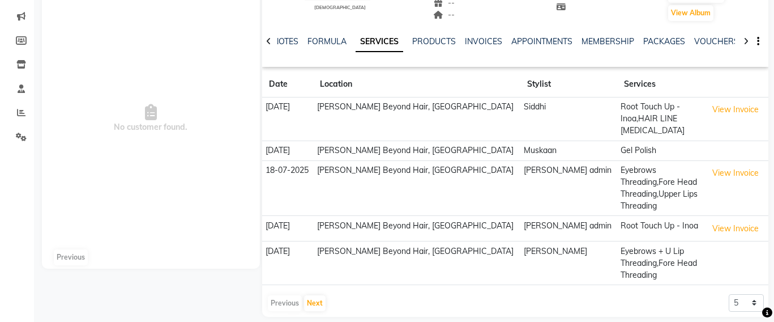
scroll to position [126, 0]
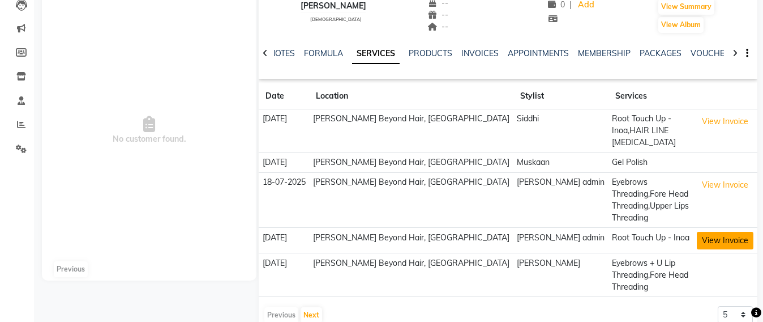
click at [698, 232] on button "View Invoice" at bounding box center [725, 241] width 57 height 18
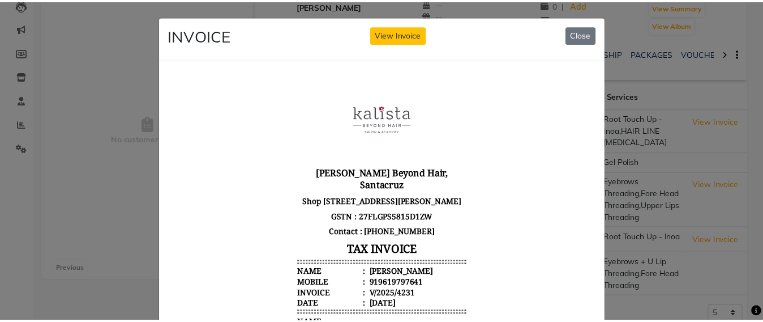
scroll to position [212, 0]
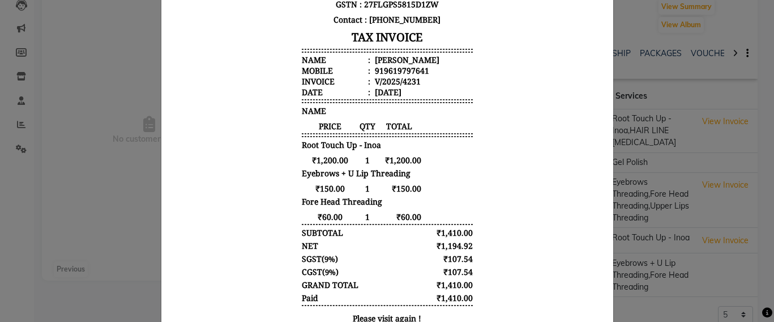
click at [0, 228] on ngb-modal-window "INVOICE View Invoice Close" at bounding box center [387, 161] width 774 height 322
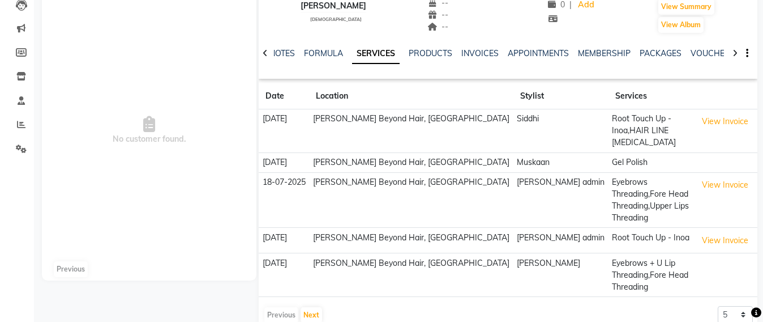
scroll to position [0, 0]
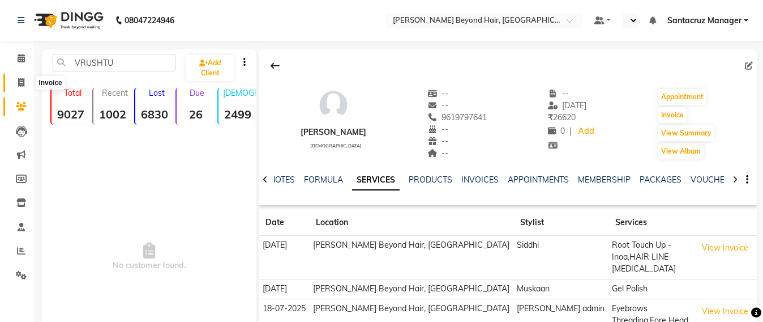
click at [12, 83] on span at bounding box center [21, 82] width 20 height 13
select select "service"
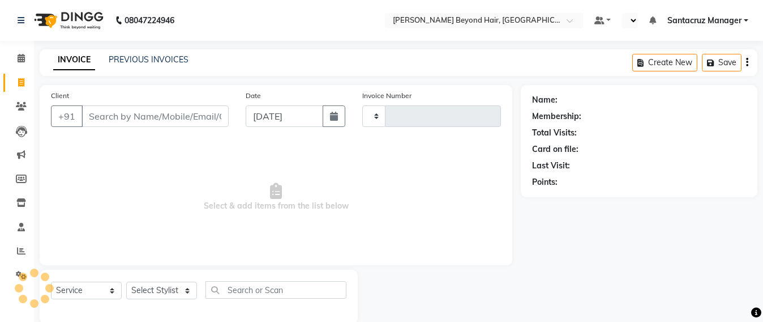
scroll to position [19, 0]
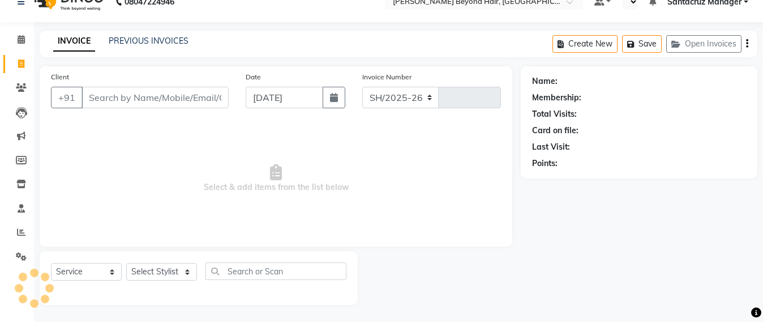
select select "6357"
type input "6402"
click at [688, 40] on button "Open Invoices" at bounding box center [704, 44] width 75 height 18
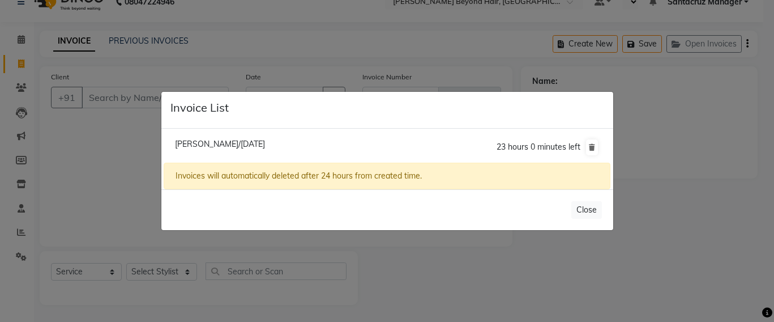
click at [265, 140] on span "[PERSON_NAME]/[DATE]" at bounding box center [220, 144] width 90 height 10
type input "9619797641"
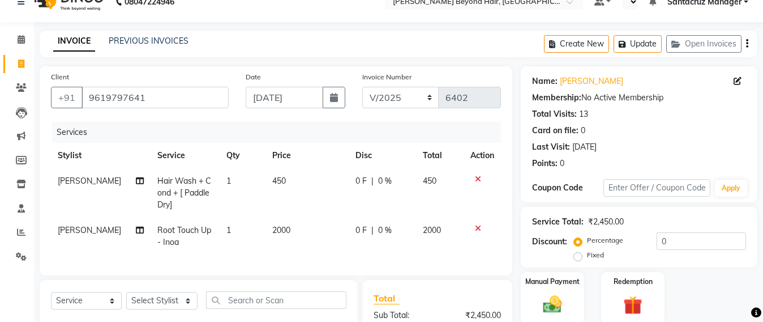
click at [293, 227] on td "2000" at bounding box center [307, 235] width 83 height 37
select select "84296"
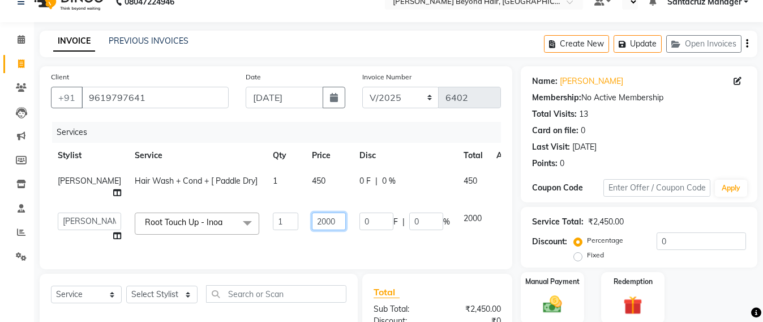
click at [312, 230] on input "2000" at bounding box center [329, 221] width 34 height 18
type input "2"
type input "1500"
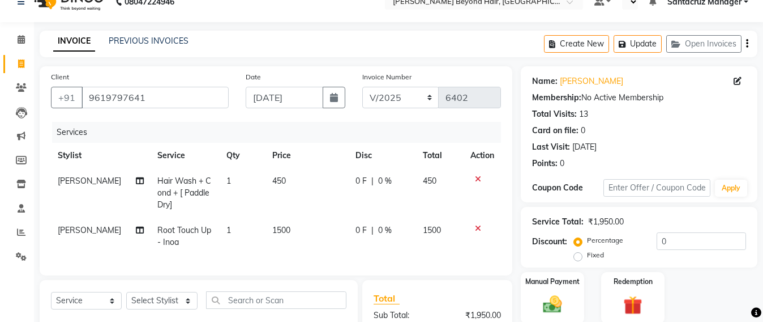
click at [302, 254] on td "1500" at bounding box center [307, 235] width 83 height 37
select select "84296"
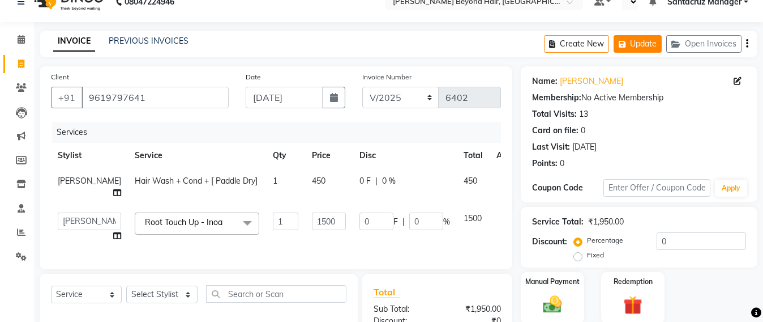
click at [621, 42] on icon "button" at bounding box center [624, 44] width 11 height 8
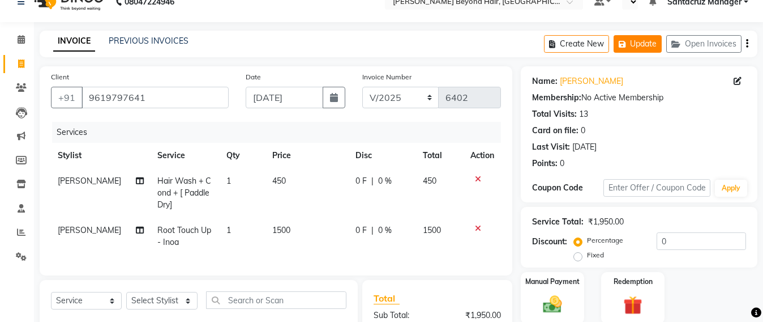
click at [649, 36] on button "Update" at bounding box center [638, 44] width 48 height 18
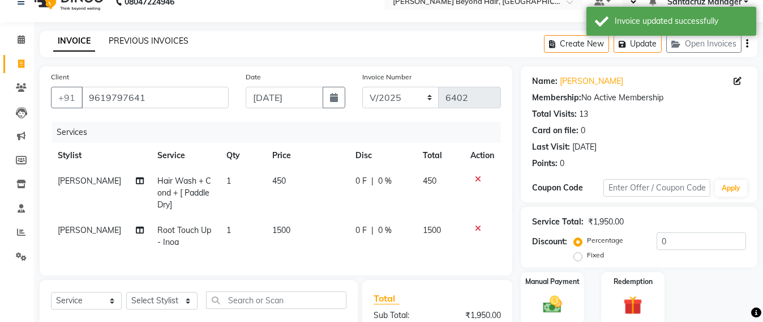
click at [176, 41] on link "PREVIOUS INVOICES" at bounding box center [149, 41] width 80 height 10
